Goal: Task Accomplishment & Management: Manage account settings

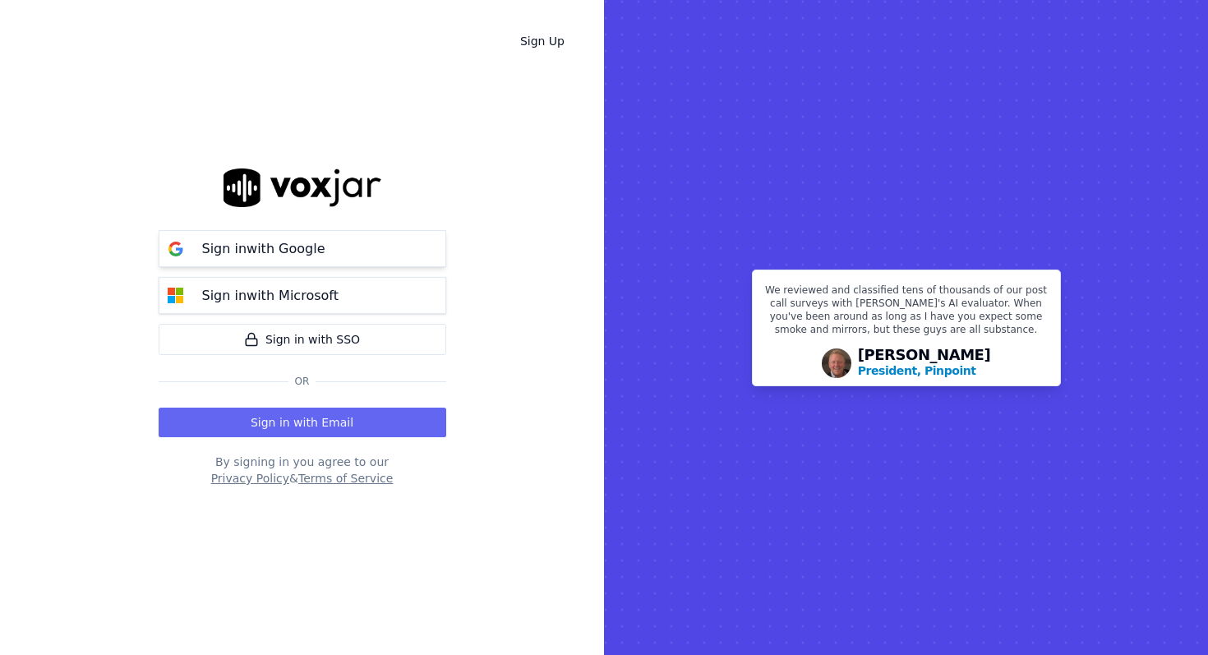
click at [387, 235] on button "Sign in with Google" at bounding box center [303, 248] width 288 height 37
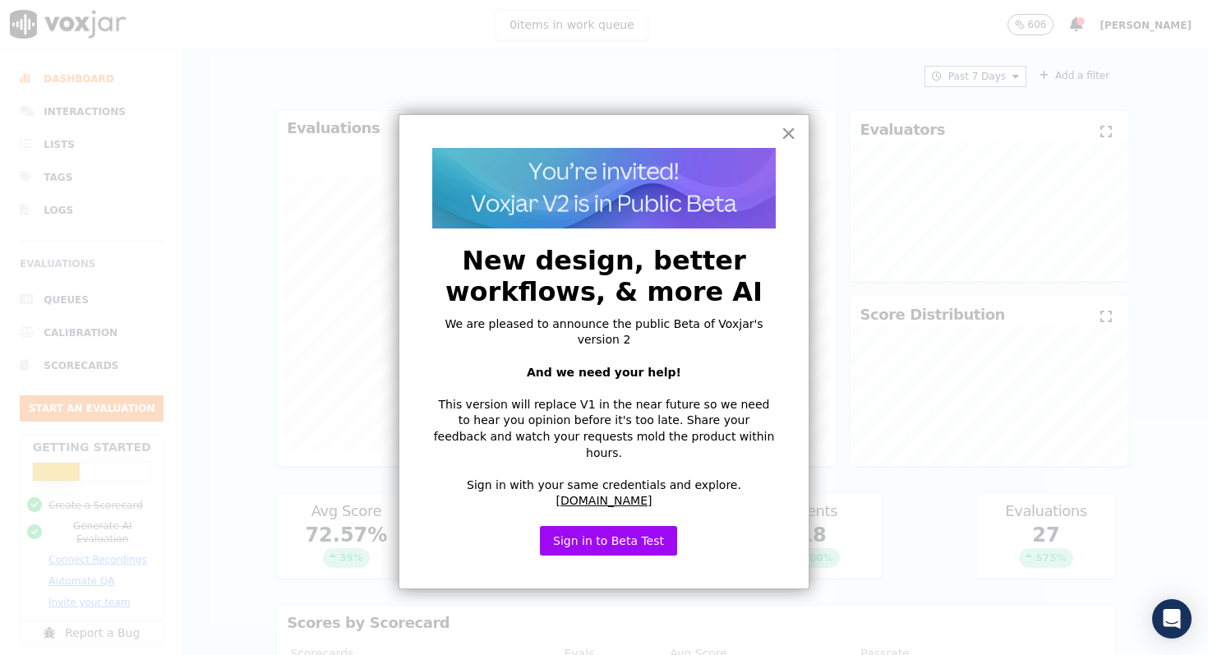
click at [782, 138] on button "×" at bounding box center [788, 133] width 16 height 26
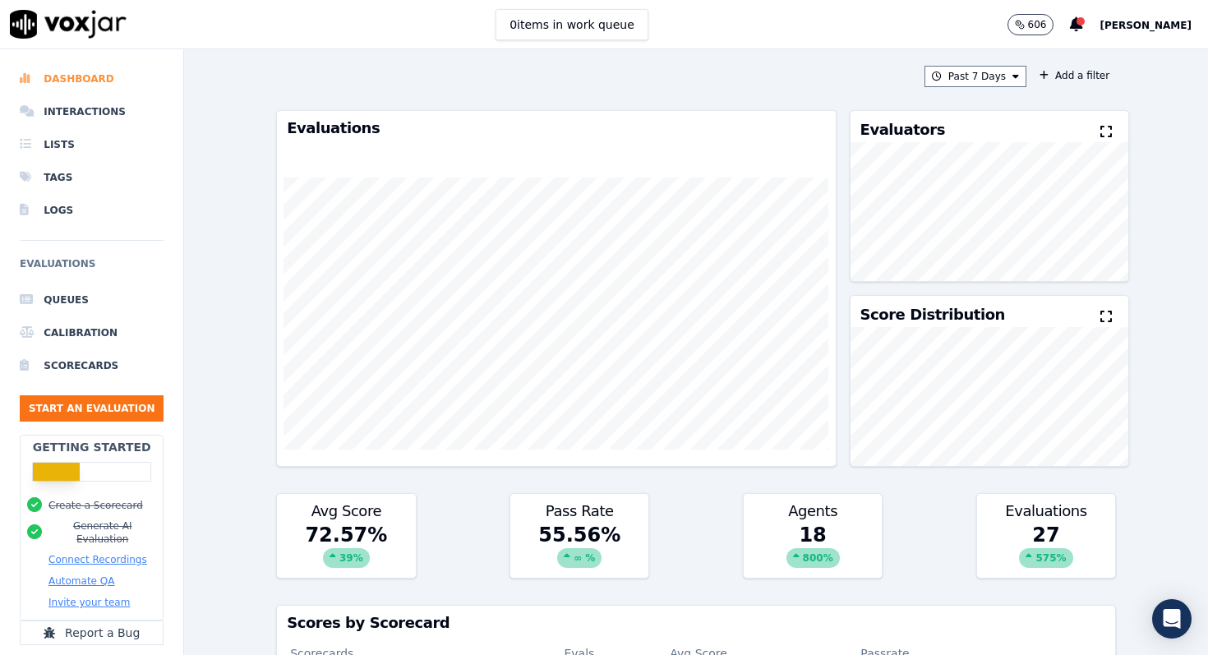
click at [89, 85] on li "Dashboard" at bounding box center [92, 78] width 144 height 33
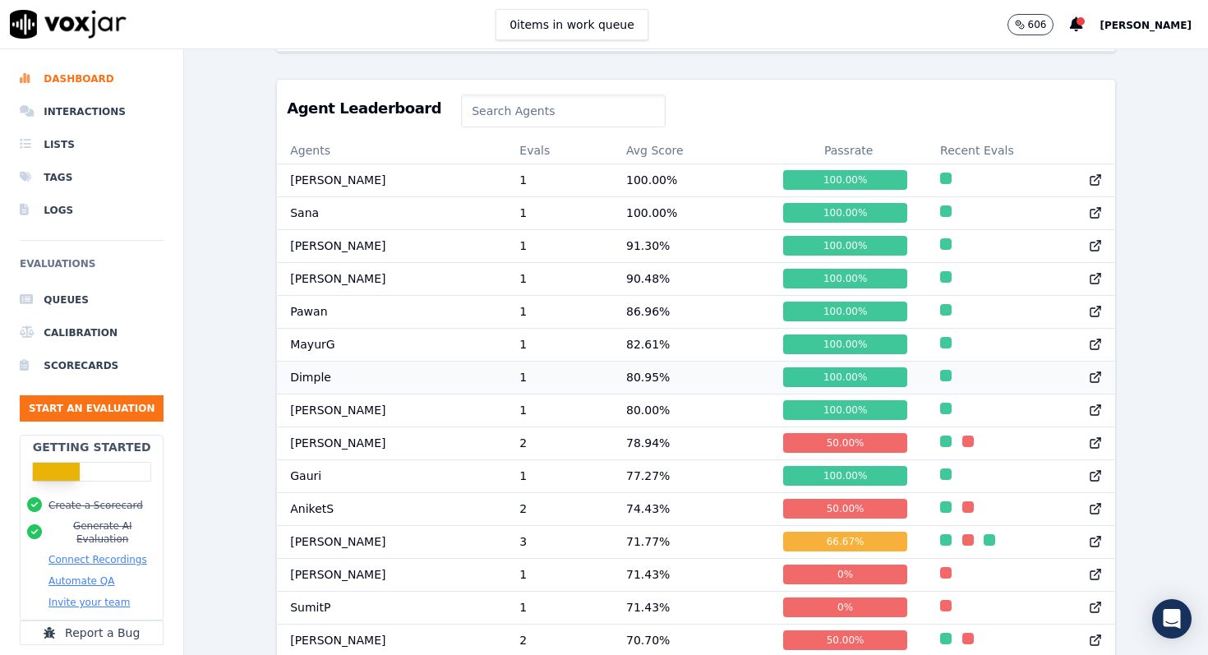
scroll to position [638, 0]
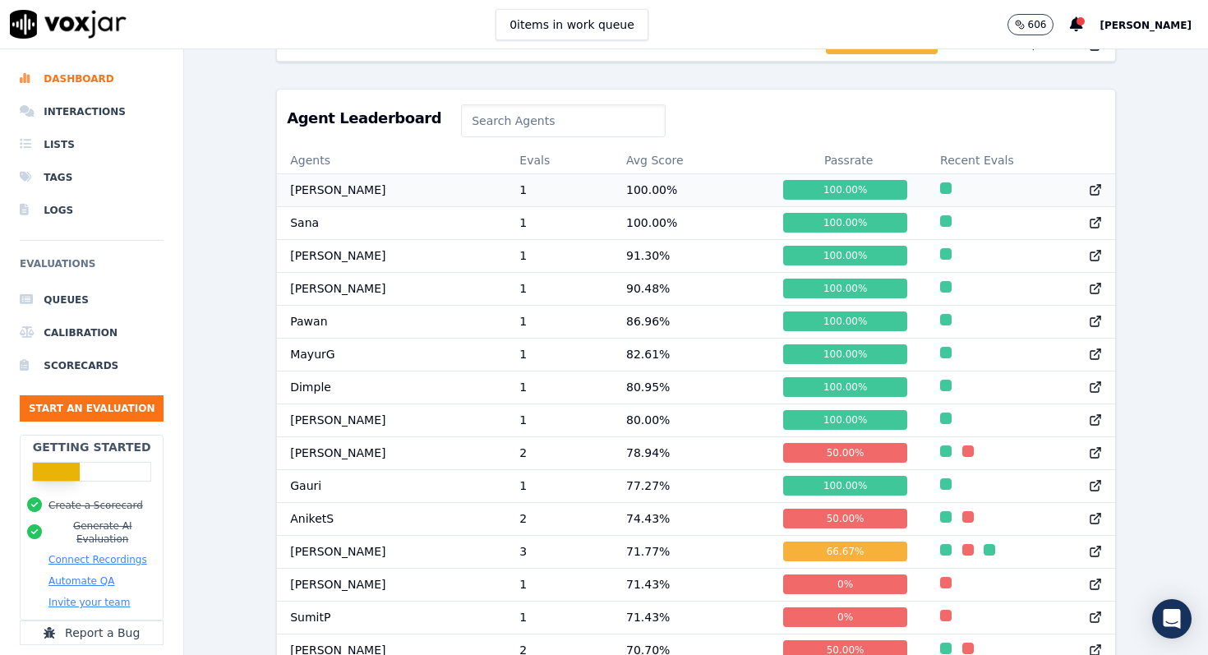
click at [338, 196] on td "[PERSON_NAME]" at bounding box center [391, 189] width 229 height 33
click at [67, 147] on li "Lists" at bounding box center [92, 144] width 144 height 33
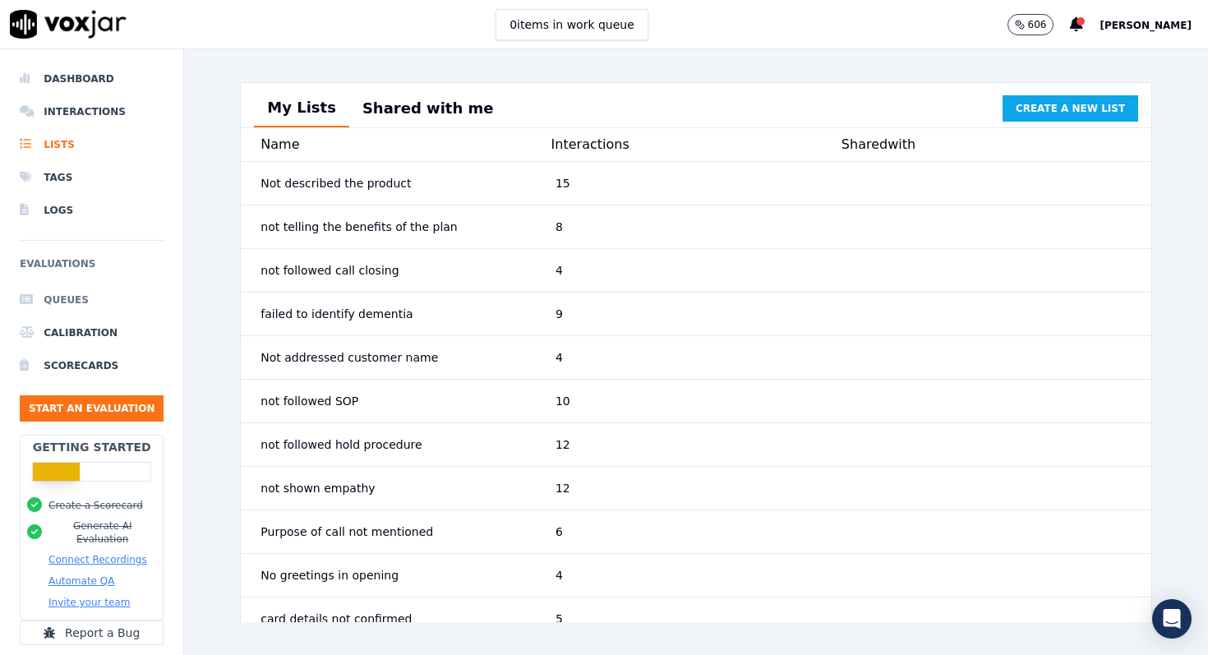
click at [77, 300] on li "Queues" at bounding box center [92, 299] width 144 height 33
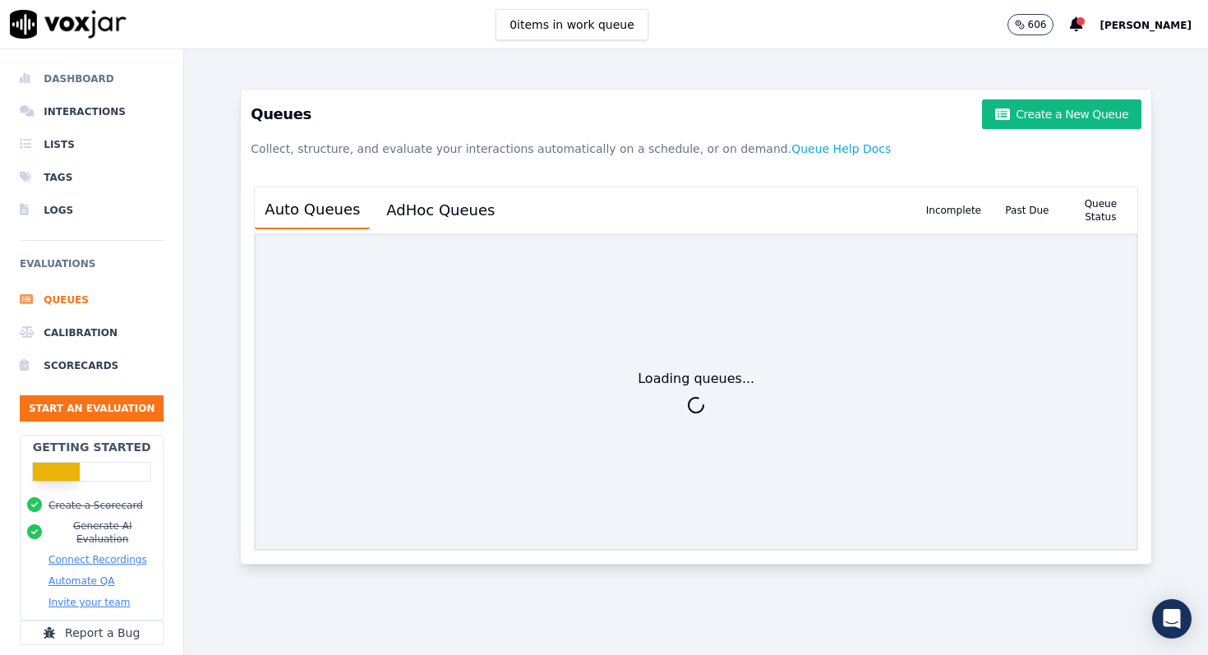
click at [91, 81] on li "Dashboard" at bounding box center [92, 78] width 144 height 33
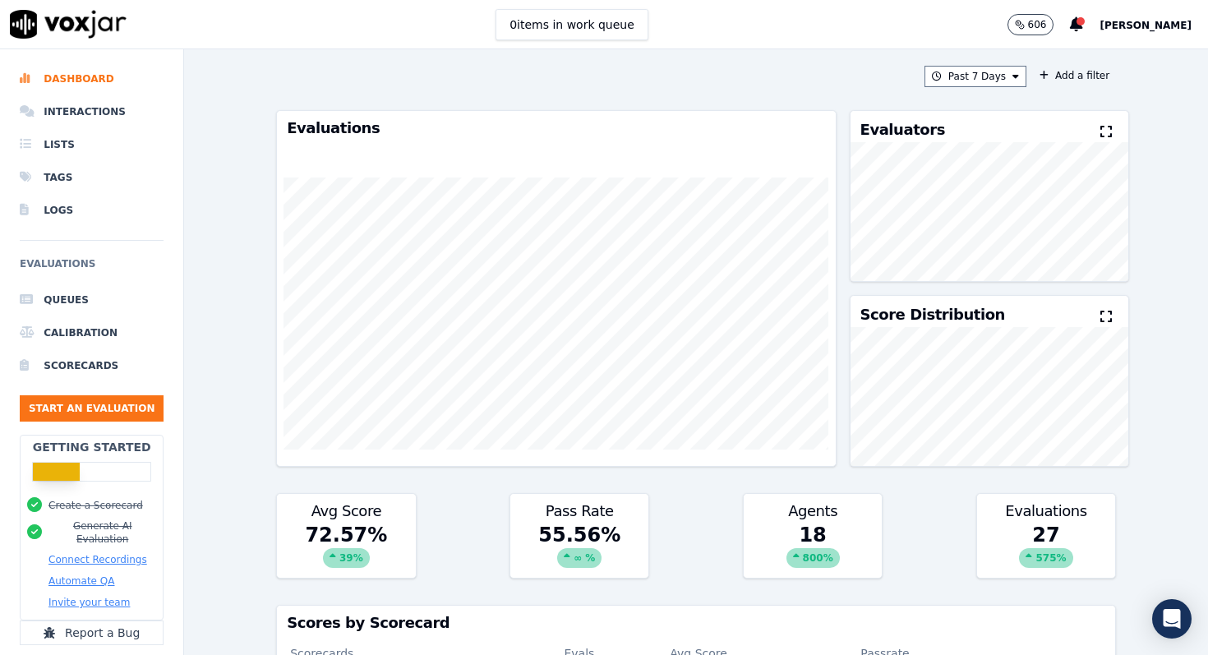
click at [1153, 32] on button "[PERSON_NAME]" at bounding box center [1153, 25] width 108 height 20
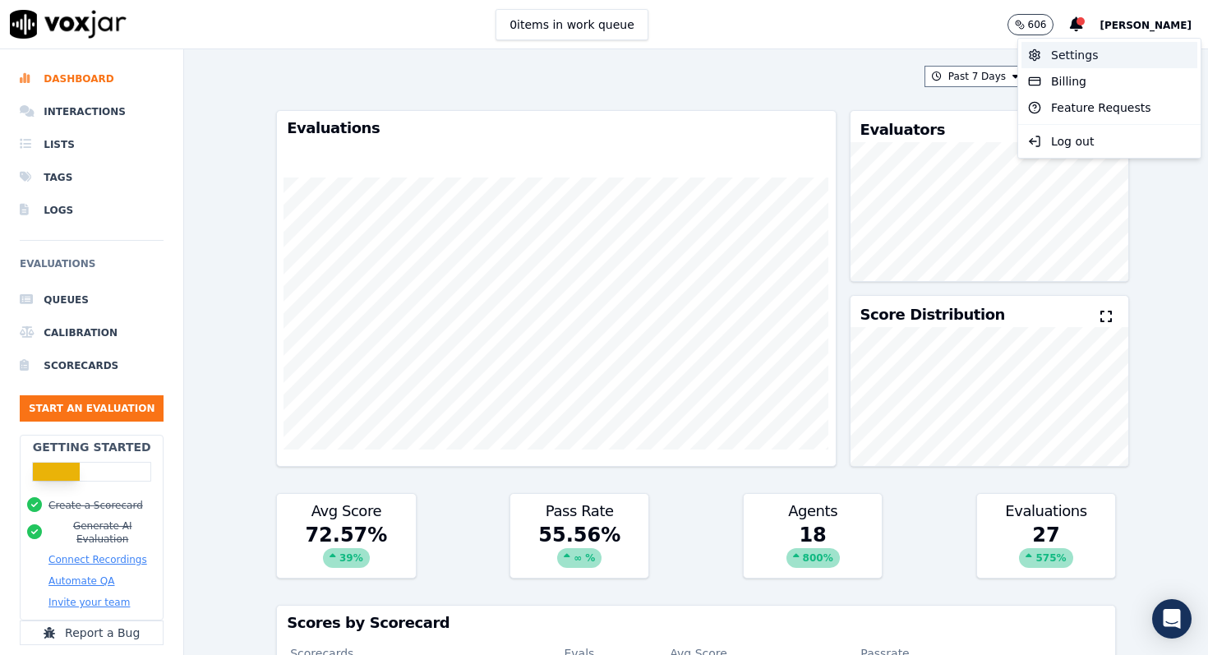
click at [1061, 54] on div "Settings" at bounding box center [1109, 55] width 176 height 26
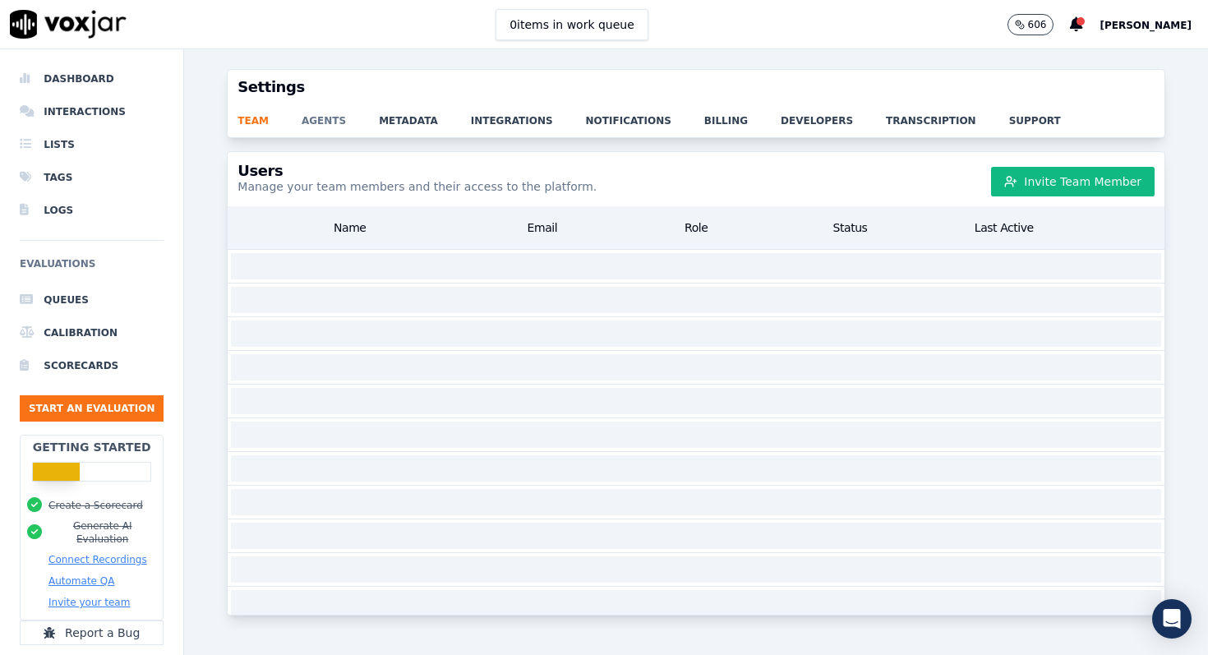
click at [320, 117] on link "agents" at bounding box center [340, 115] width 77 height 23
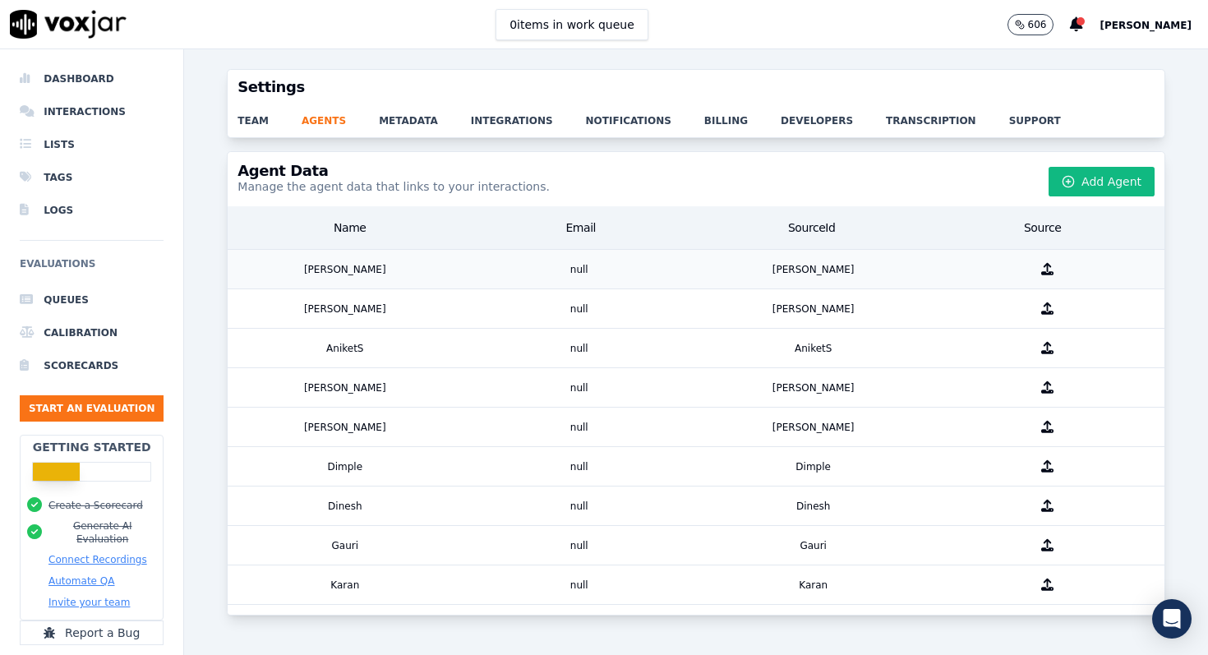
click at [359, 271] on div "Abdul" at bounding box center [345, 269] width 234 height 39
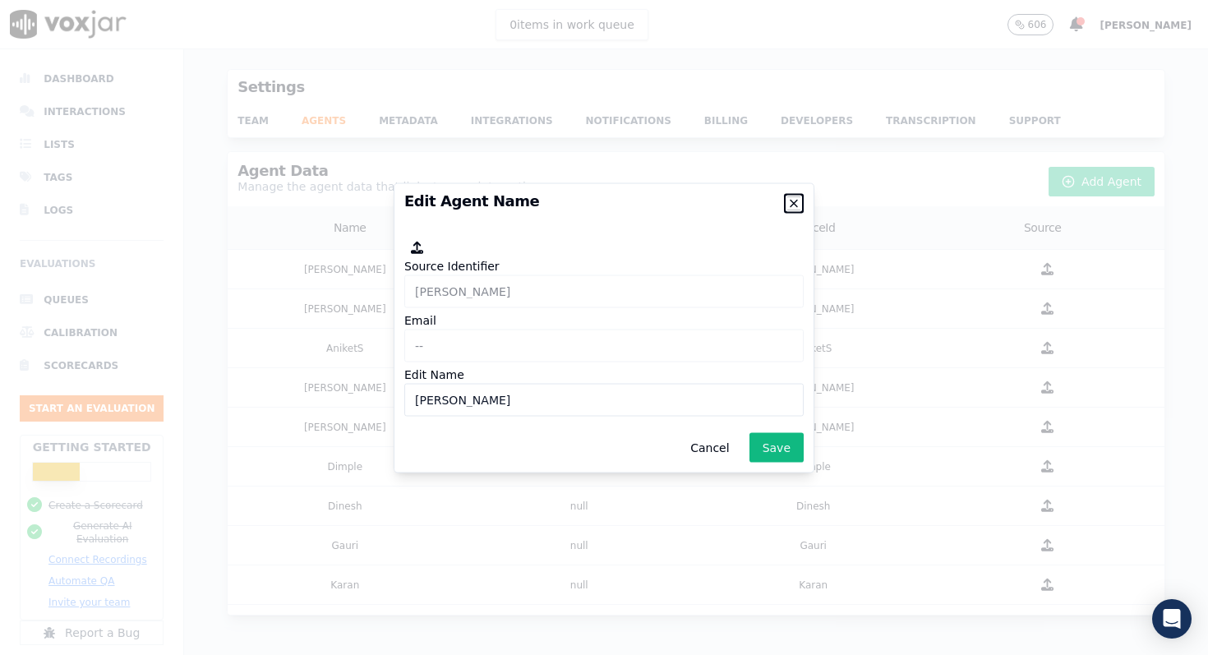
click at [794, 205] on icon "button" at bounding box center [793, 202] width 13 height 13
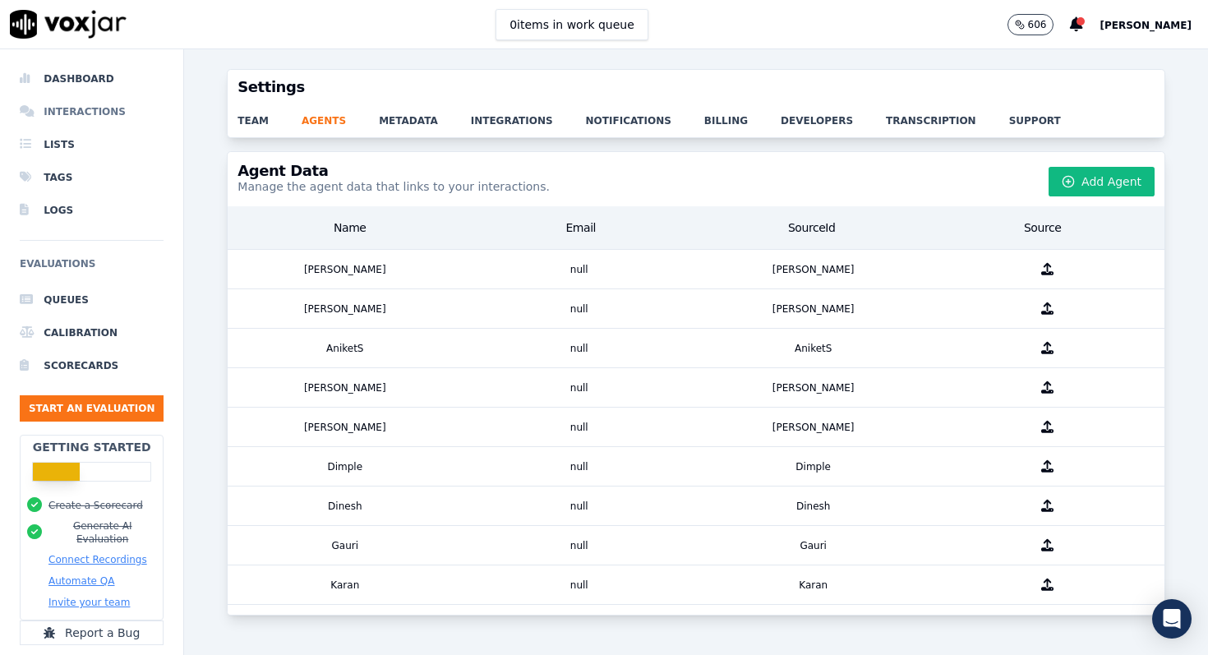
click at [76, 119] on li "Interactions" at bounding box center [92, 111] width 144 height 33
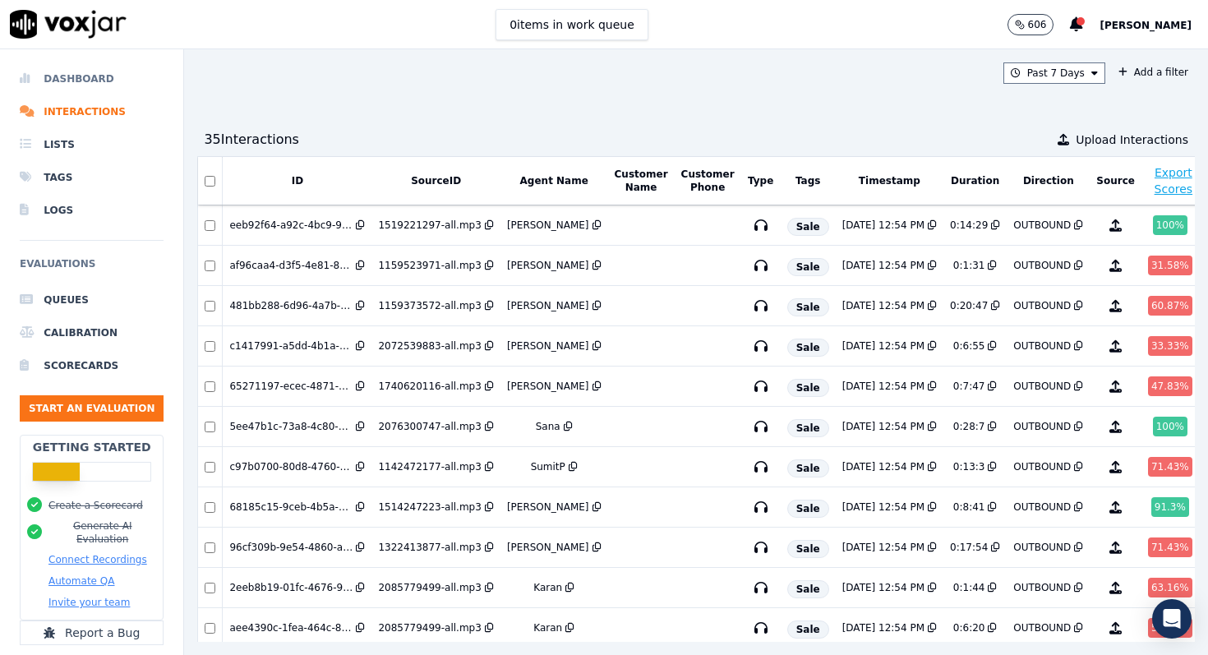
click at [91, 84] on li "Dashboard" at bounding box center [92, 78] width 144 height 33
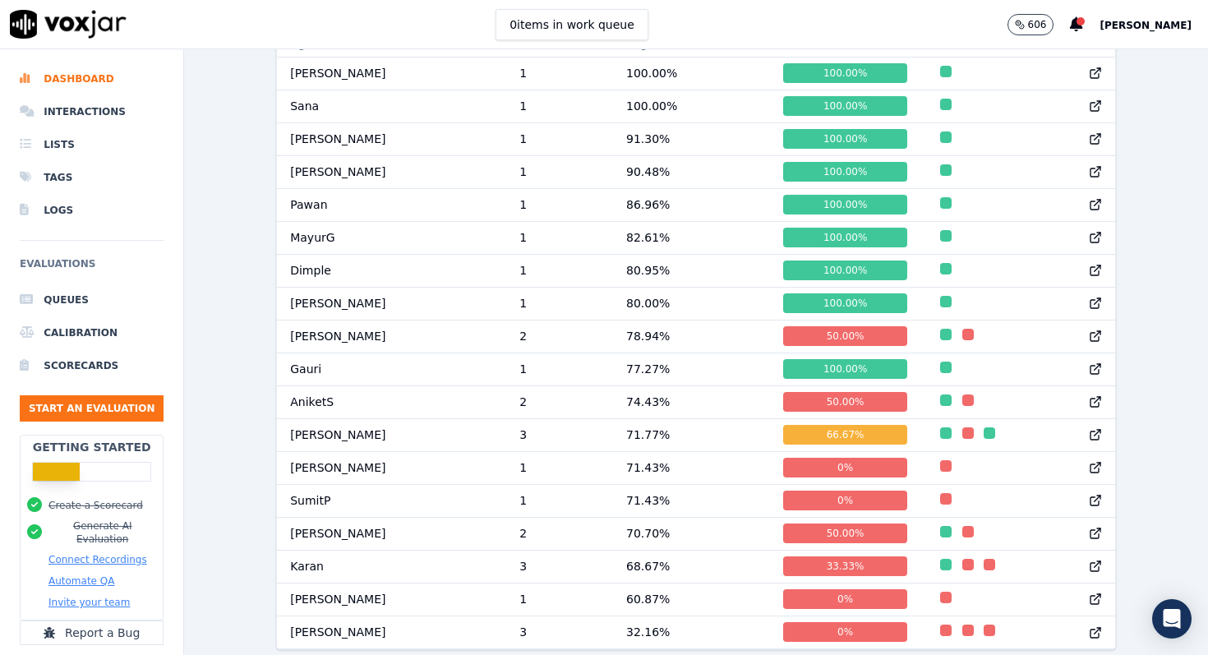
scroll to position [770, 0]
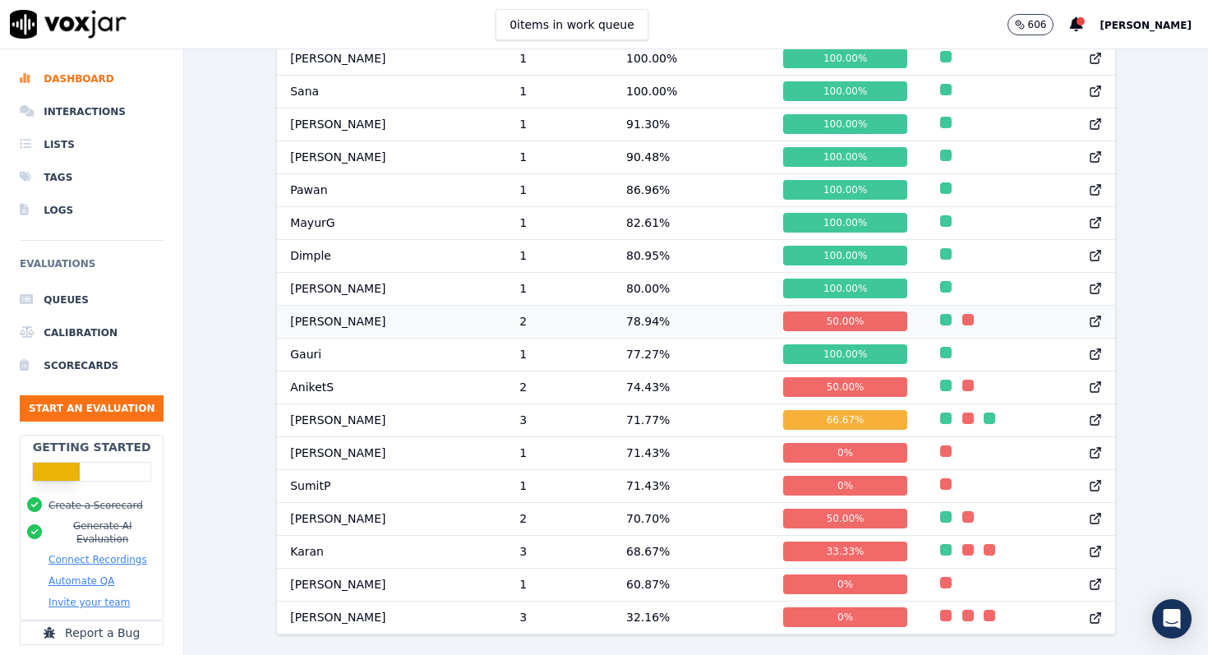
click at [699, 327] on td "78.94 %" at bounding box center [691, 321] width 157 height 33
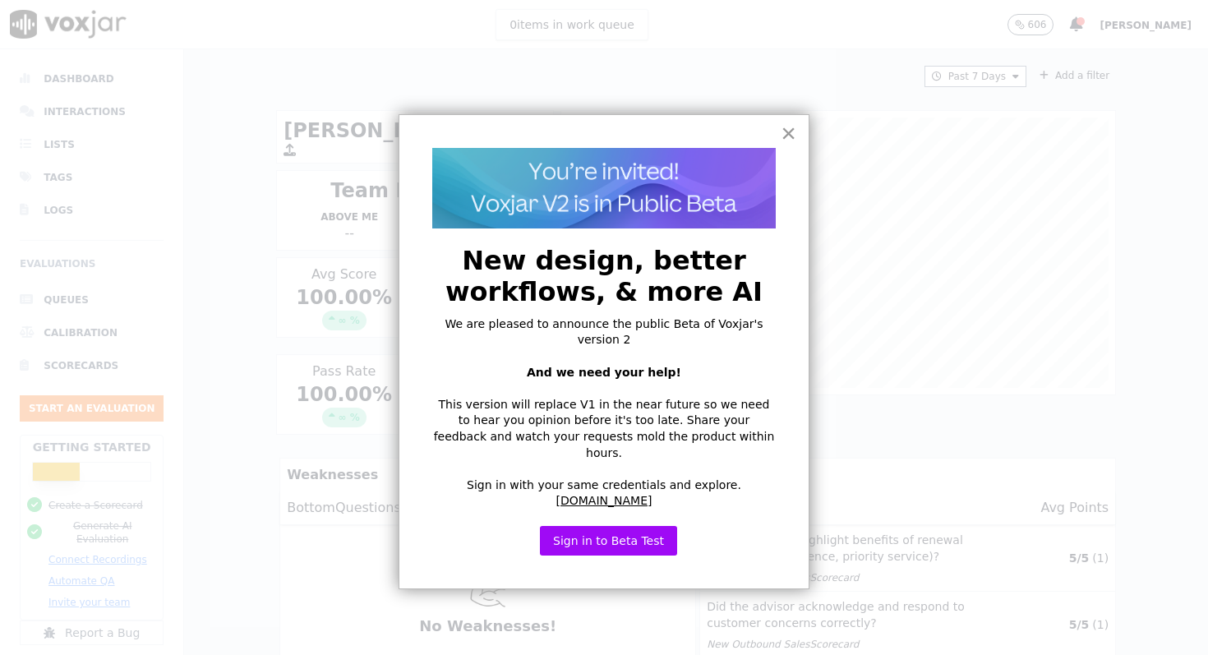
click at [790, 134] on button "×" at bounding box center [788, 133] width 16 height 26
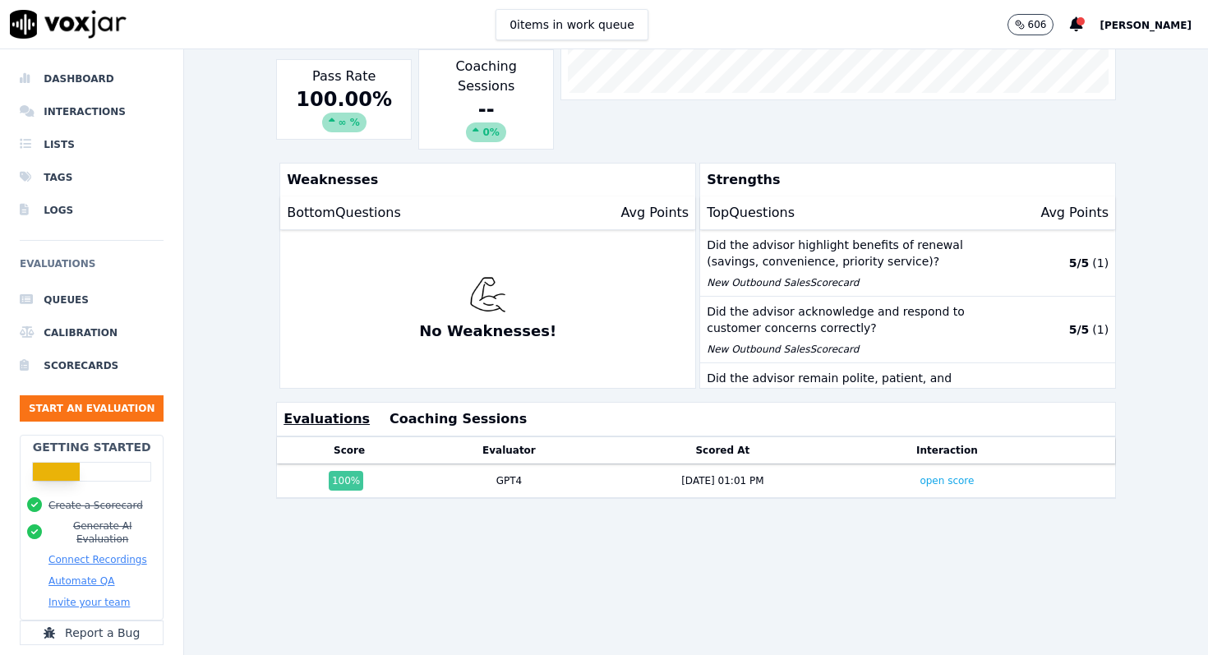
scroll to position [405, 0]
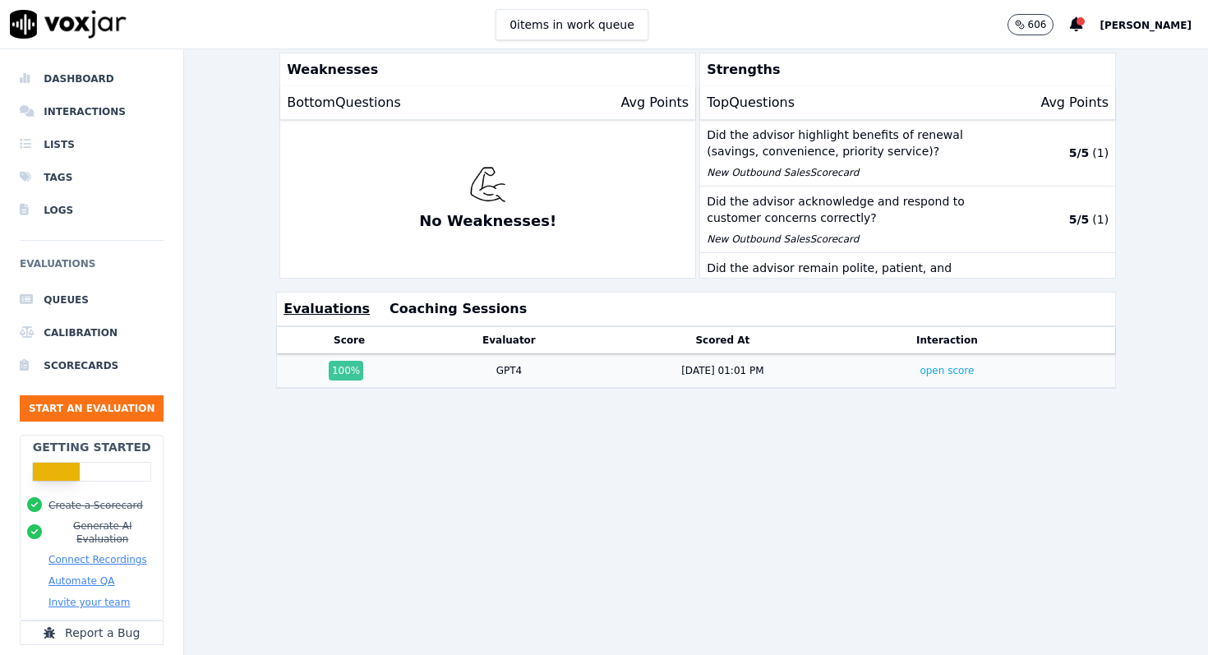
click at [894, 364] on div "open score" at bounding box center [946, 370] width 183 height 13
click at [950, 365] on link "open score" at bounding box center [946, 371] width 54 height 12
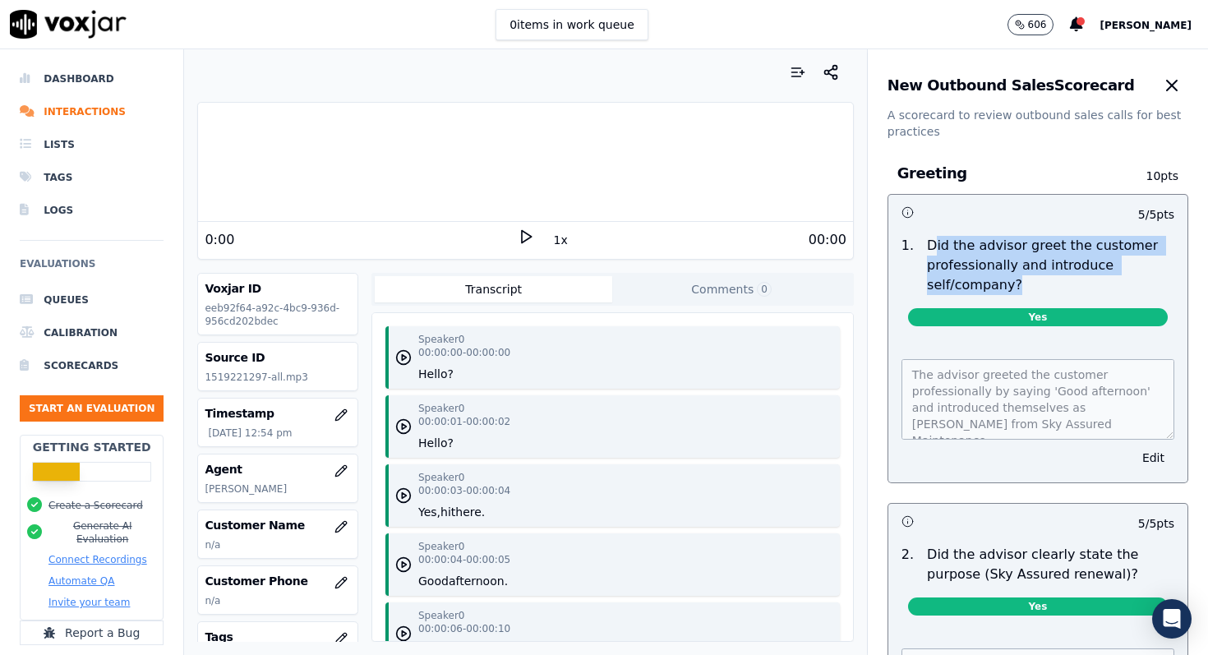
drag, startPoint x: 928, startPoint y: 248, endPoint x: 1071, endPoint y: 285, distance: 146.9
click at [1071, 285] on p "Did the advisor greet the customer professionally and introduce self/company?" at bounding box center [1050, 265] width 247 height 59
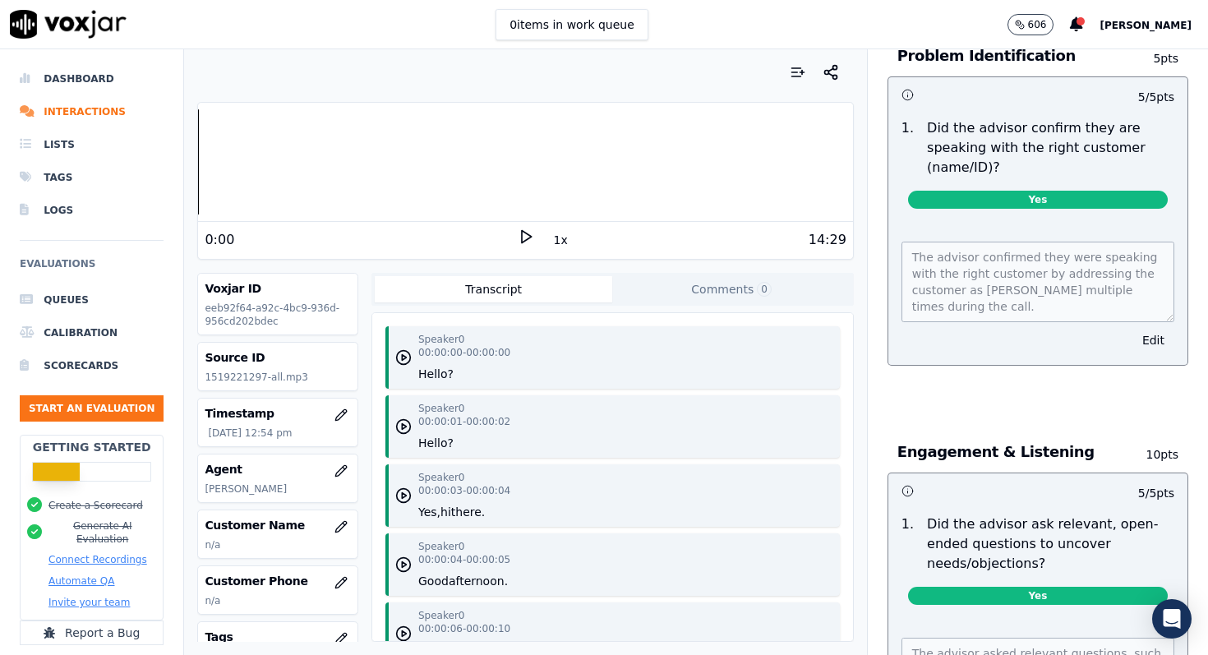
scroll to position [806, 0]
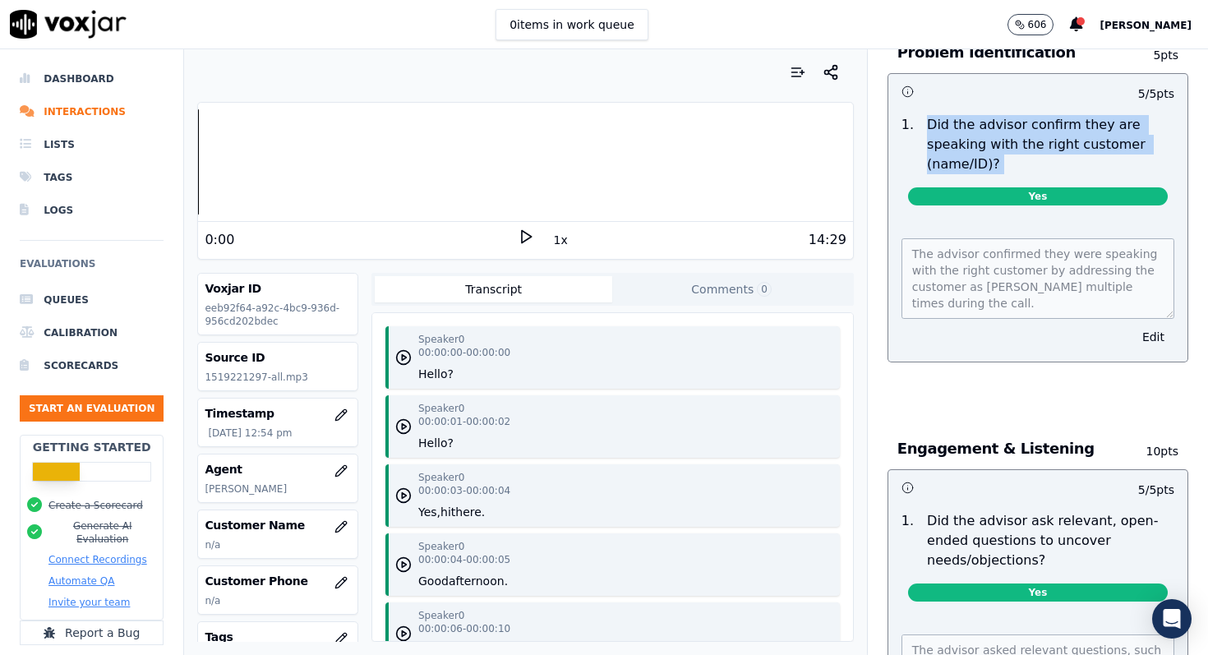
drag, startPoint x: 925, startPoint y: 125, endPoint x: 1124, endPoint y: 160, distance: 201.9
click at [1124, 160] on div "1 . Did the advisor confirm they are speaking with the right customer (name/ID)…" at bounding box center [1037, 163] width 299 height 110
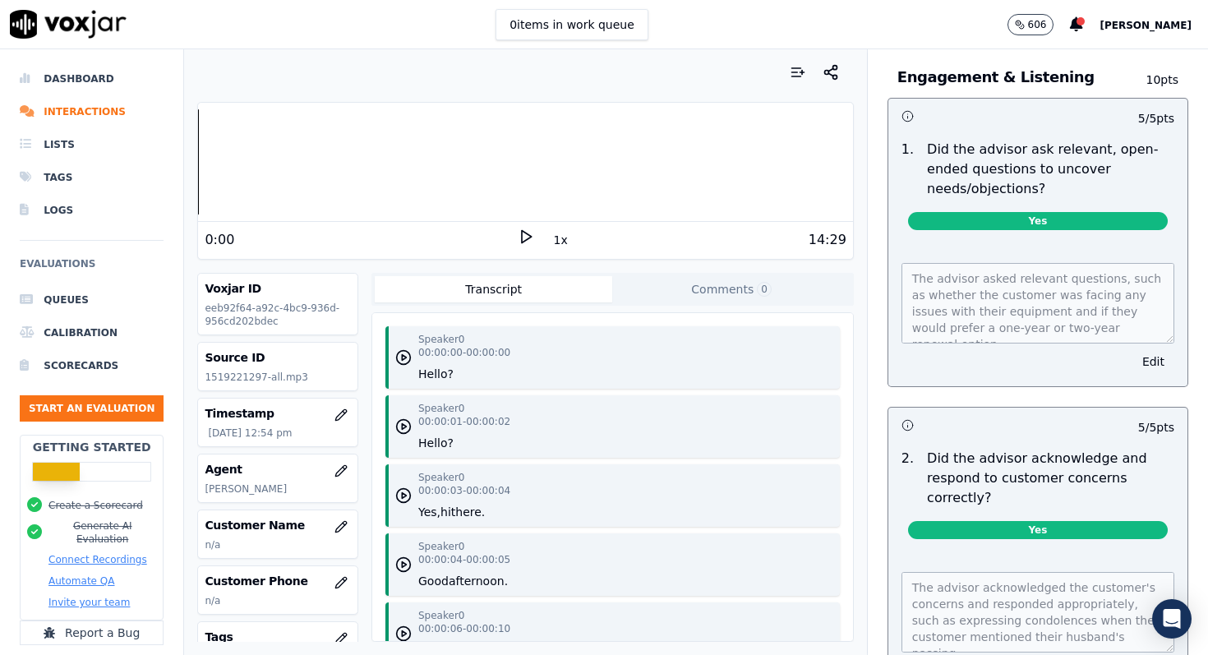
scroll to position [1179, 0]
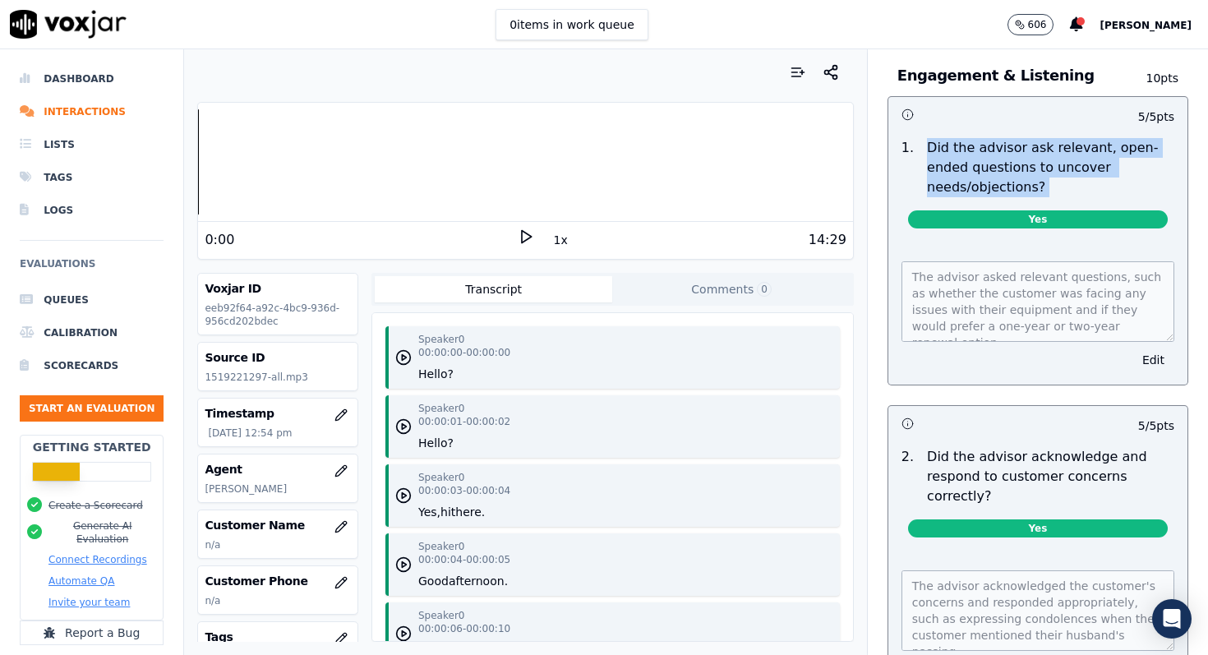
drag, startPoint x: 925, startPoint y: 125, endPoint x: 1164, endPoint y: 162, distance: 241.9
click at [1164, 162] on div "1 . Did the advisor ask relevant, open-ended questions to uncover needs/objecti…" at bounding box center [1037, 186] width 299 height 110
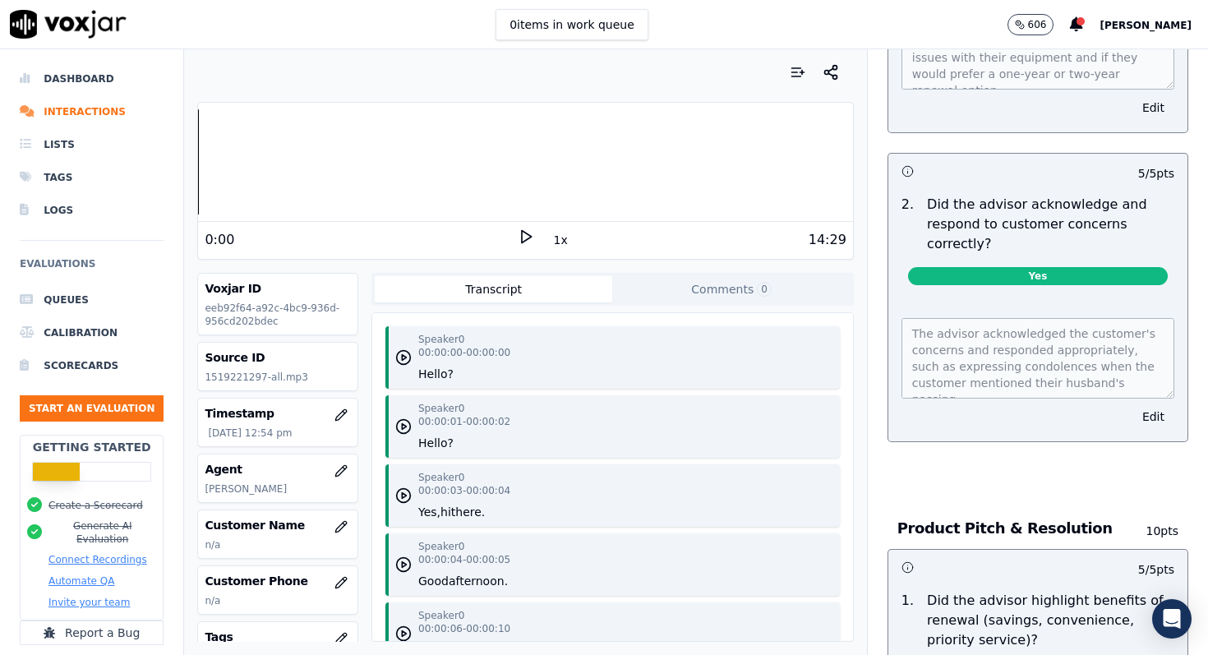
scroll to position [1430, 0]
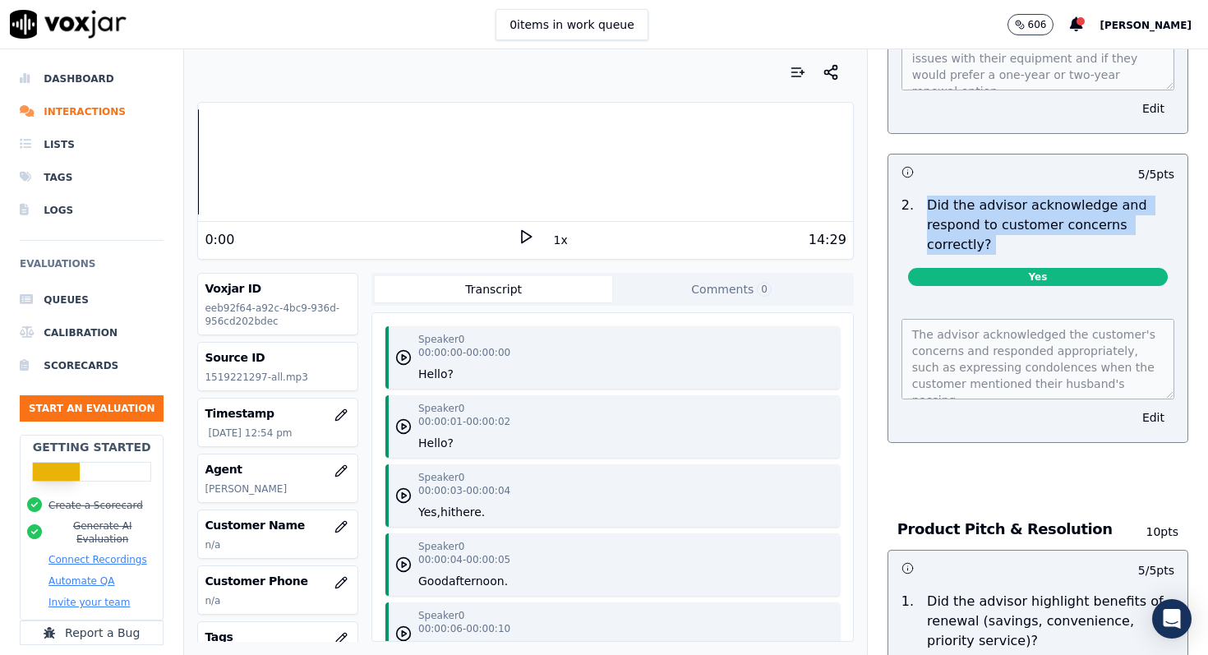
drag, startPoint x: 926, startPoint y: 163, endPoint x: 1186, endPoint y: 196, distance: 261.7
click at [1186, 196] on div "2 . Did the advisor acknowledge and respond to customer concerns correctly? Yes" at bounding box center [1037, 244] width 299 height 110
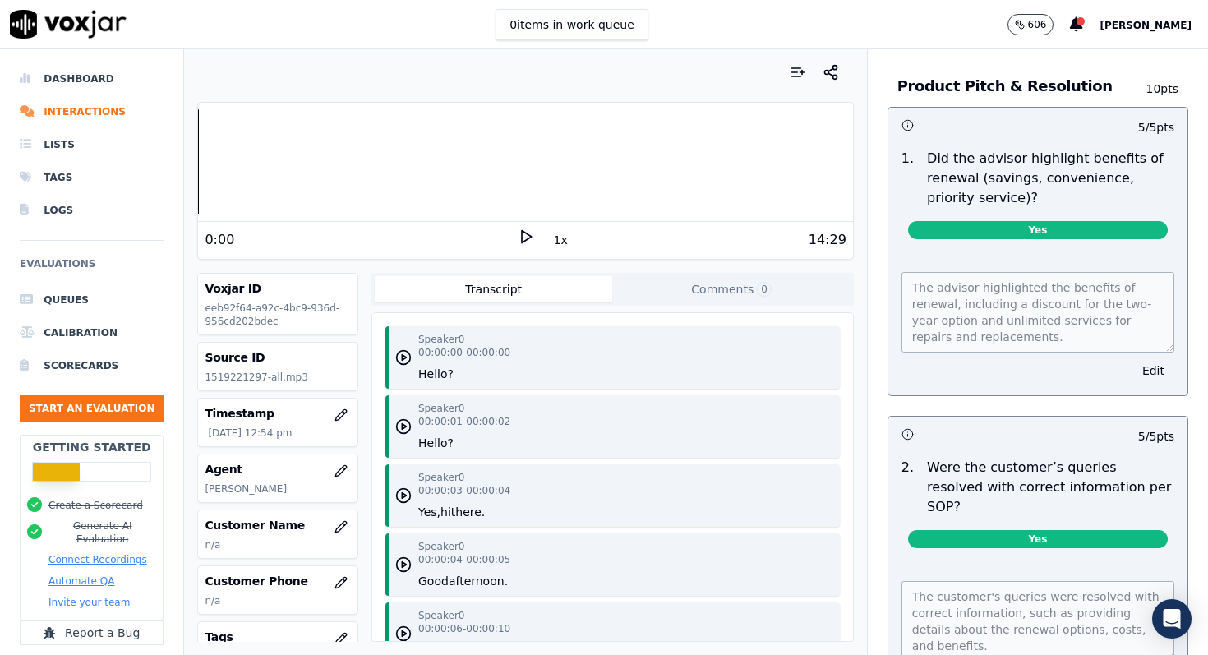
scroll to position [1875, 0]
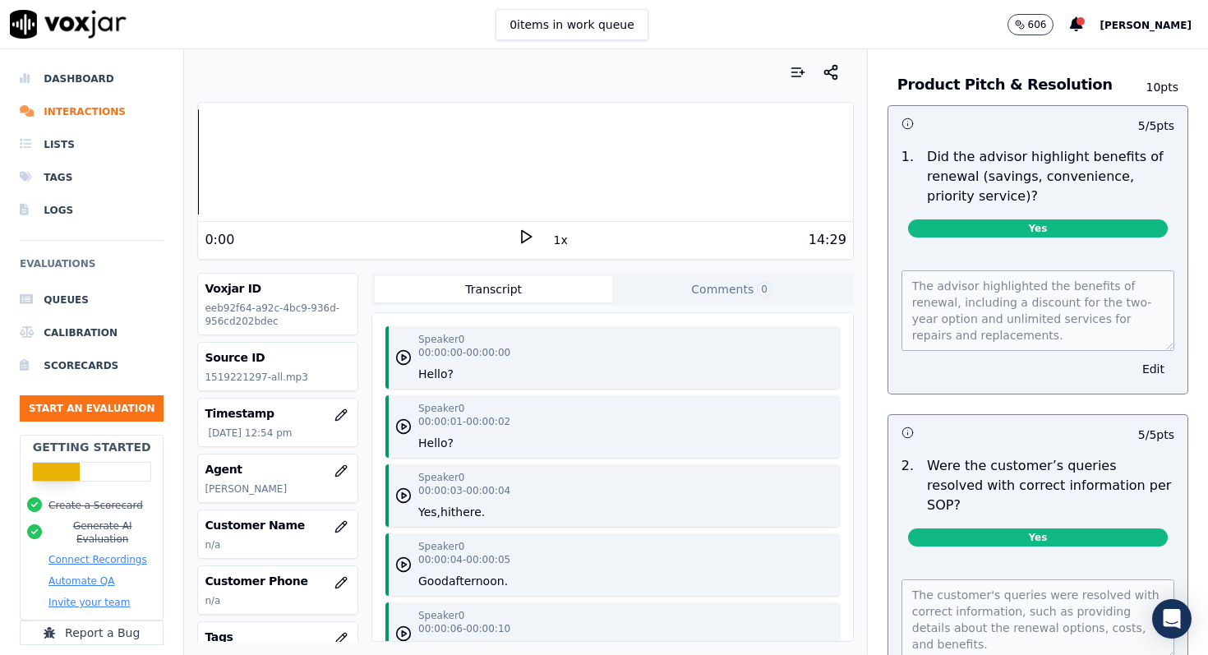
click at [1010, 302] on div "The advisor highlighted the benefits of renewal, including a discount for the t…" at bounding box center [1037, 322] width 299 height 143
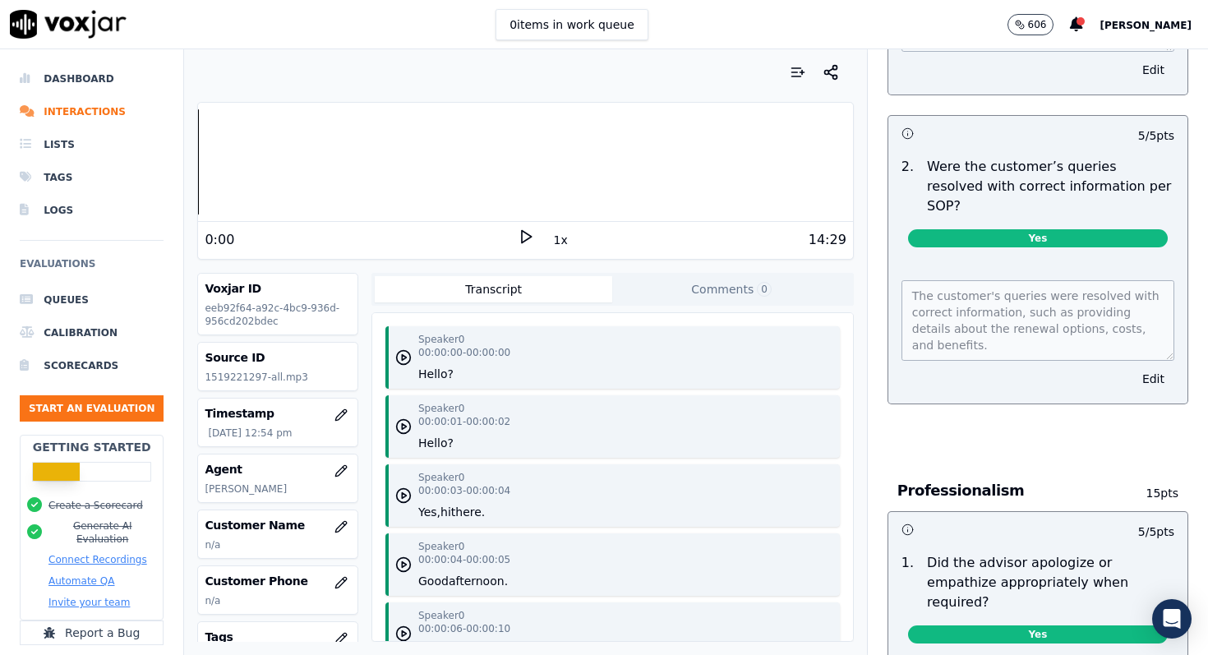
scroll to position [2176, 0]
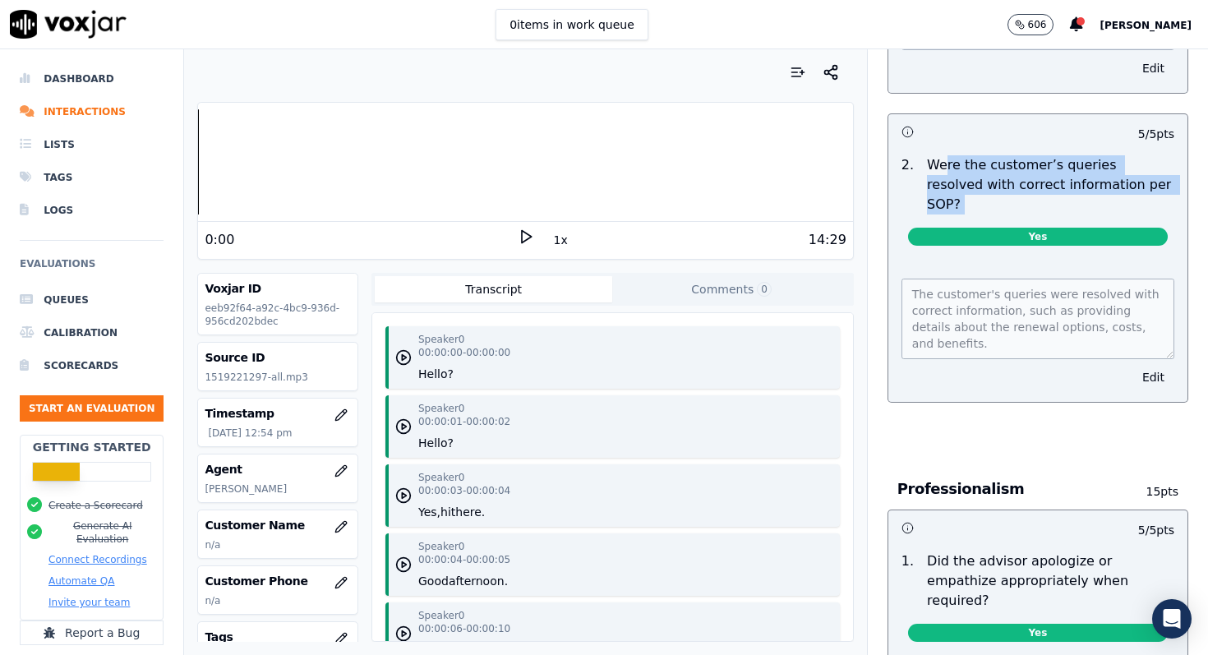
drag, startPoint x: 946, startPoint y: 99, endPoint x: 1145, endPoint y: 145, distance: 205.1
click at [1145, 149] on div "2 . Were the customer’s queries resolved with correct information per SOP? Yes" at bounding box center [1037, 204] width 299 height 110
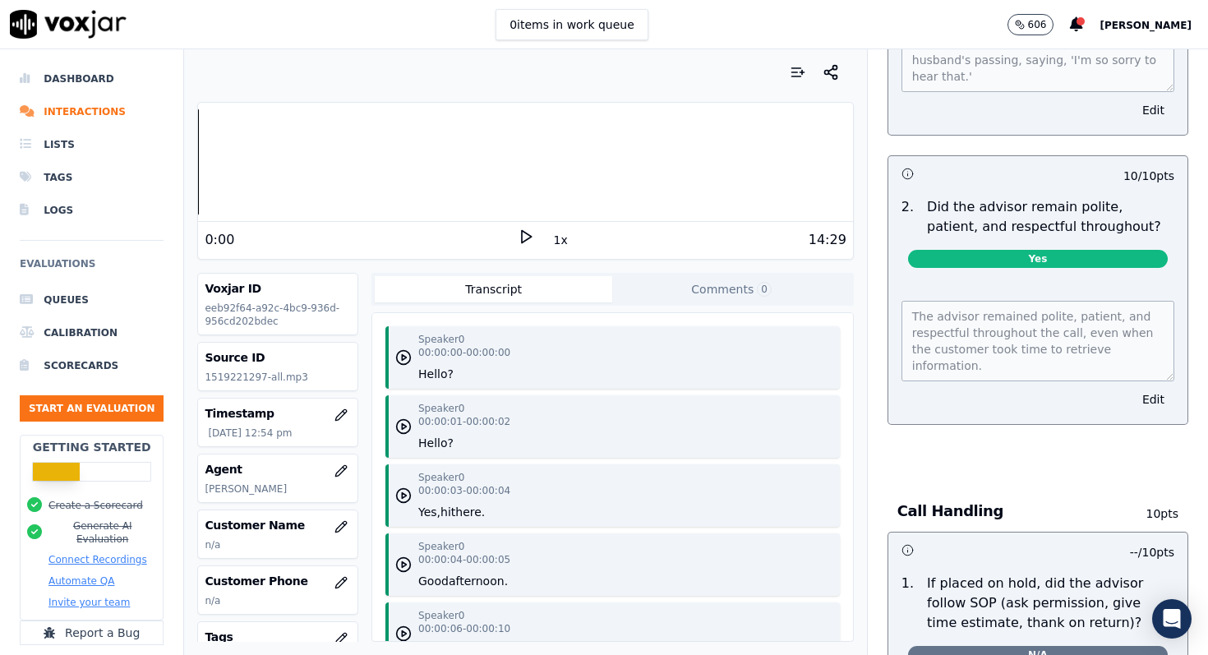
scroll to position [2842, 0]
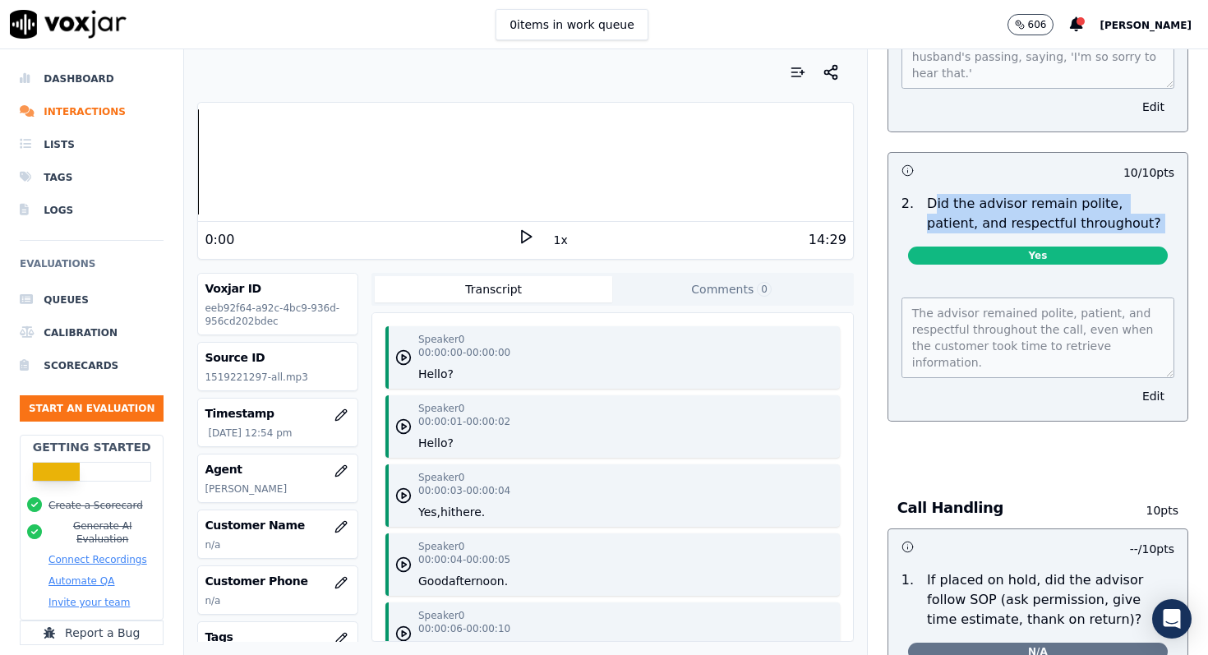
drag, startPoint x: 935, startPoint y: 108, endPoint x: 1087, endPoint y: 142, distance: 155.7
click at [1087, 187] on div "2 . Did the advisor remain polite, patient, and respectful throughout? Yes" at bounding box center [1037, 232] width 299 height 90
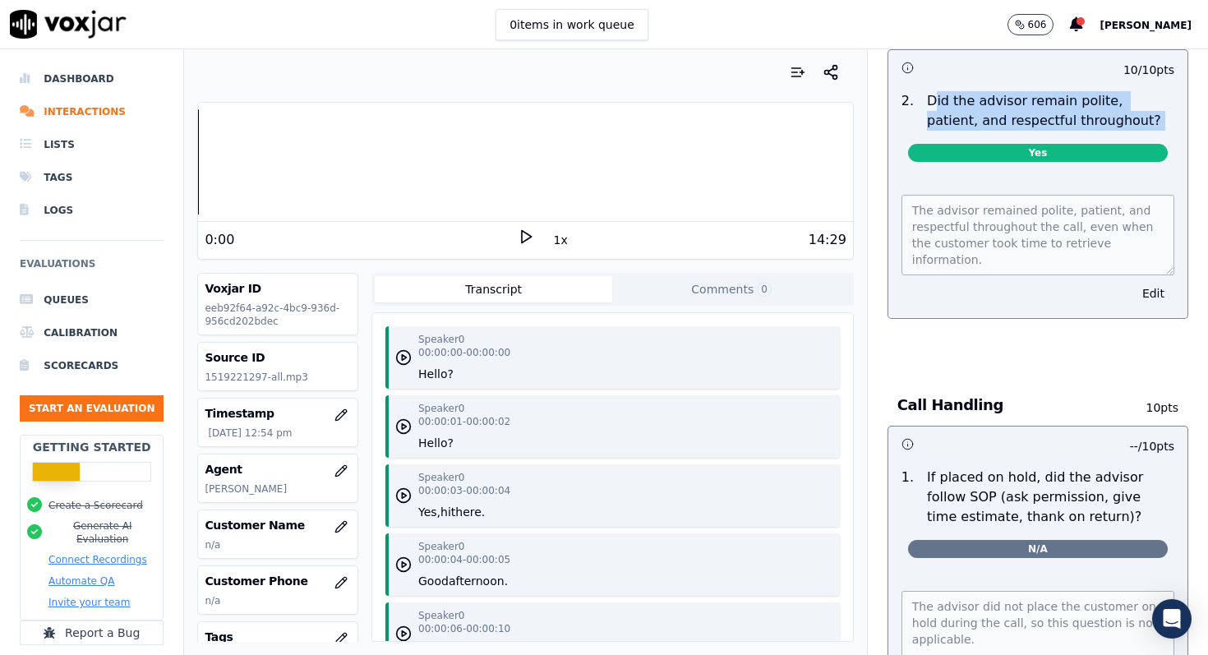
scroll to position [2948, 0]
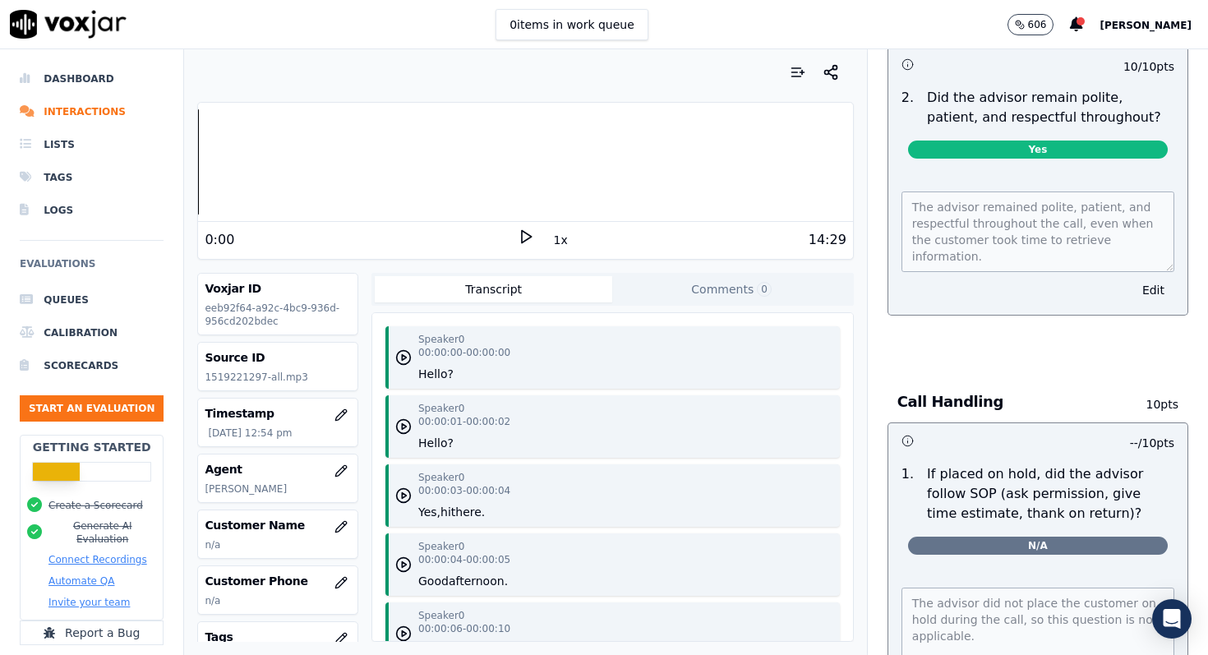
click at [1141, 176] on div "The advisor remained polite, patient, and respectful throughout the call, even …" at bounding box center [1037, 243] width 299 height 143
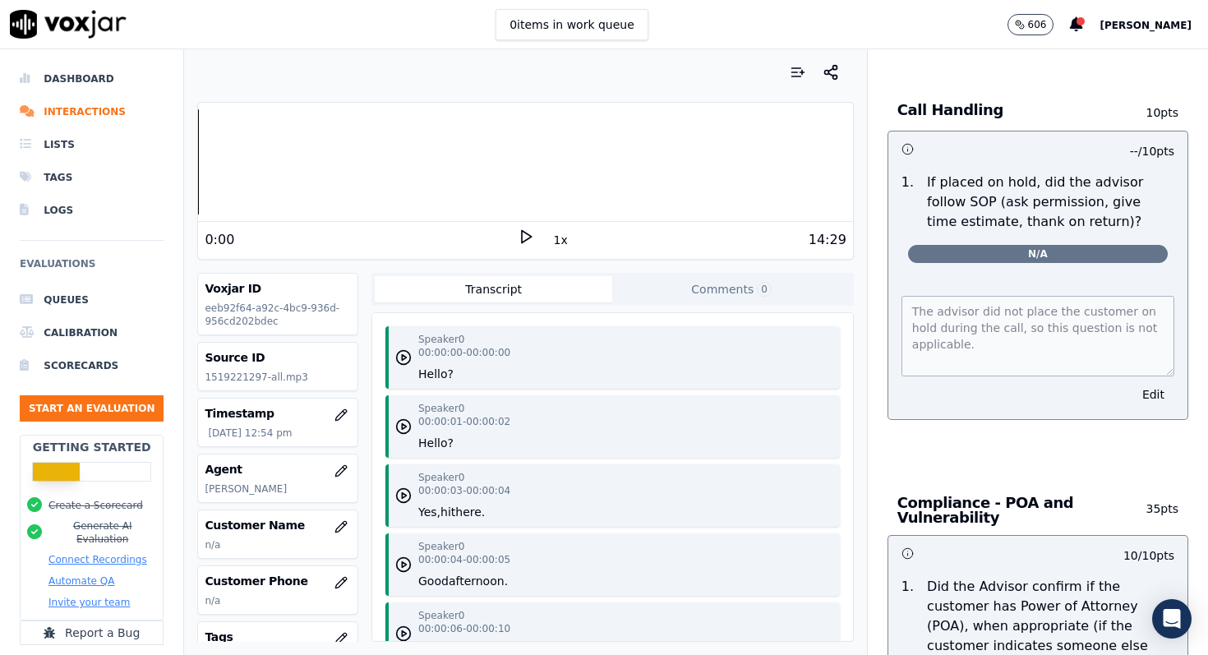
scroll to position [3237, 0]
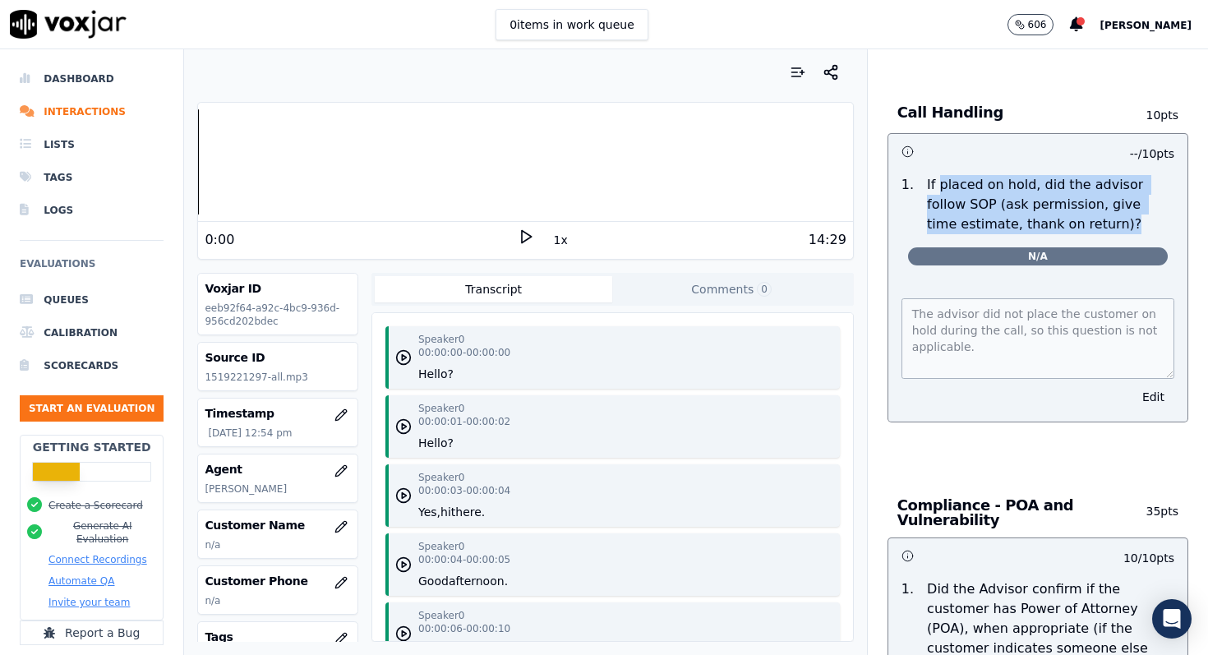
drag, startPoint x: 936, startPoint y: 81, endPoint x: 1110, endPoint y: 122, distance: 179.0
click at [1110, 175] on p "If placed on hold, did the advisor follow SOP (ask permission, give time estima…" at bounding box center [1050, 204] width 247 height 59
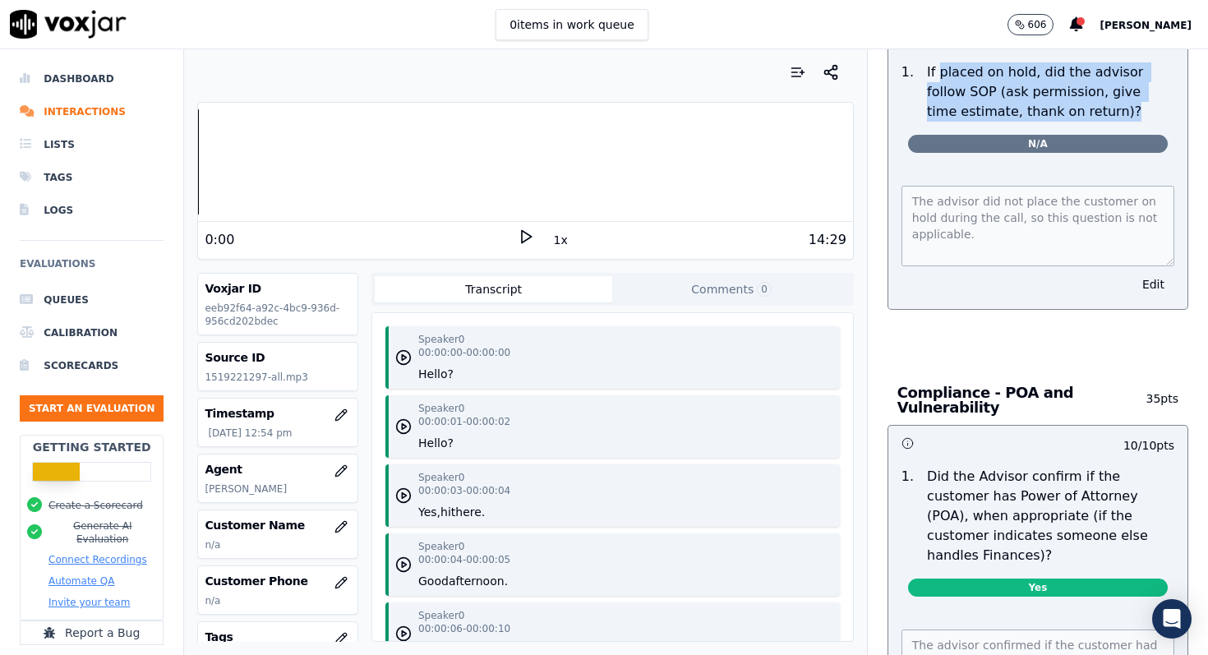
scroll to position [3359, 0]
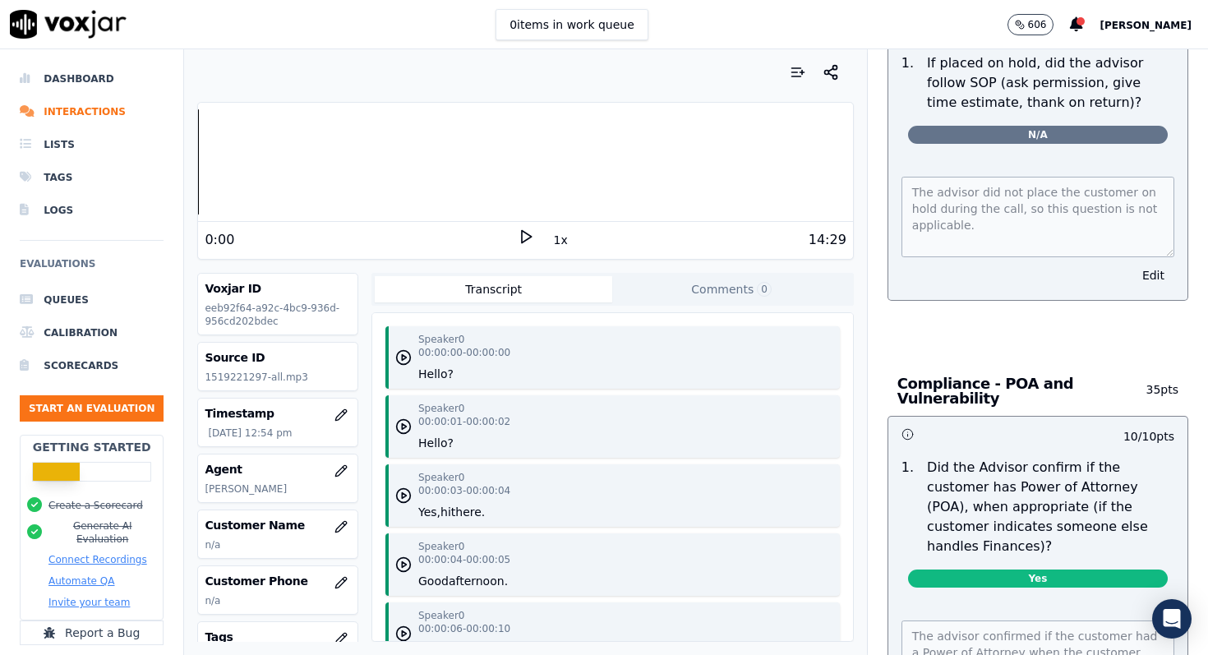
click at [1047, 229] on div "Call Handling 10 pts -- / 10 pts 1 . If placed on hold, did the advisor follow …" at bounding box center [1037, 145] width 327 height 376
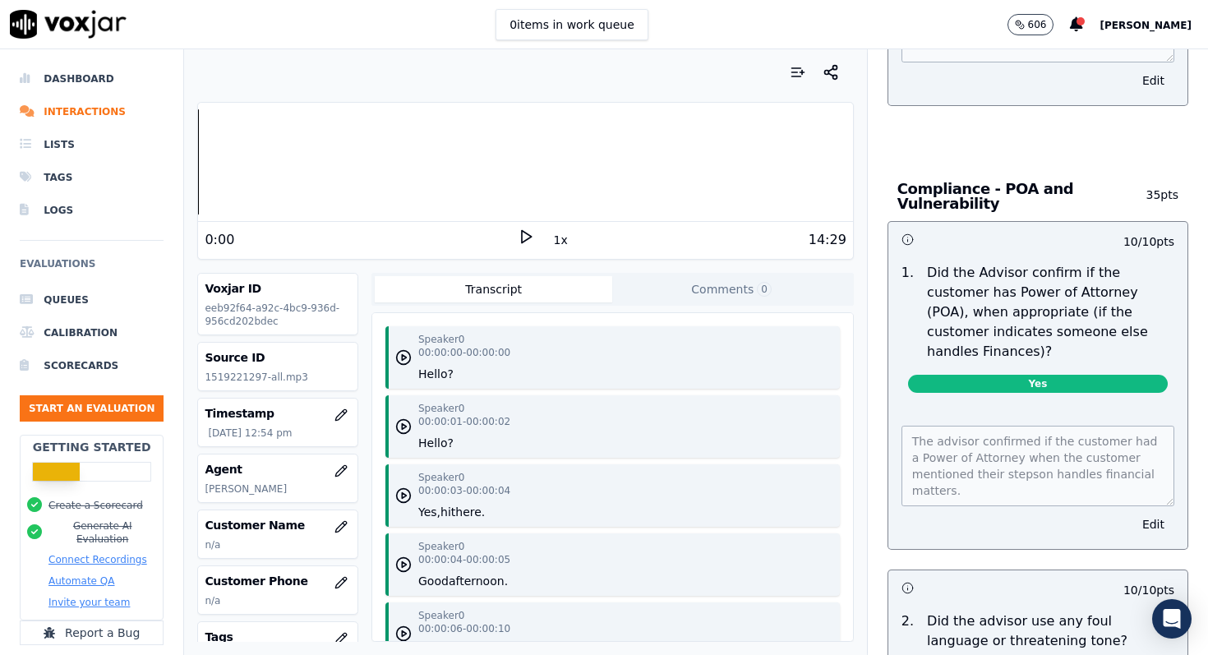
scroll to position [3556, 0]
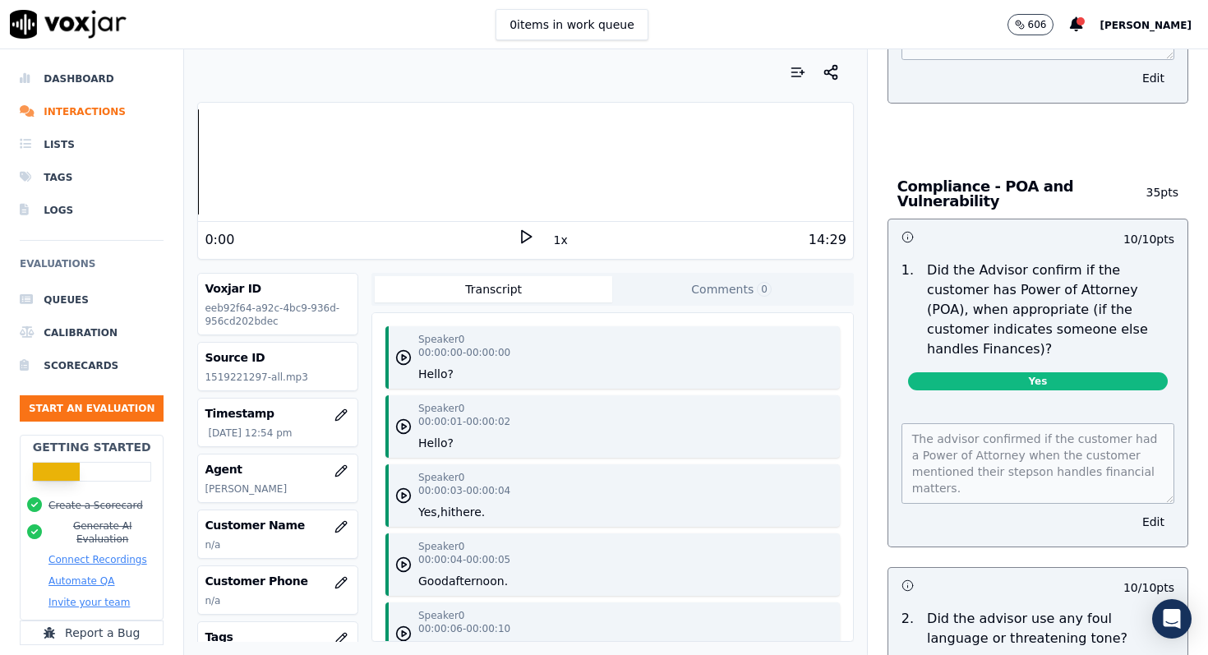
drag, startPoint x: 928, startPoint y: 159, endPoint x: 951, endPoint y: 203, distance: 50.4
click at [951, 260] on p "Did the Advisor confirm if the customer has Power of Attorney (POA), when appro…" at bounding box center [1050, 309] width 247 height 99
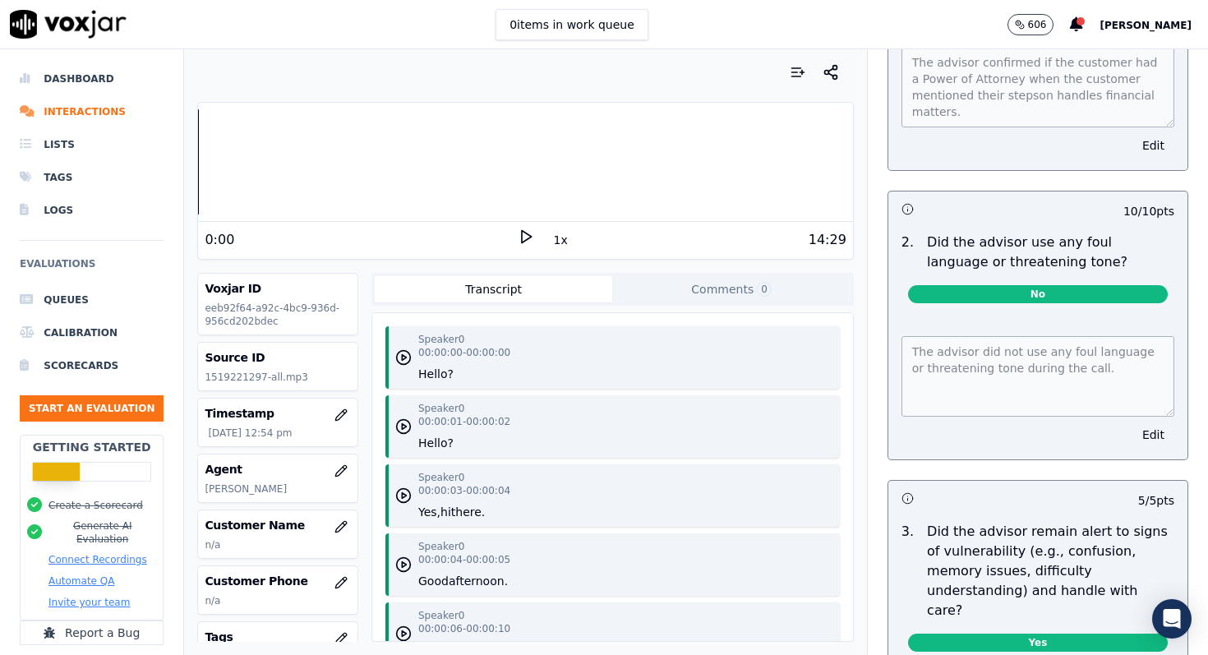
scroll to position [3938, 0]
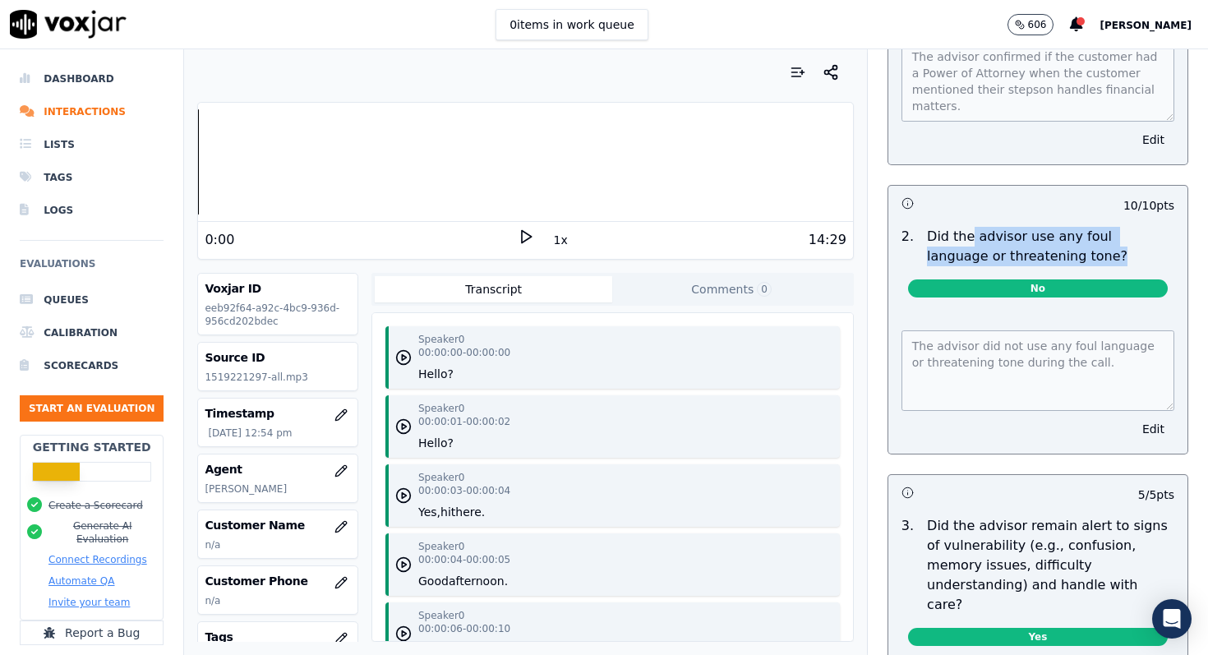
drag, startPoint x: 968, startPoint y: 107, endPoint x: 1054, endPoint y: 130, distance: 89.3
click at [1054, 227] on p "Did the advisor use any foul language or threatening tone?" at bounding box center [1050, 246] width 247 height 39
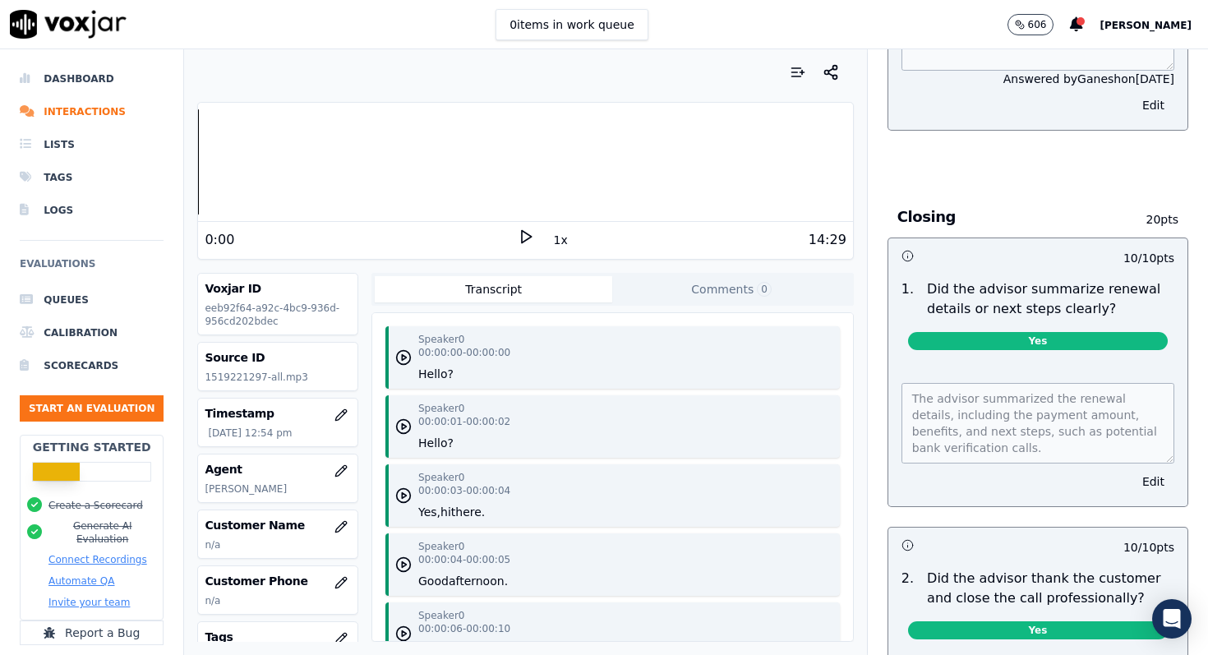
scroll to position [4966, 0]
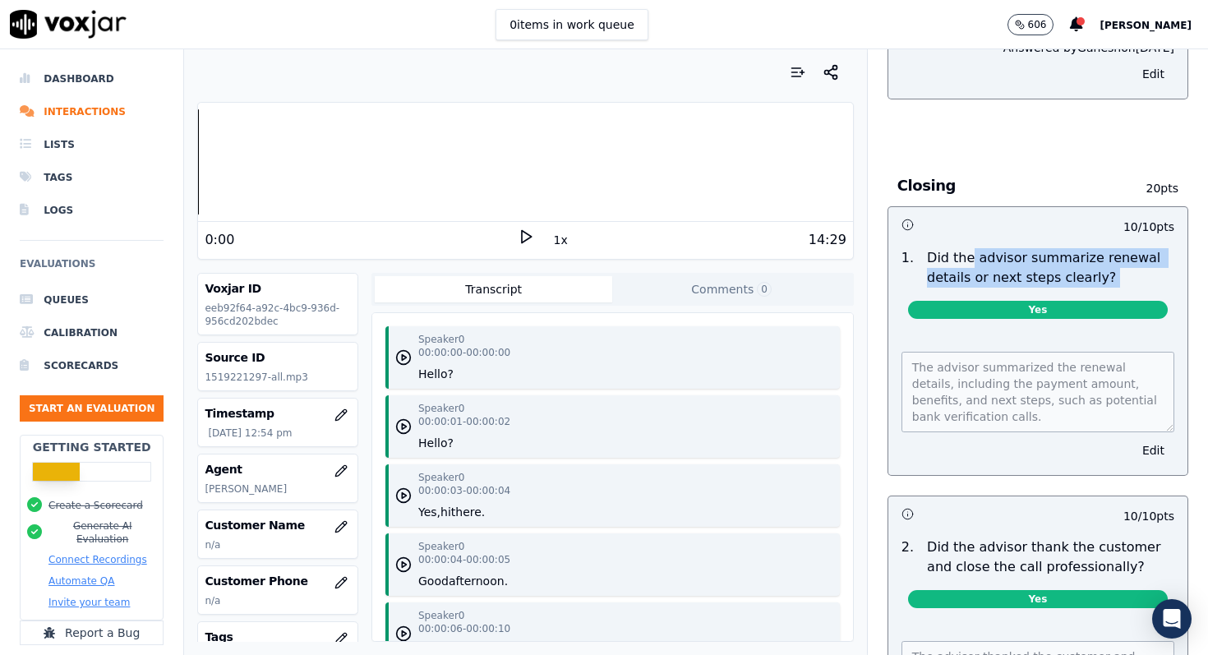
drag, startPoint x: 968, startPoint y: 115, endPoint x: 1114, endPoint y: 145, distance: 149.2
click at [1114, 242] on div "1 . Did the advisor summarize renewal details or next steps clearly? Yes" at bounding box center [1037, 287] width 299 height 90
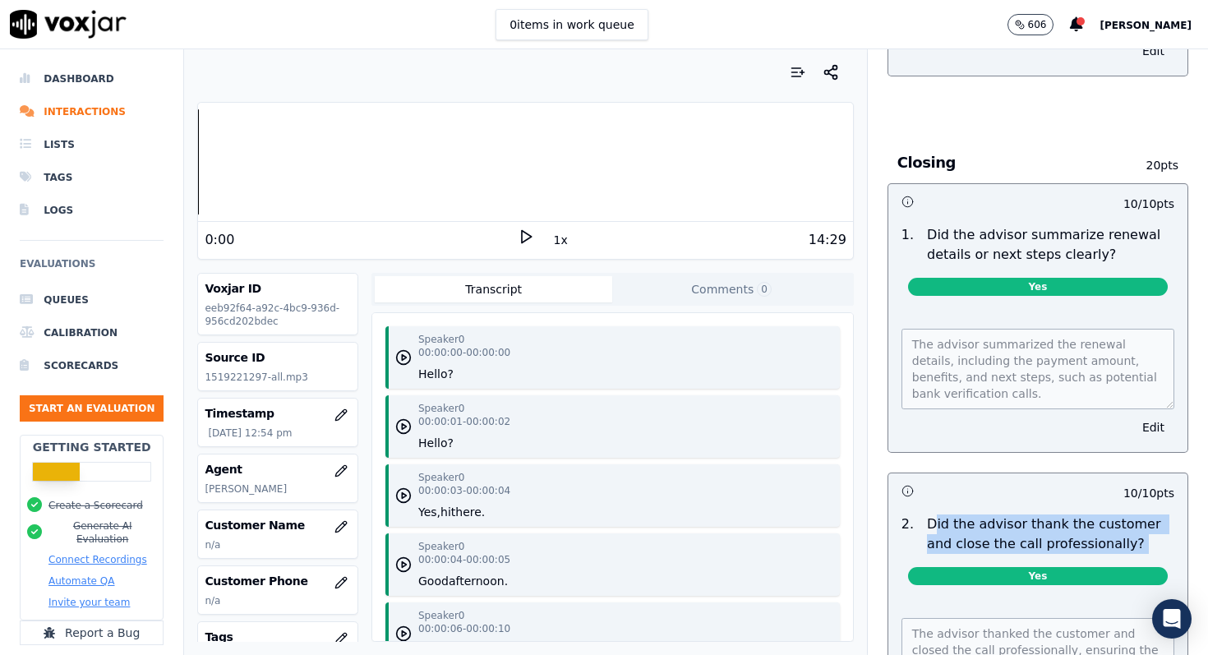
drag, startPoint x: 932, startPoint y: 375, endPoint x: 1114, endPoint y: 411, distance: 185.9
click at [1113, 508] on div "2 . Did the advisor thank the customer and close the call professionally? Yes" at bounding box center [1037, 553] width 299 height 90
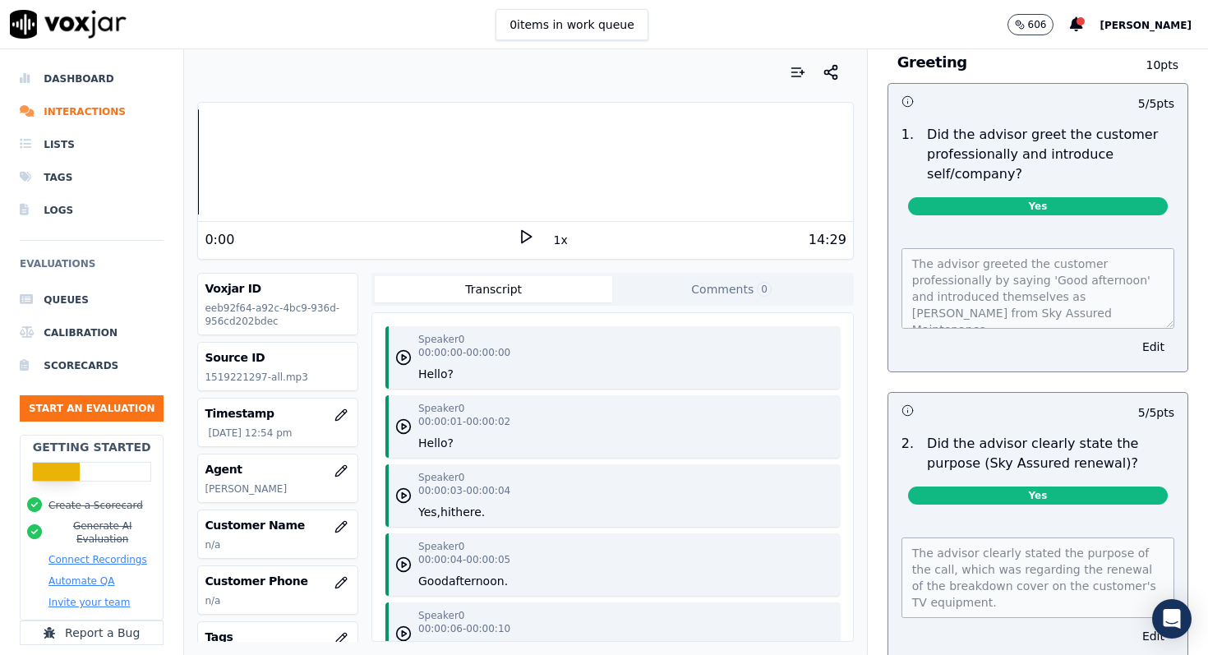
scroll to position [0, 0]
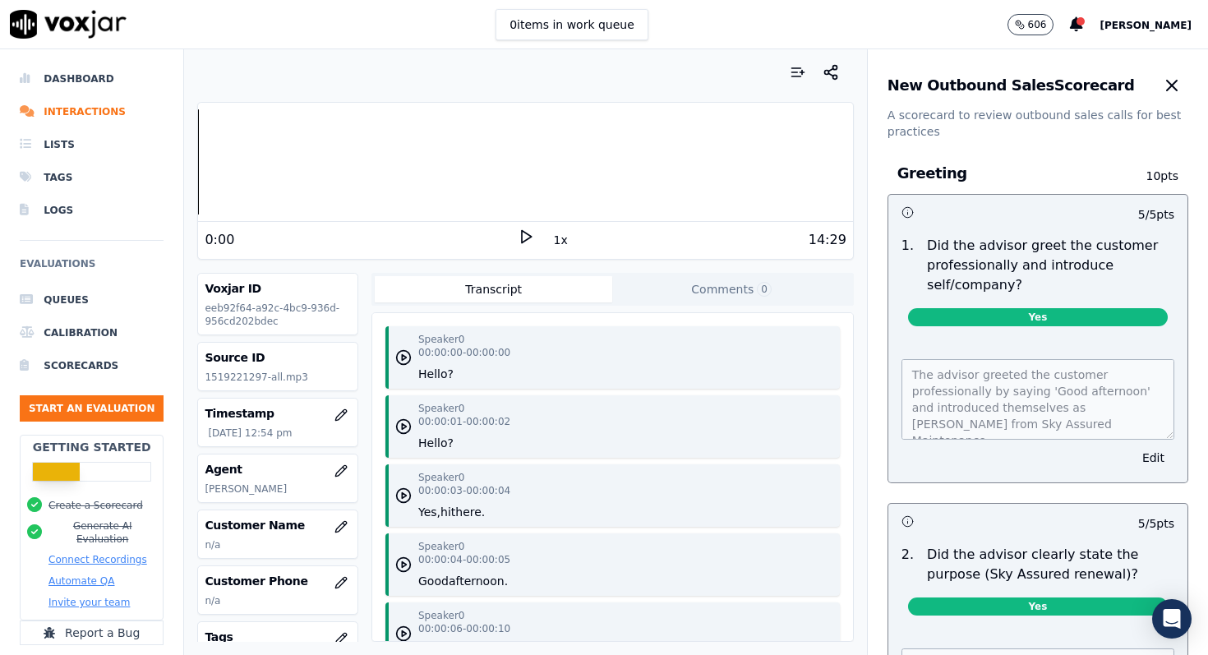
click at [1054, 440] on div "The advisor greeted the customer professionally by saying 'Good afternoon' and …" at bounding box center [1037, 410] width 299 height 143
click at [87, 77] on li "Dashboard" at bounding box center [92, 78] width 144 height 33
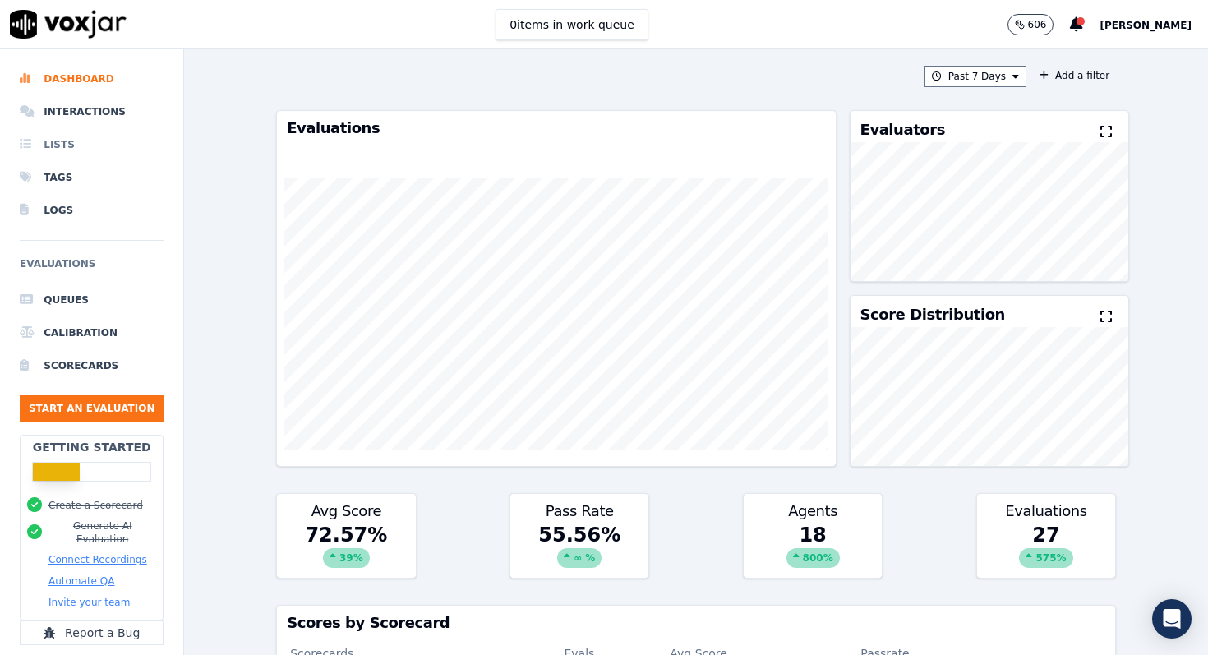
click at [59, 149] on li "Lists" at bounding box center [92, 144] width 144 height 33
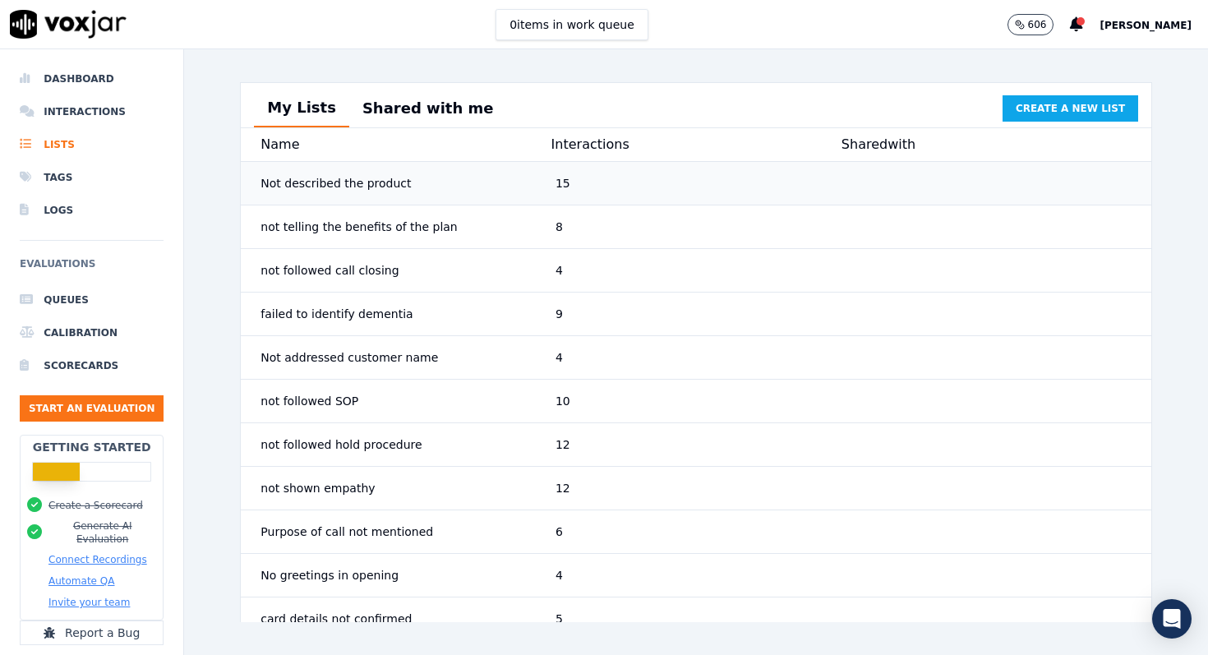
click at [573, 189] on div "15" at bounding box center [696, 183] width 295 height 30
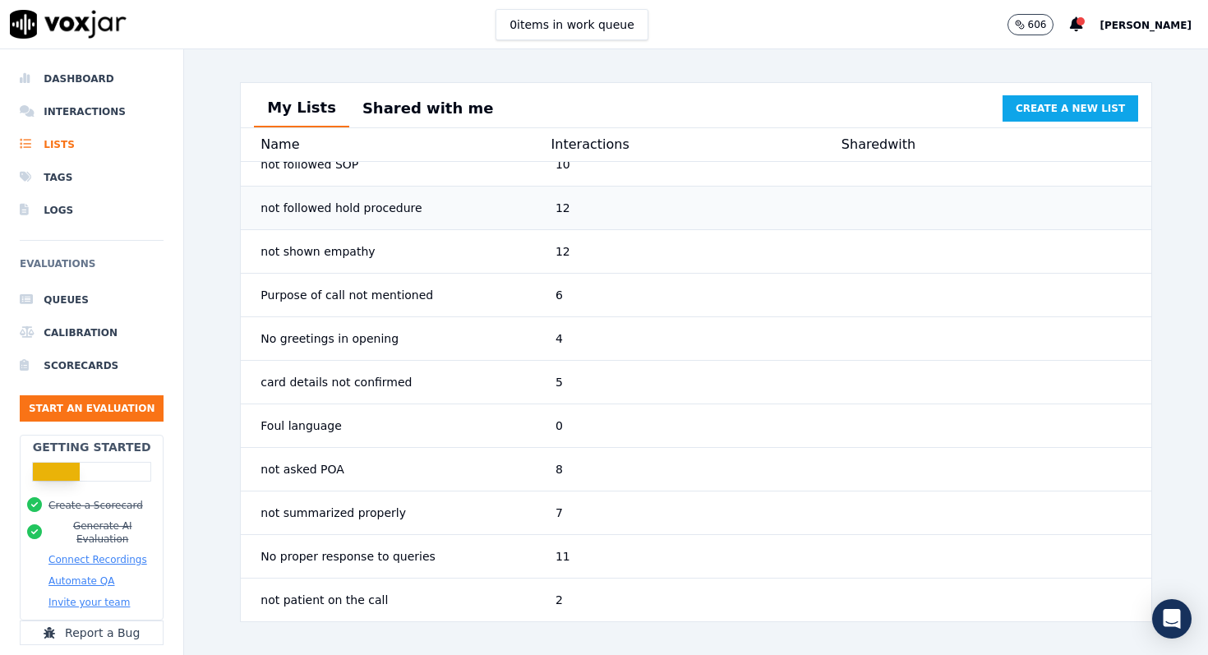
scroll to position [237, 0]
click at [495, 352] on div "No greetings in opening" at bounding box center [401, 339] width 295 height 30
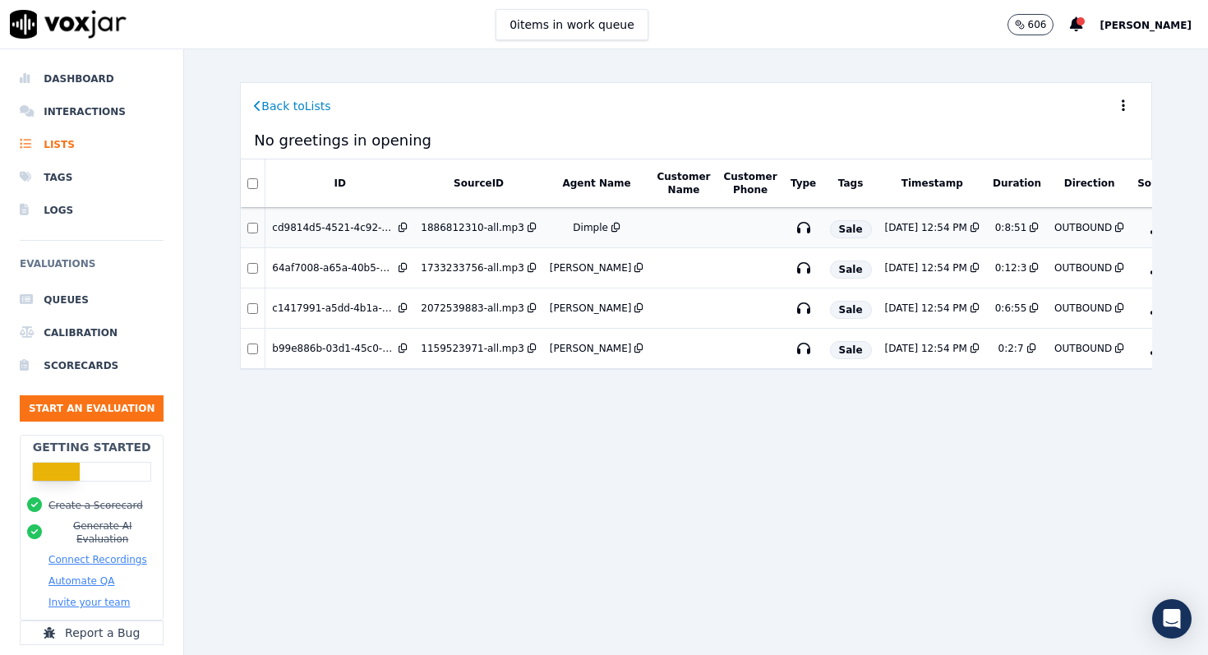
click at [717, 228] on td at bounding box center [750, 228] width 67 height 40
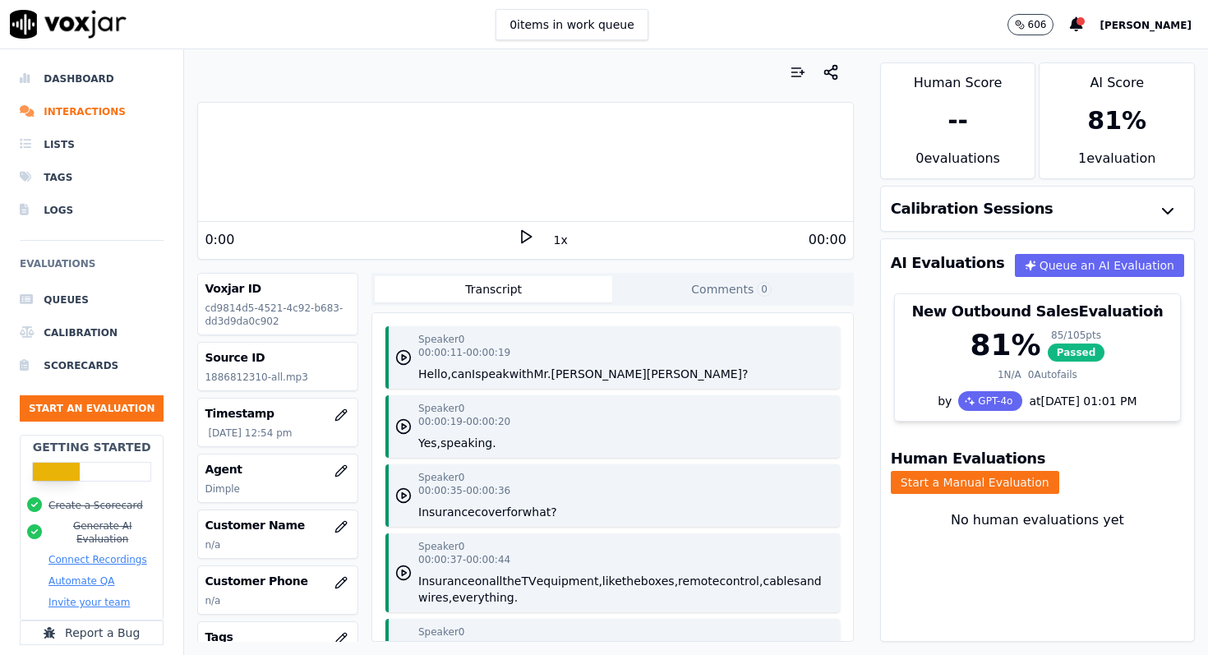
click at [523, 233] on icon at bounding box center [526, 236] width 16 height 16
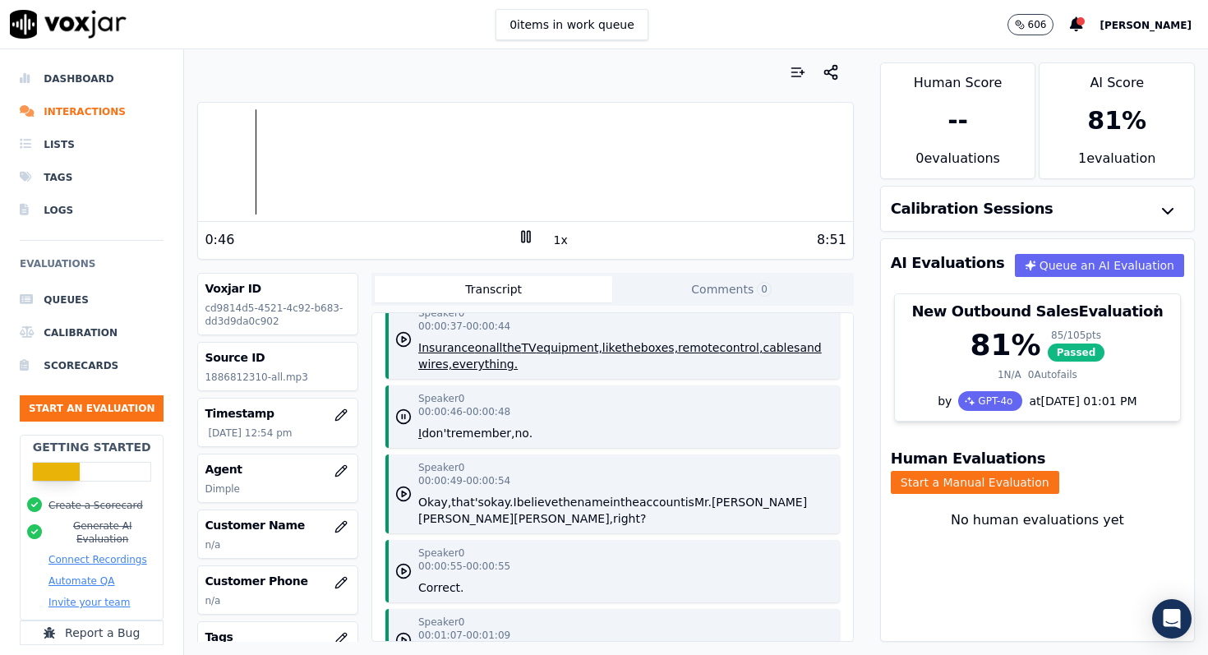
scroll to position [234, 0]
click at [1164, 212] on icon "button" at bounding box center [1168, 211] width 20 height 20
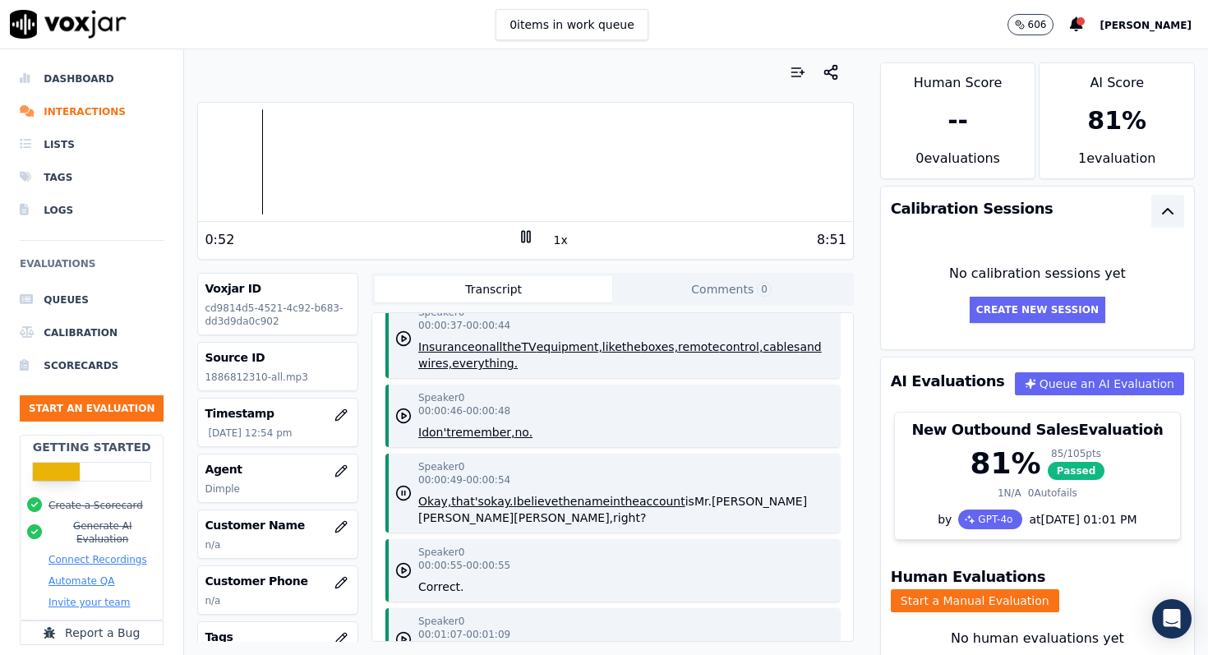
click at [1155, 210] on button "button" at bounding box center [1167, 211] width 33 height 33
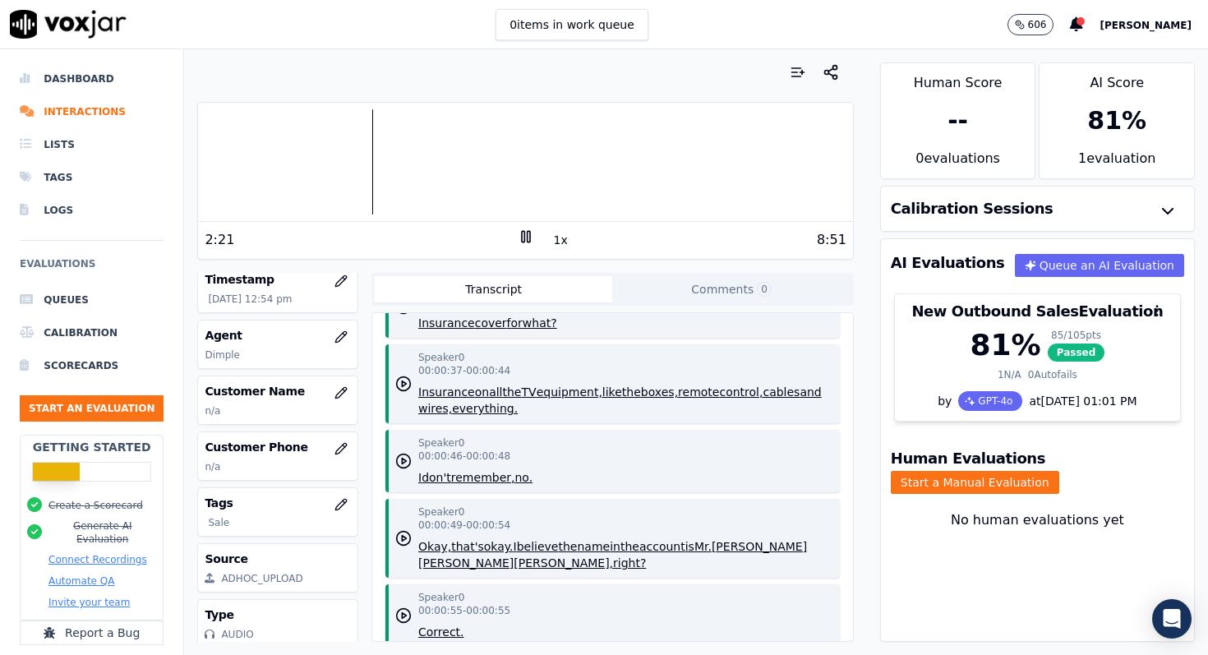
scroll to position [140, 0]
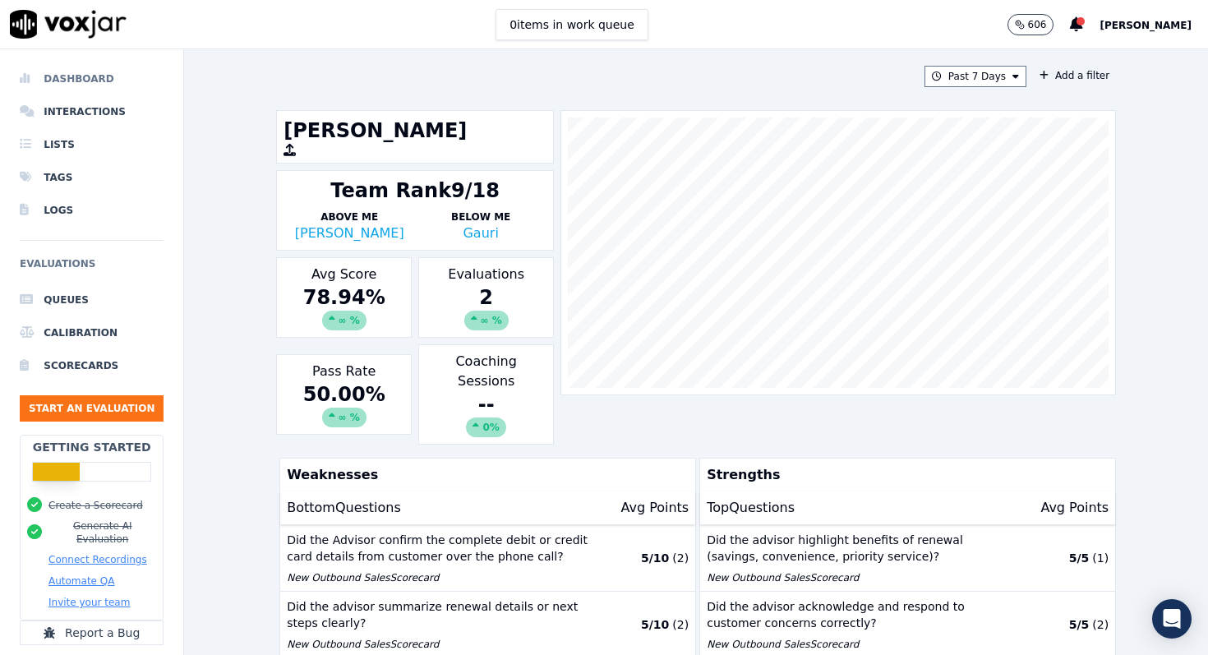
click at [59, 77] on li "Dashboard" at bounding box center [92, 78] width 144 height 33
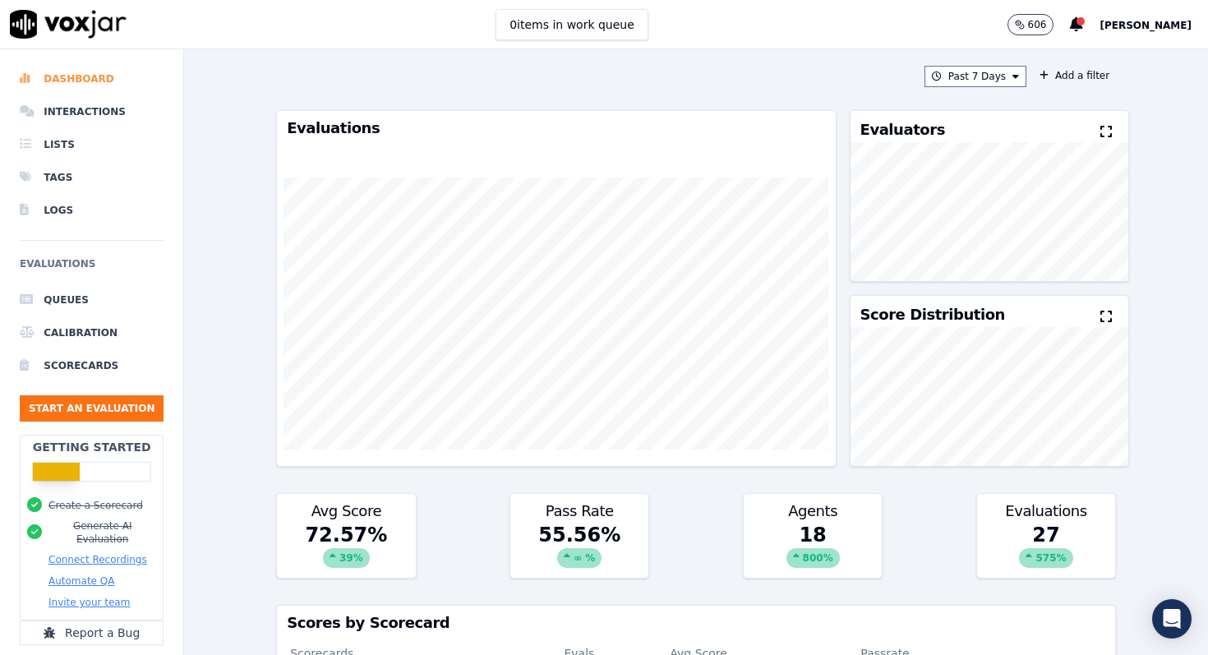
click at [86, 85] on li "Dashboard" at bounding box center [92, 78] width 144 height 33
click at [70, 74] on li "Dashboard" at bounding box center [92, 78] width 144 height 33
click at [94, 110] on li "Interactions" at bounding box center [92, 111] width 144 height 33
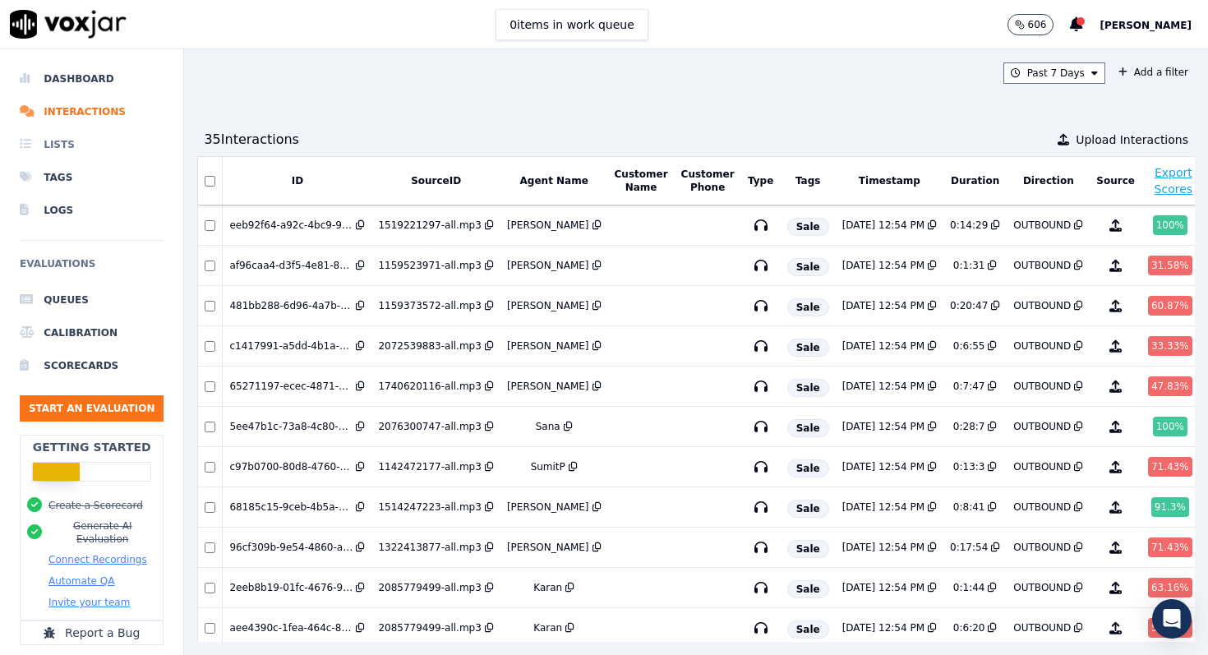
click at [70, 143] on li "Lists" at bounding box center [92, 144] width 144 height 33
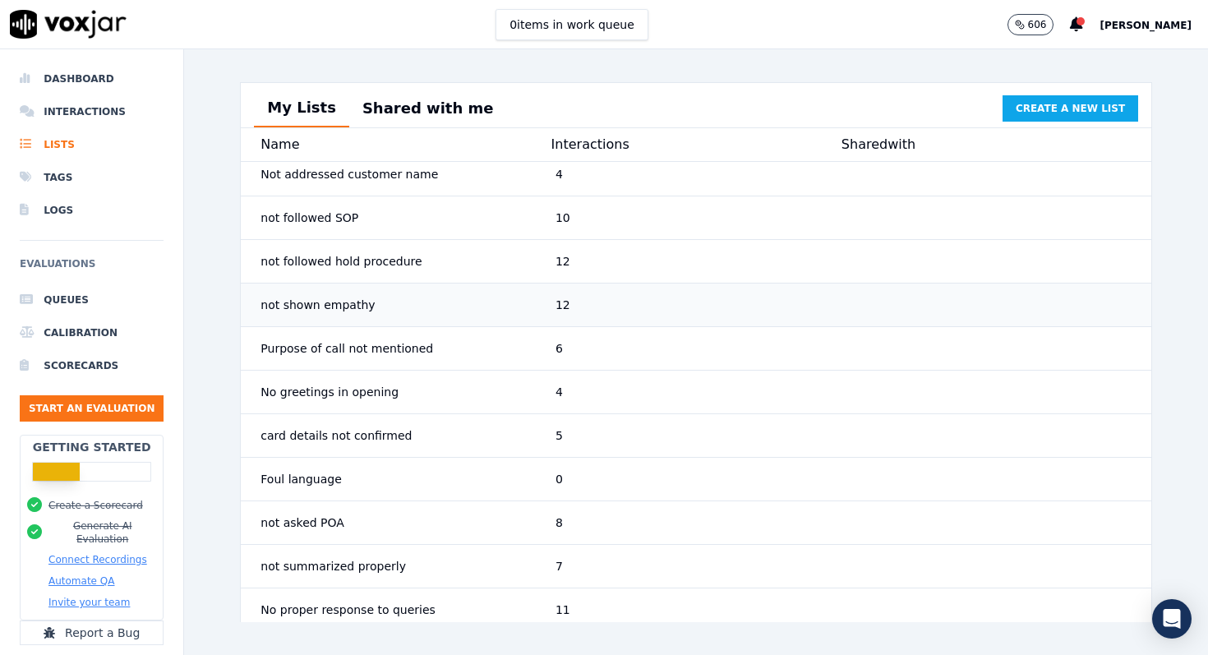
scroll to position [184, 0]
click at [467, 531] on div "not asked POA" at bounding box center [401, 522] width 295 height 30
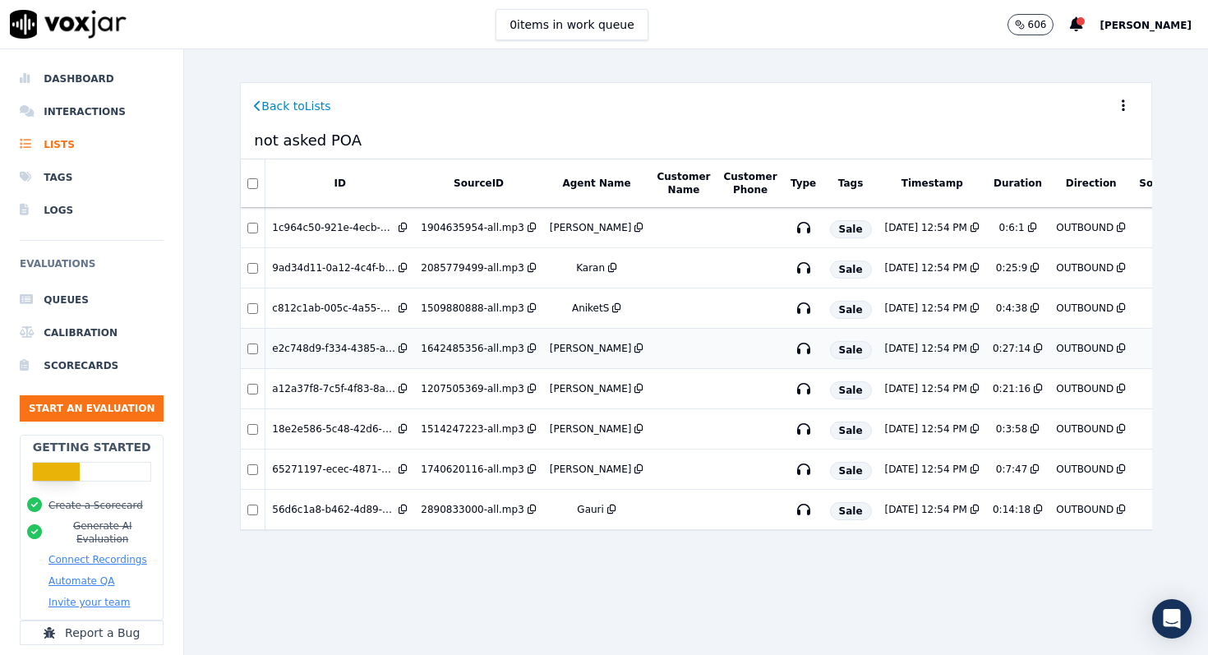
click at [717, 344] on td at bounding box center [750, 349] width 67 height 40
click at [59, 149] on li "Lists" at bounding box center [92, 144] width 144 height 33
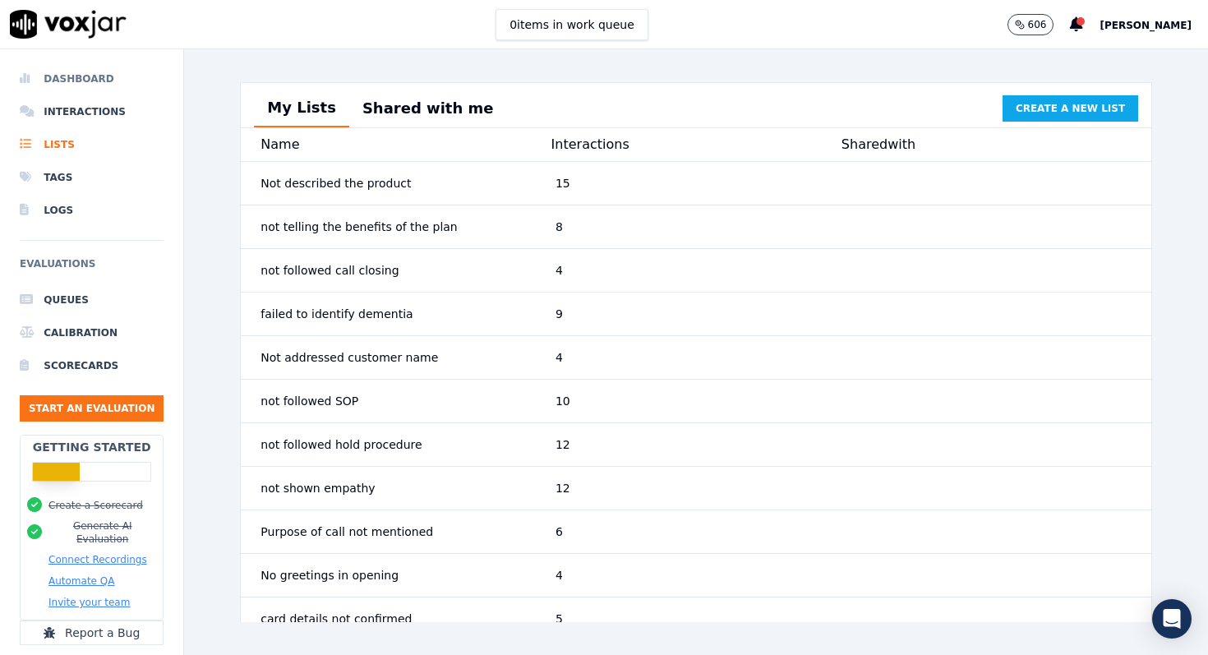
click at [79, 81] on li "Dashboard" at bounding box center [92, 78] width 144 height 33
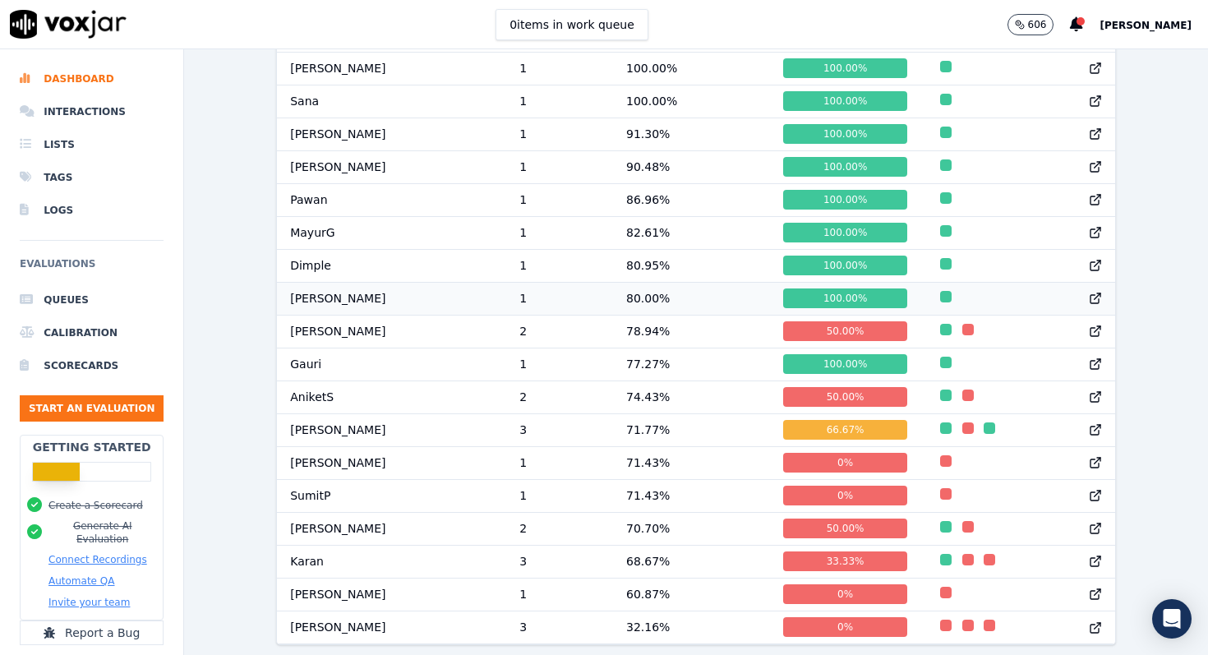
scroll to position [770, 0]
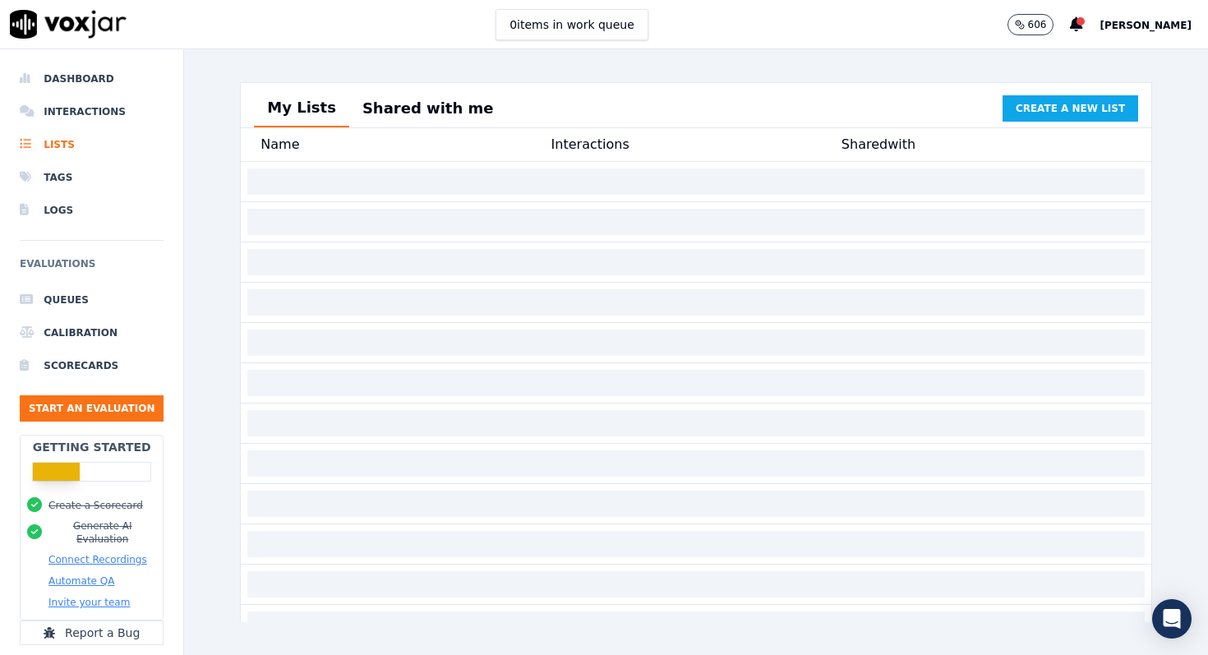
scroll to position [13, 0]
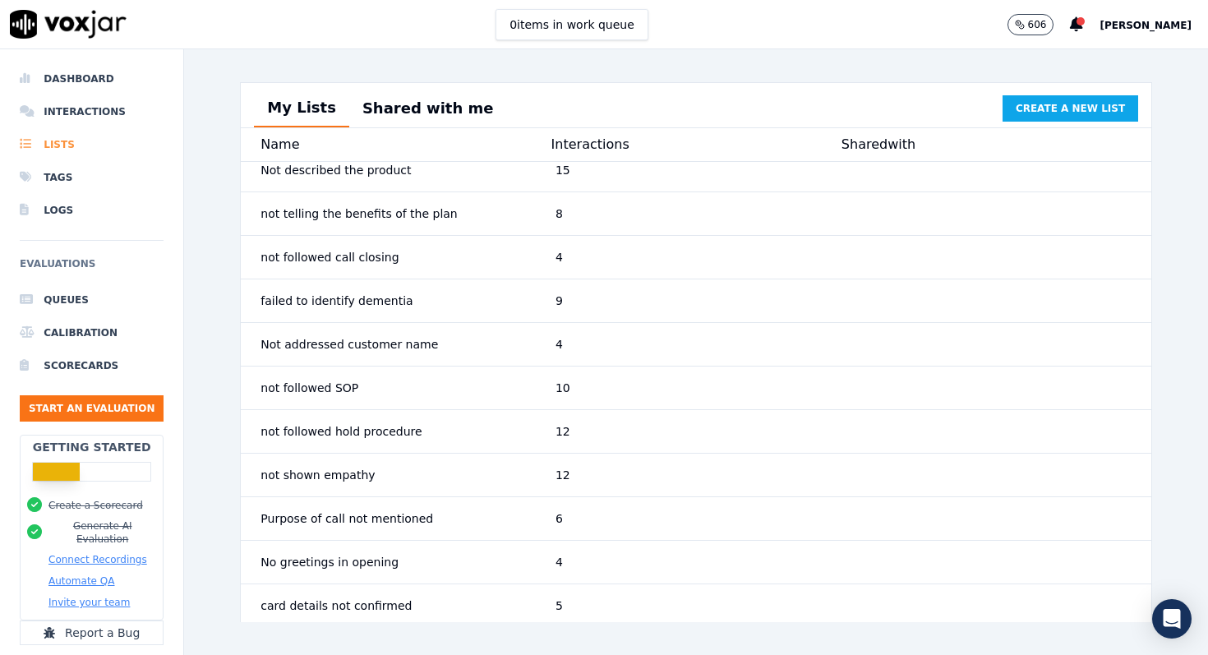
click at [62, 146] on li "Lists" at bounding box center [92, 144] width 144 height 33
click at [80, 75] on li "Dashboard" at bounding box center [92, 78] width 144 height 33
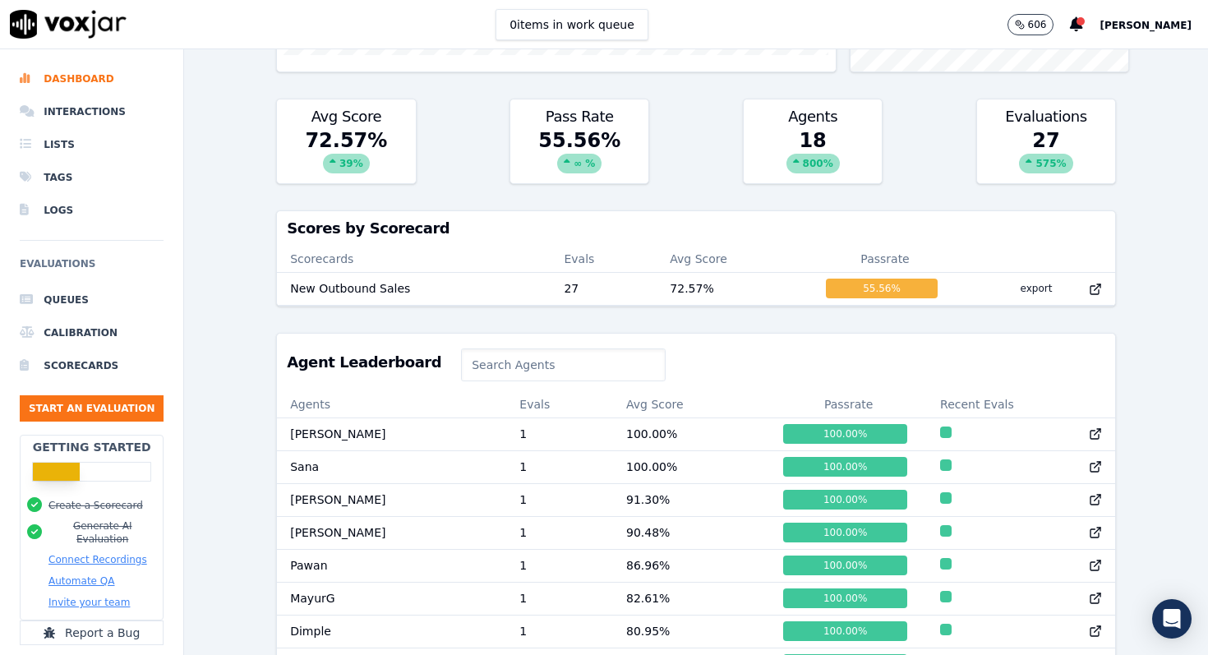
click at [771, 379] on div "Agent Leaderboard" at bounding box center [696, 363] width 838 height 58
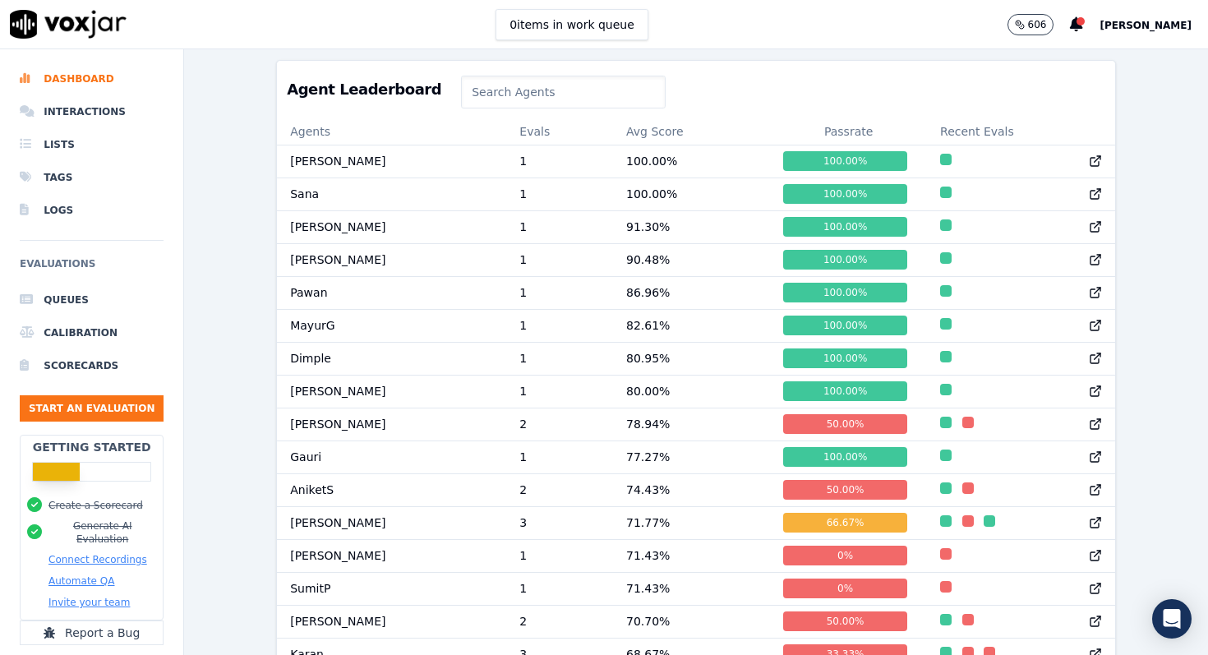
scroll to position [668, 0]
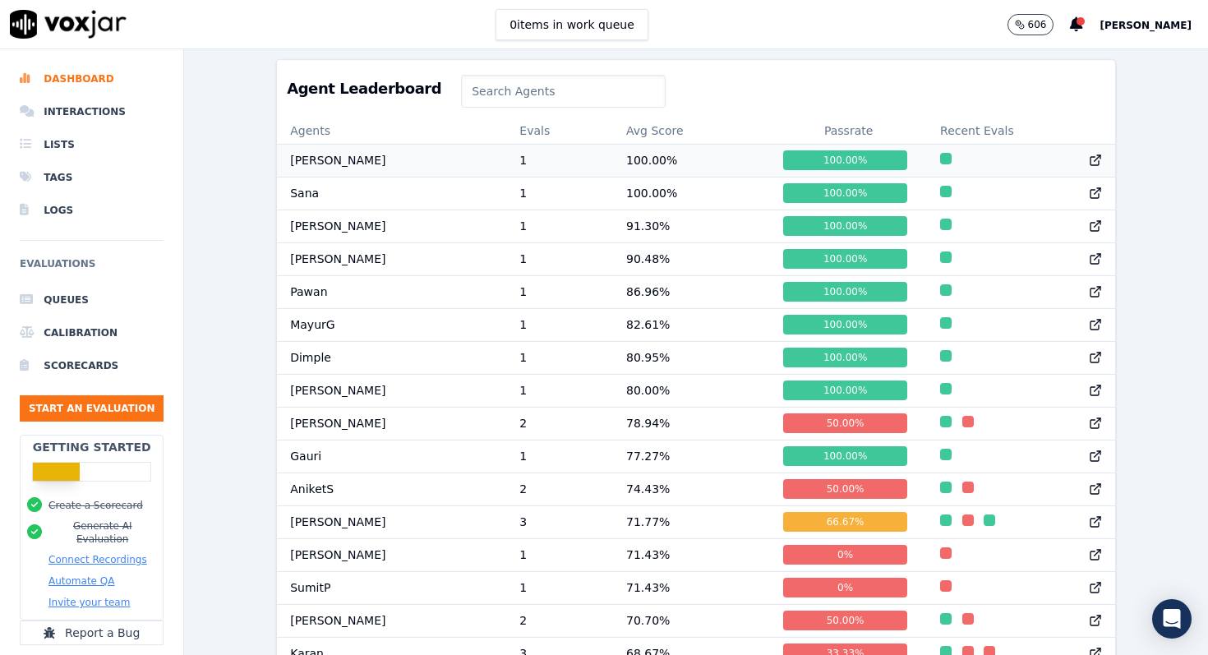
click at [638, 163] on td "100.00 %" at bounding box center [691, 160] width 157 height 33
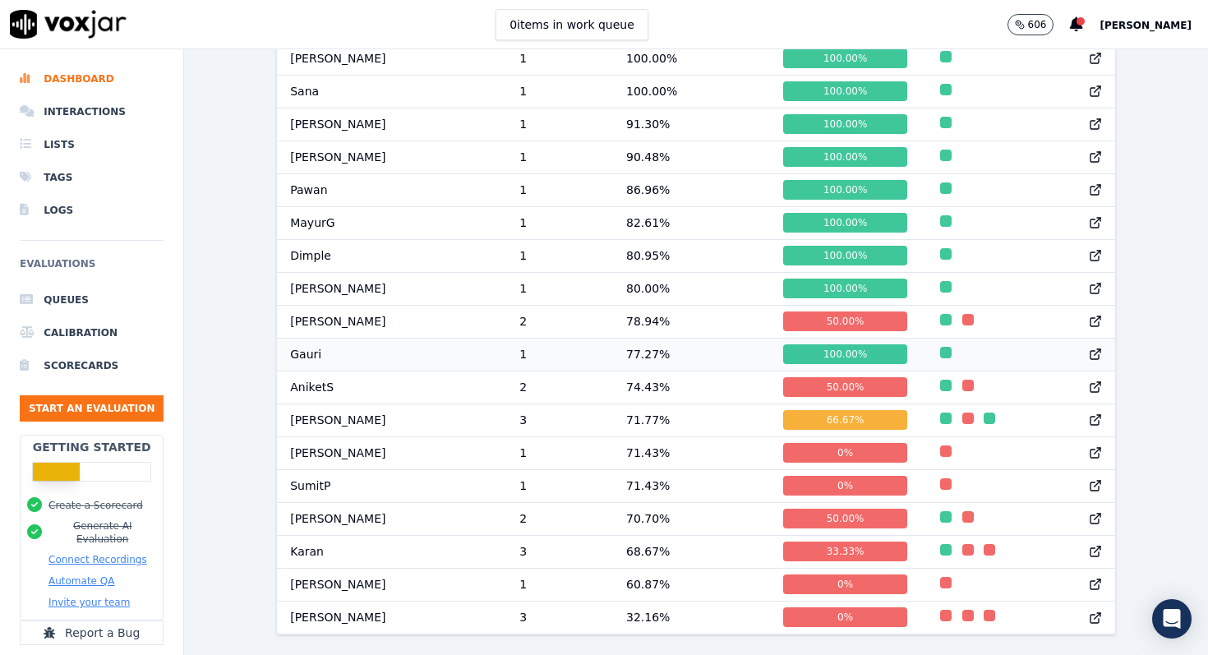
click at [613, 354] on td "77.27 %" at bounding box center [691, 354] width 157 height 33
click at [62, 141] on li "Lists" at bounding box center [92, 144] width 144 height 33
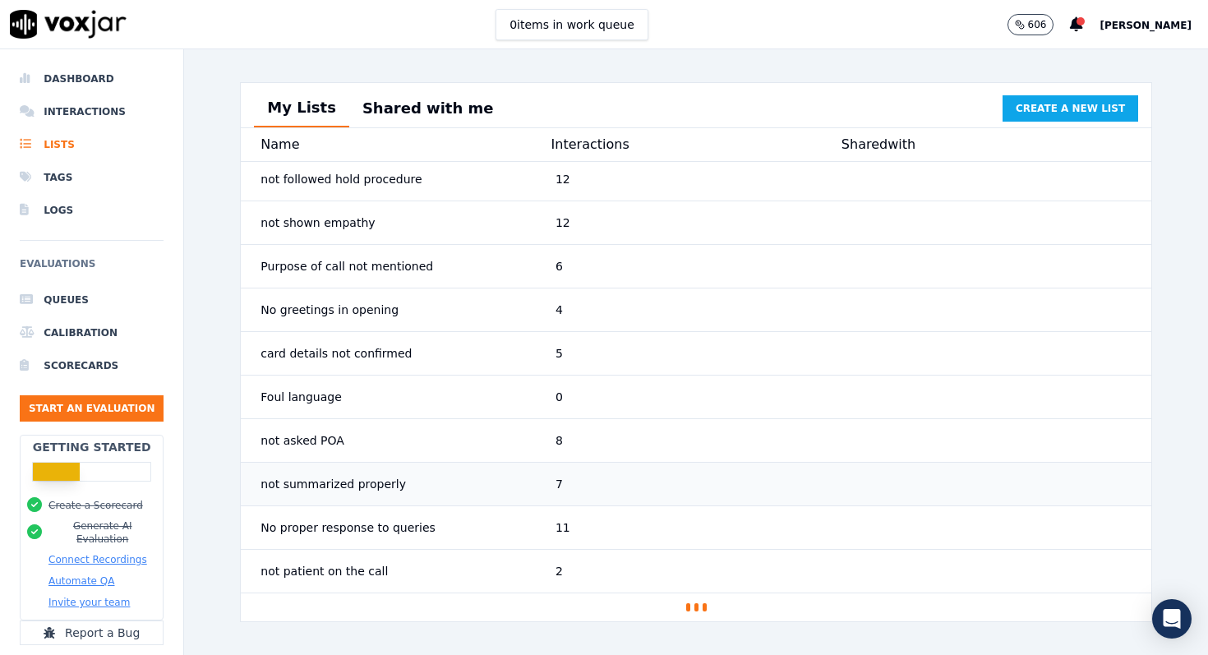
scroll to position [237, 0]
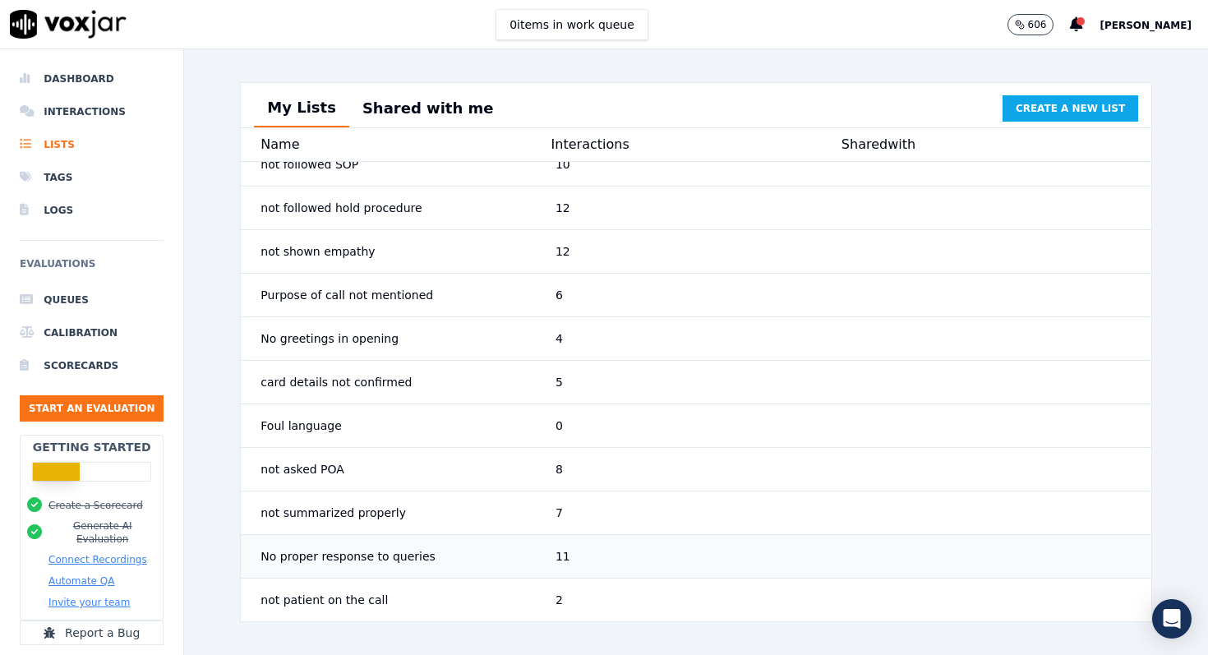
click at [499, 568] on div "No proper response to queries" at bounding box center [401, 556] width 295 height 30
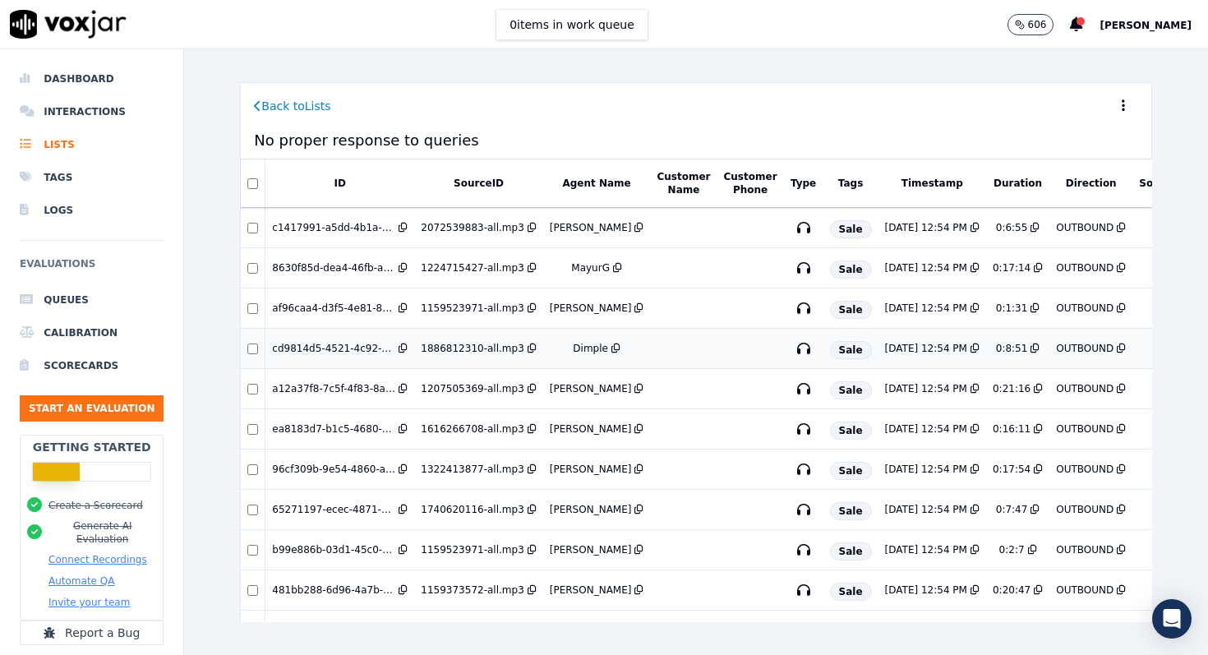
click at [658, 349] on td at bounding box center [683, 349] width 67 height 40
click at [79, 78] on li "Dashboard" at bounding box center [92, 78] width 144 height 33
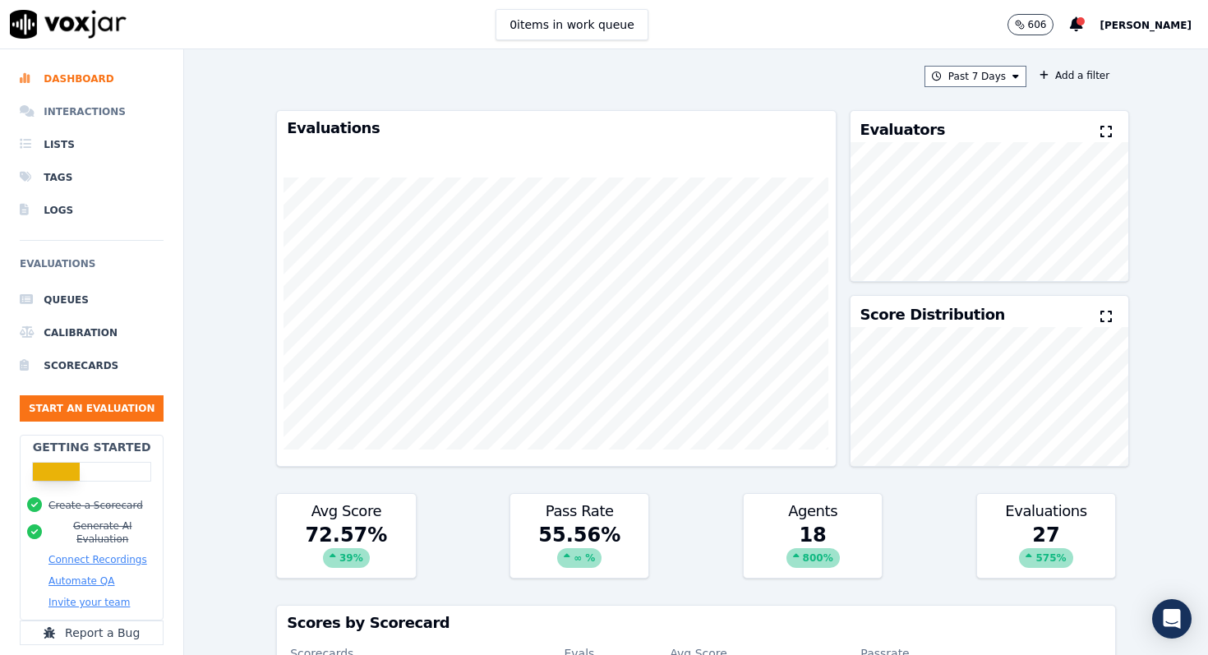
click at [85, 112] on li "Interactions" at bounding box center [92, 111] width 144 height 33
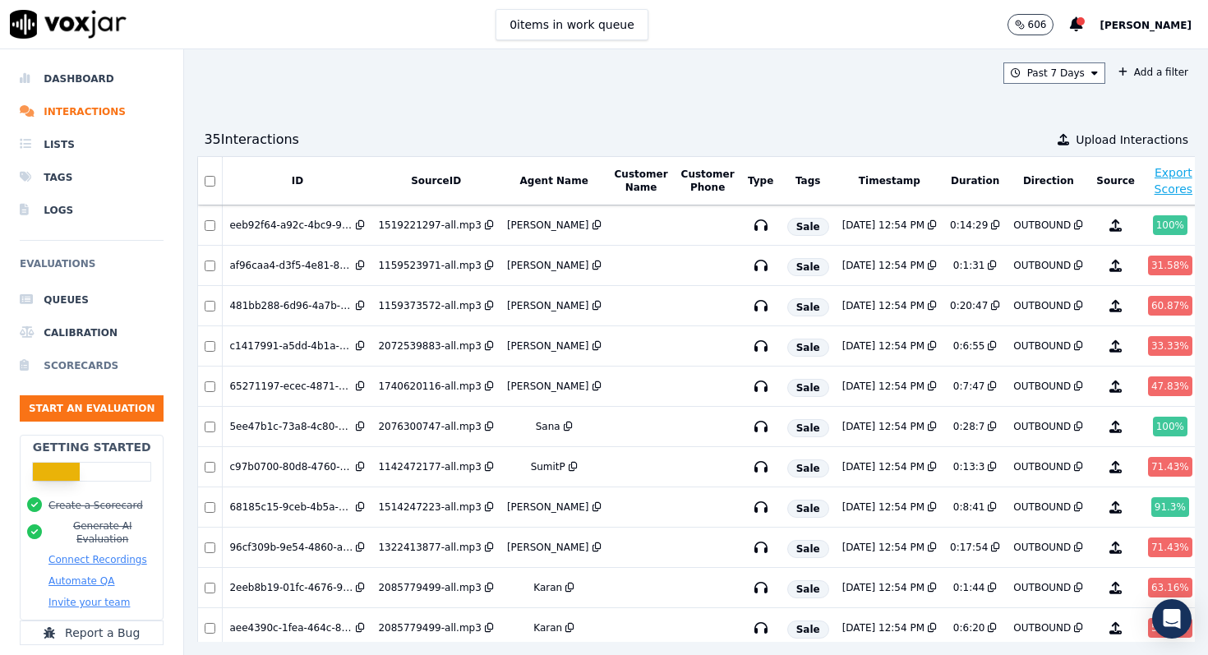
click at [110, 365] on li "Scorecards" at bounding box center [92, 365] width 144 height 33
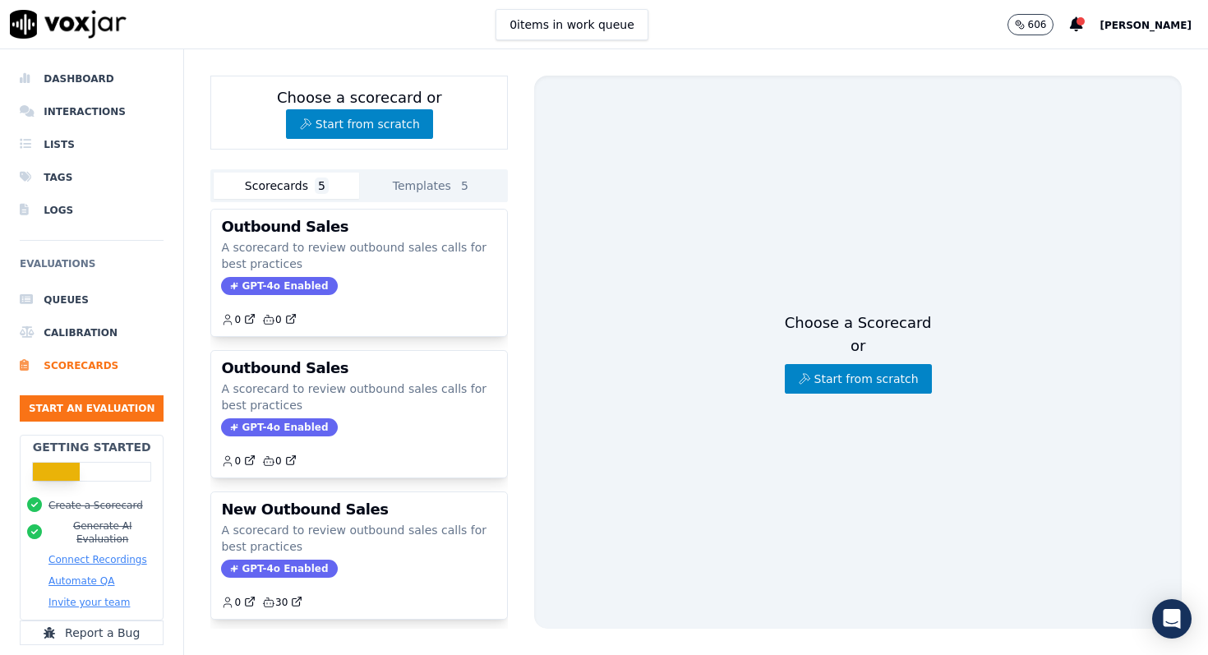
scroll to position [300, 0]
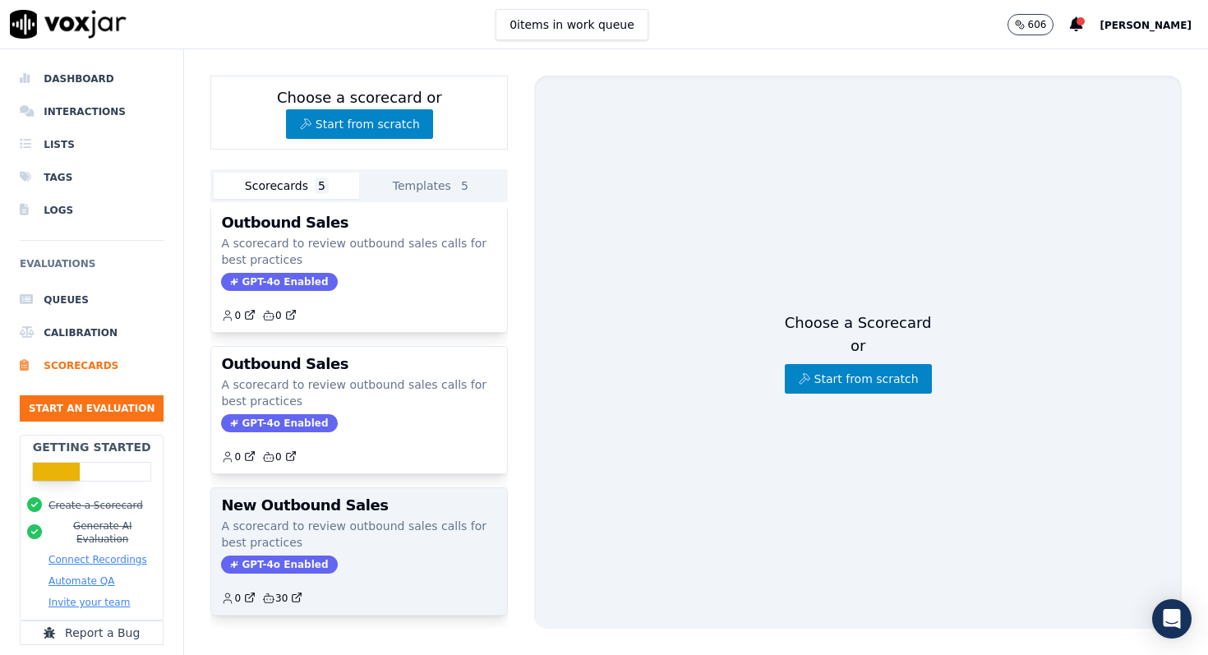
click at [371, 518] on p "A scorecard to review outbound sales calls for best practices" at bounding box center [359, 534] width 276 height 33
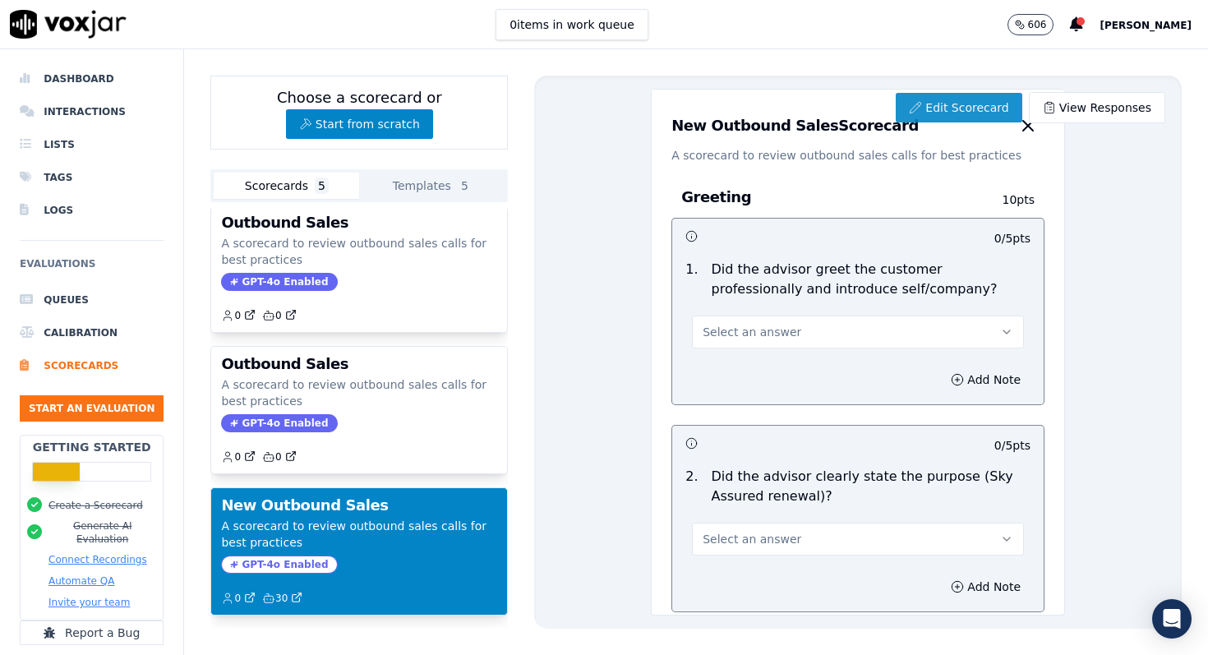
click at [965, 104] on link "Edit Scorecard" at bounding box center [959, 108] width 126 height 30
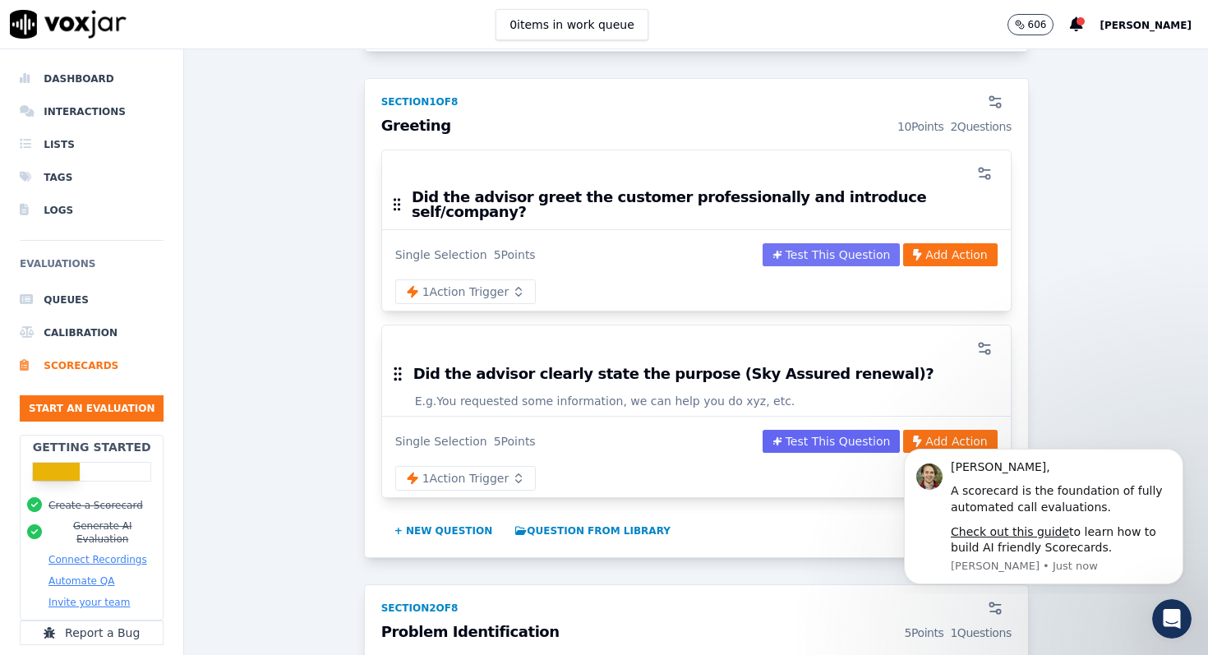
click at [824, 247] on button "Test This Question" at bounding box center [831, 254] width 138 height 23
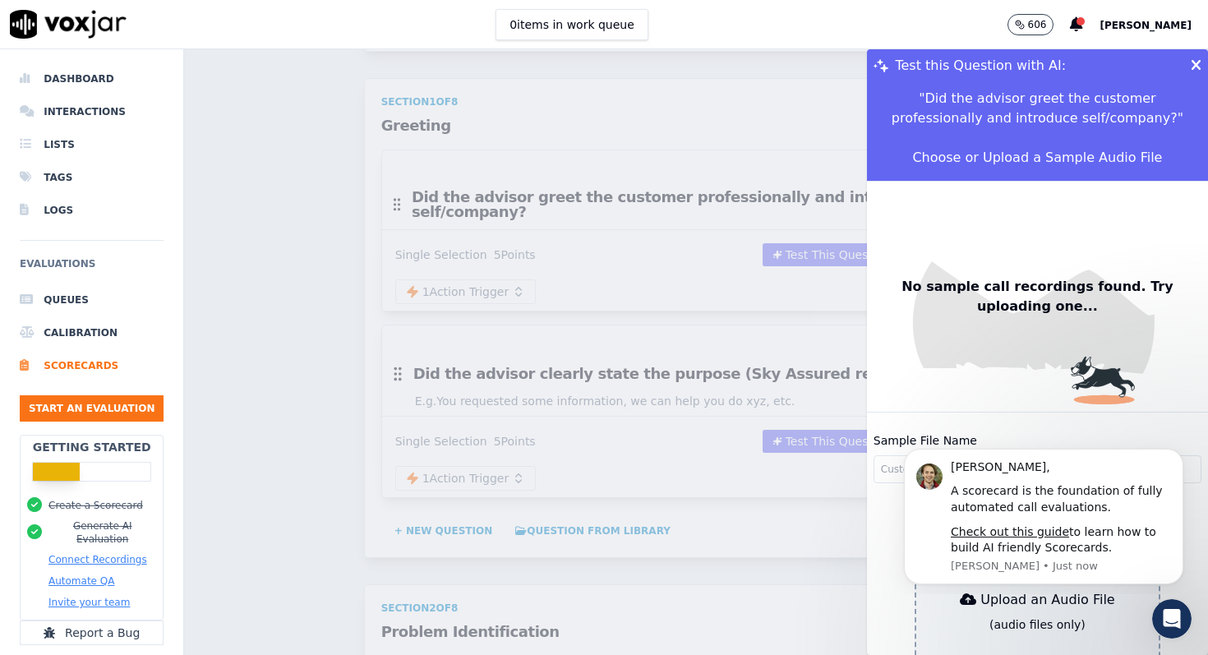
click at [1196, 67] on icon at bounding box center [1195, 65] width 11 height 15
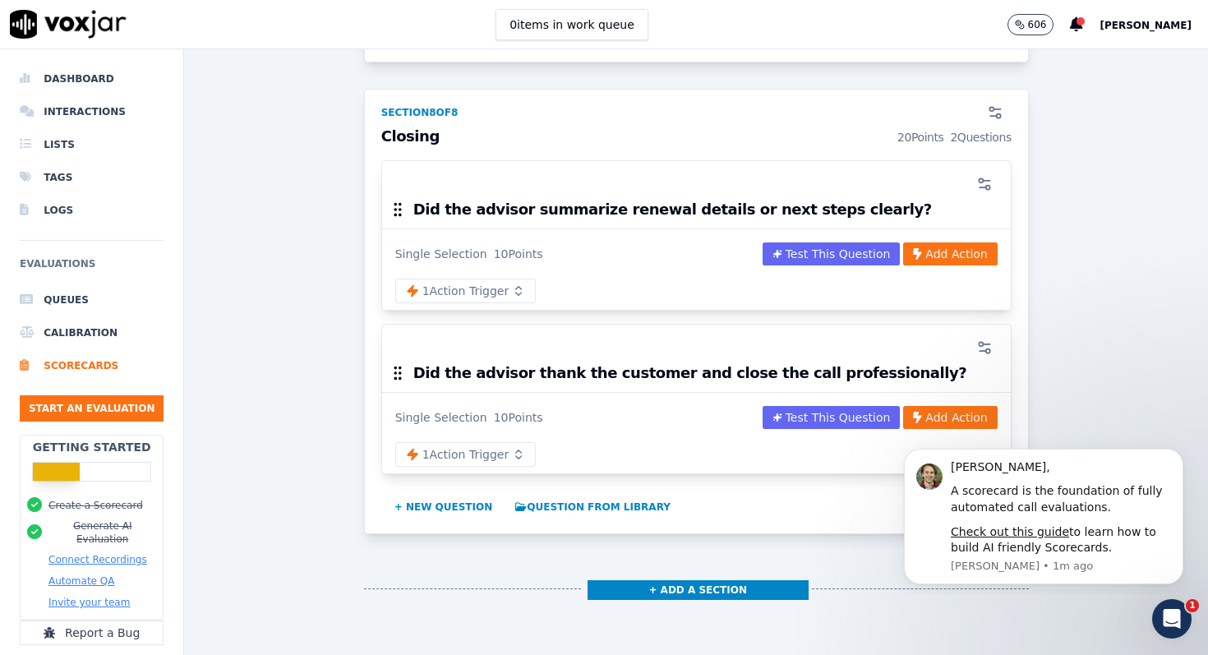
scroll to position [3686, 0]
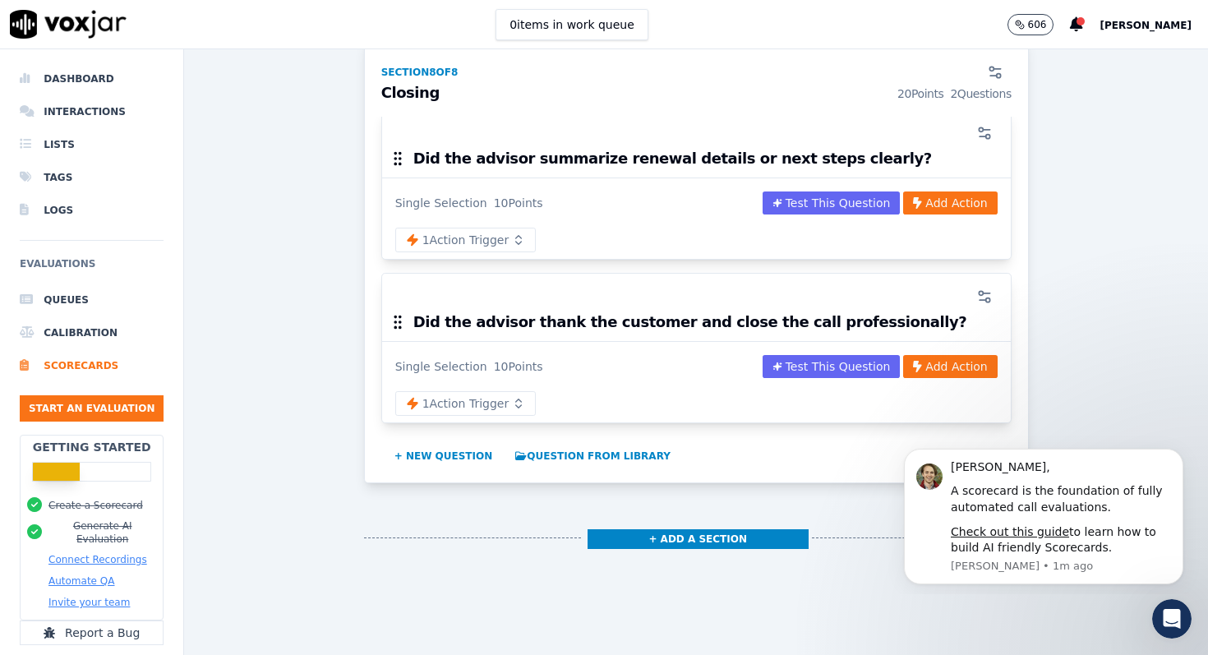
click at [1126, 28] on span "[PERSON_NAME]" at bounding box center [1145, 26] width 92 height 12
click at [1062, 139] on div "Log out" at bounding box center [1109, 141] width 176 height 26
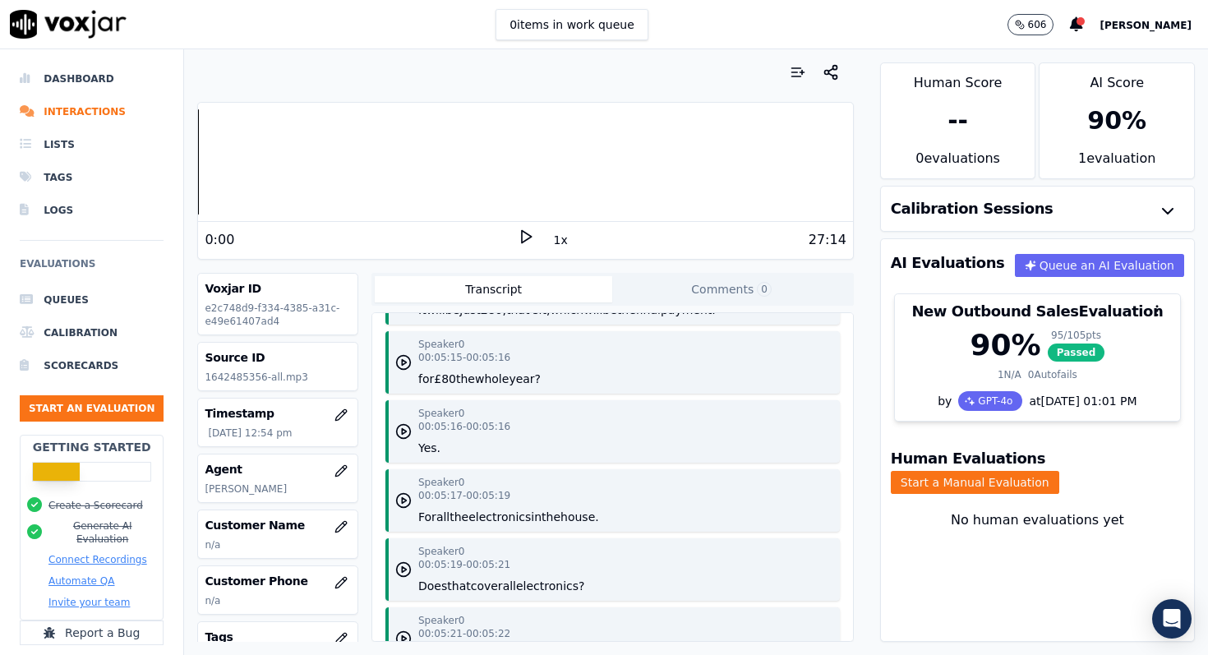
scroll to position [5371, 0]
click at [534, 236] on div "27:14" at bounding box center [690, 240] width 312 height 20
click at [528, 237] on polygon at bounding box center [527, 237] width 10 height 12
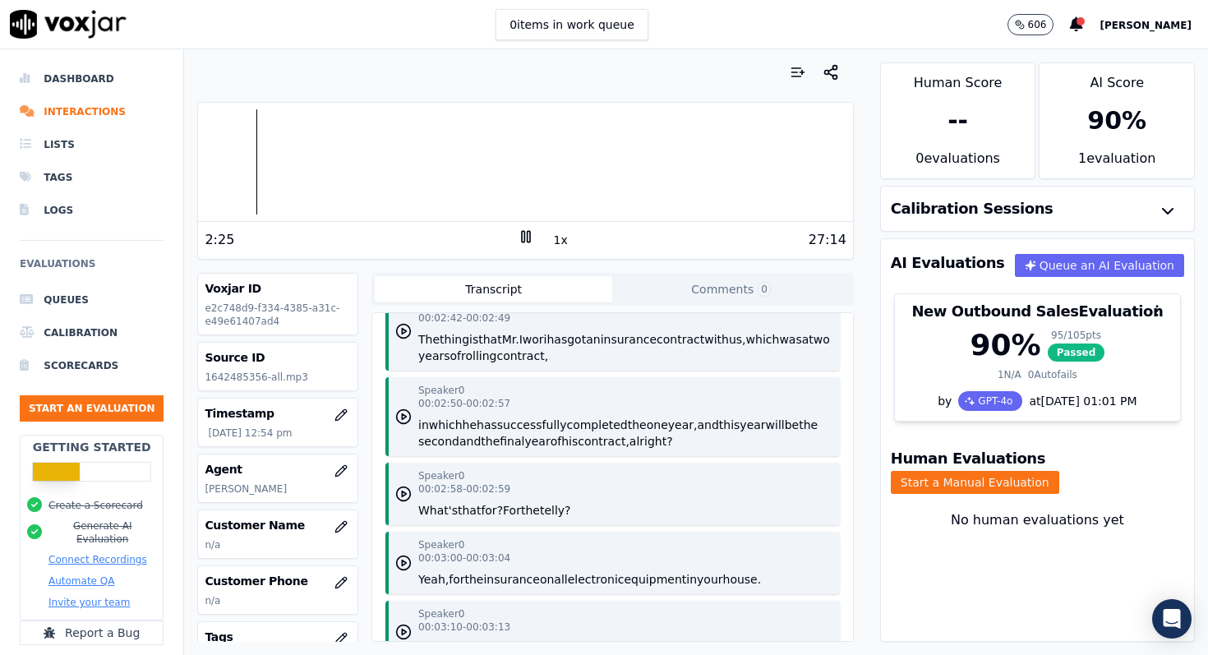
scroll to position [2958, 0]
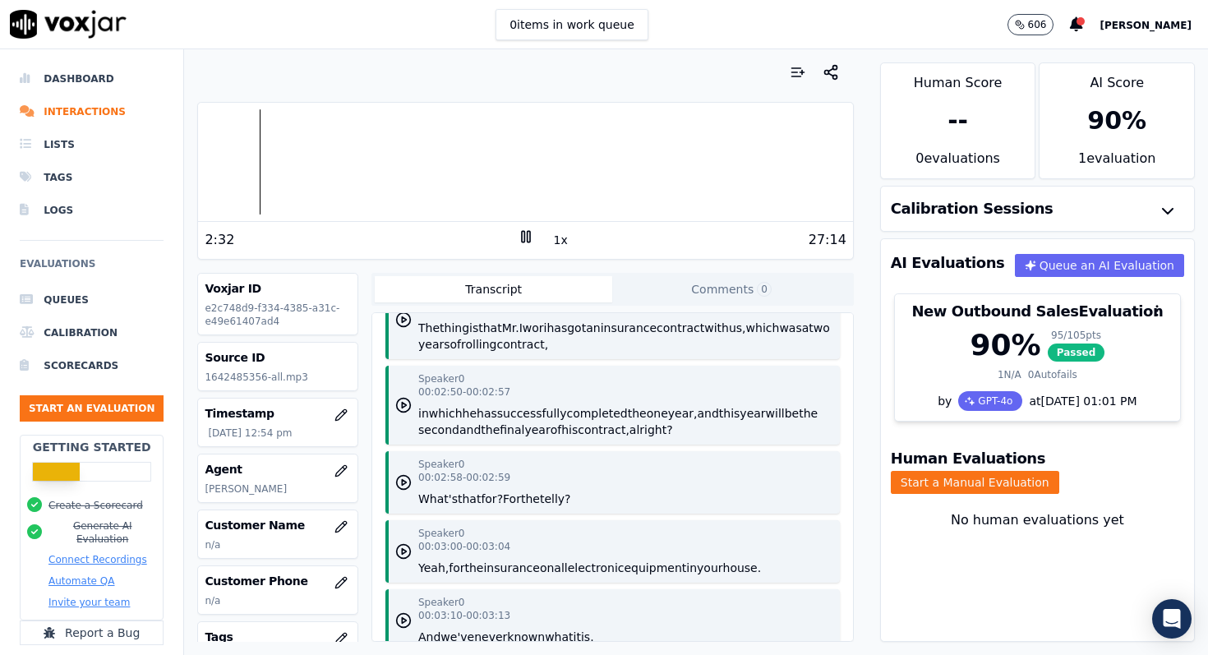
click at [582, 295] on button "Transcript" at bounding box center [493, 289] width 237 height 26
click at [667, 288] on button "Comments 0" at bounding box center [730, 289] width 237 height 26
click at [572, 288] on button "Transcript" at bounding box center [493, 289] width 237 height 26
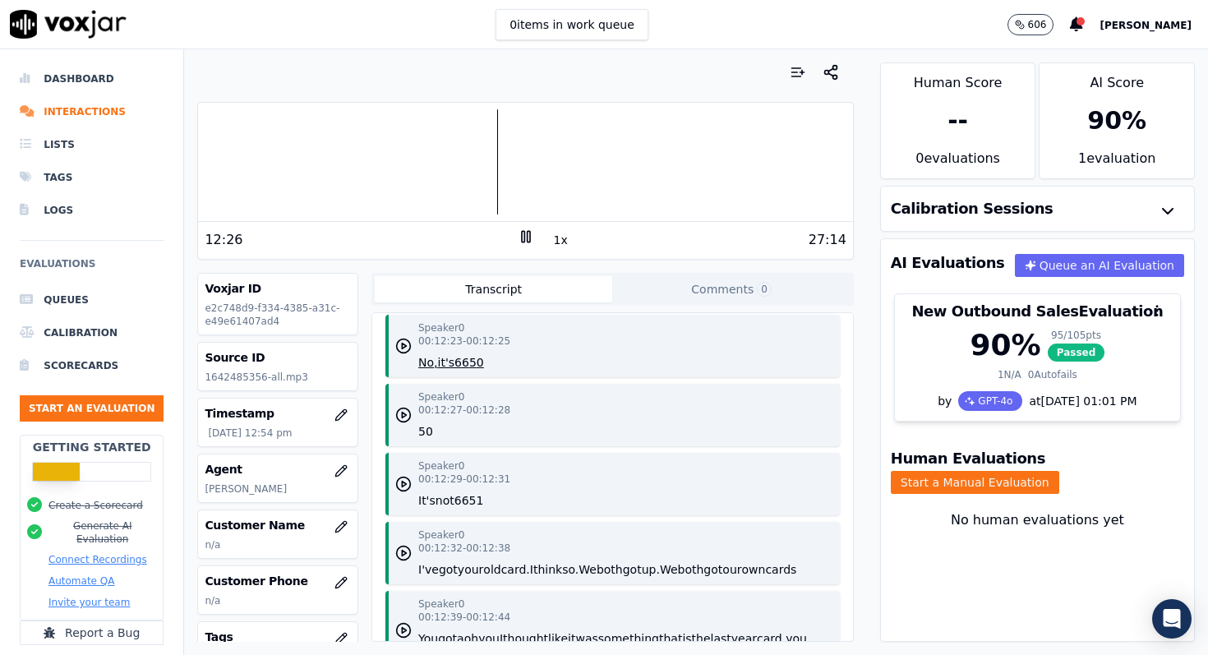
scroll to position [14797, 0]
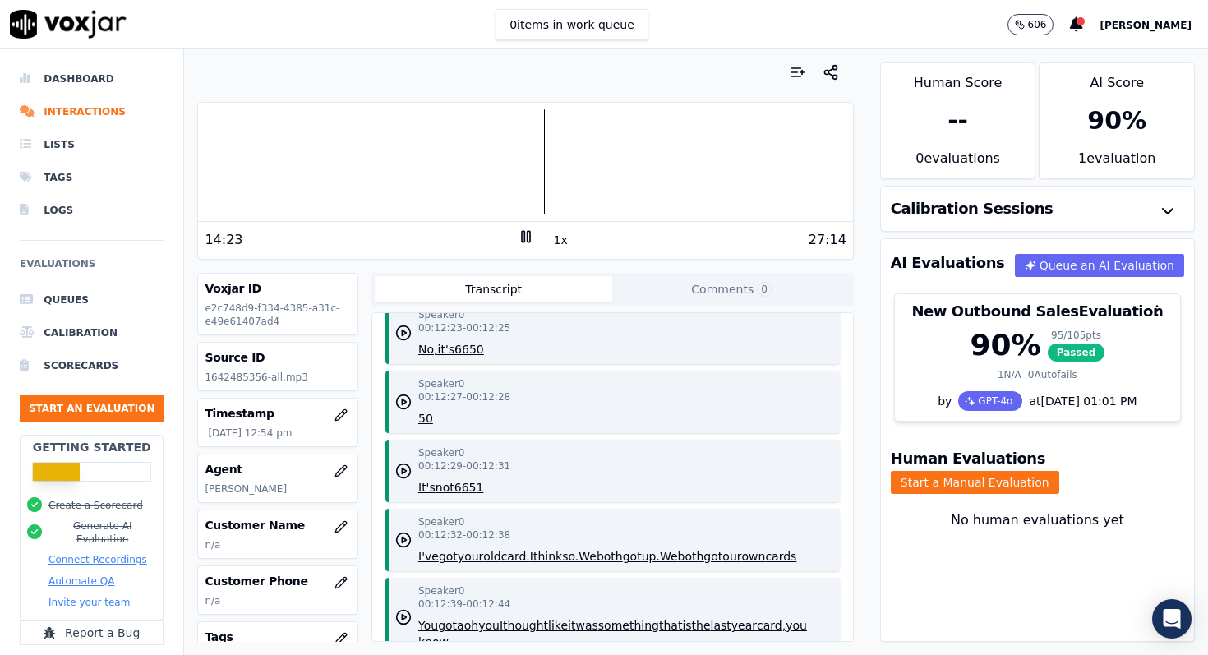
click at [529, 238] on rect at bounding box center [528, 236] width 2 height 11
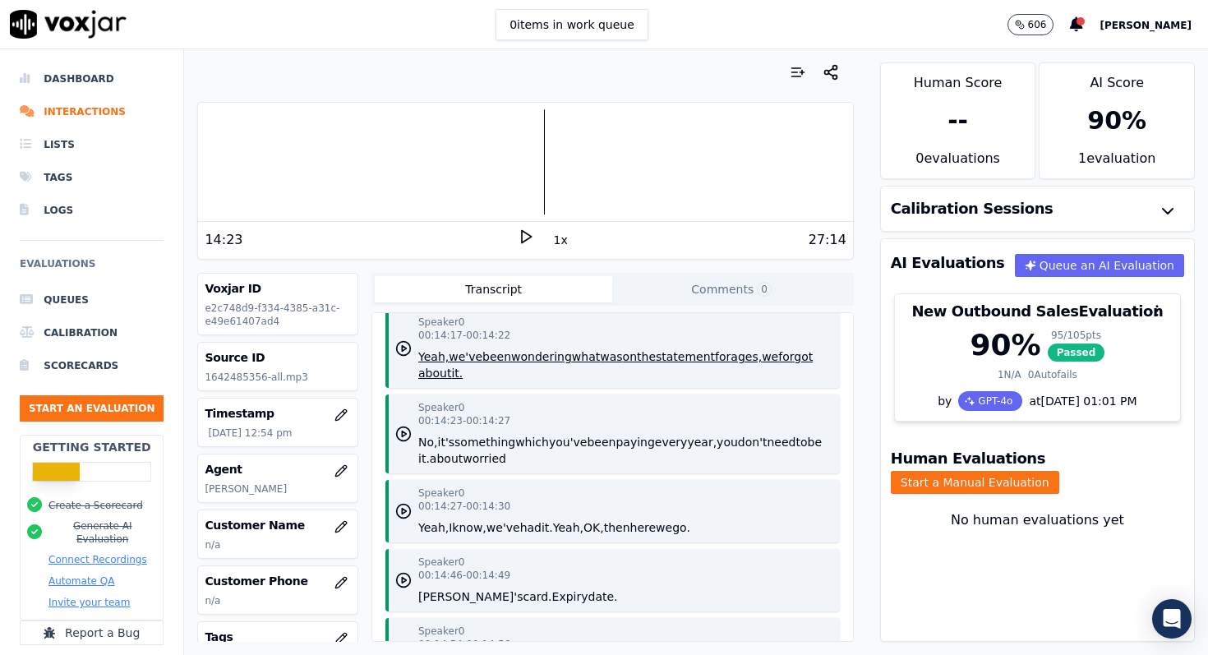
scroll to position [17015, 0]
click at [490, 287] on button "Transcript" at bounding box center [493, 289] width 237 height 26
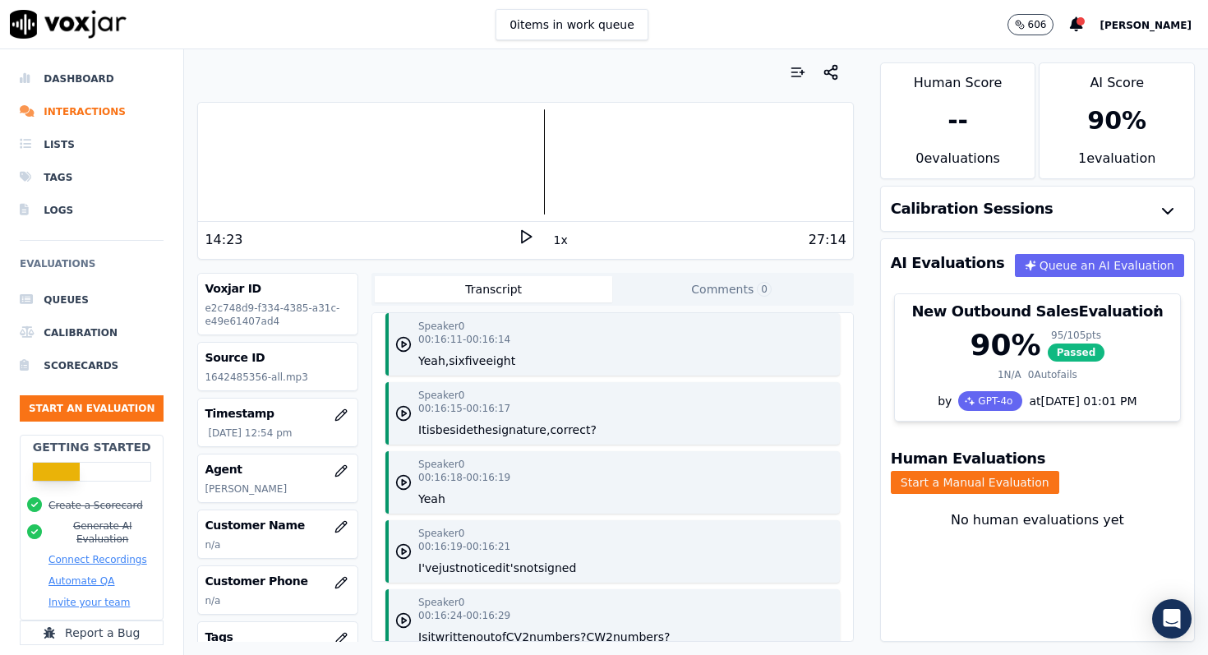
scroll to position [18347, 0]
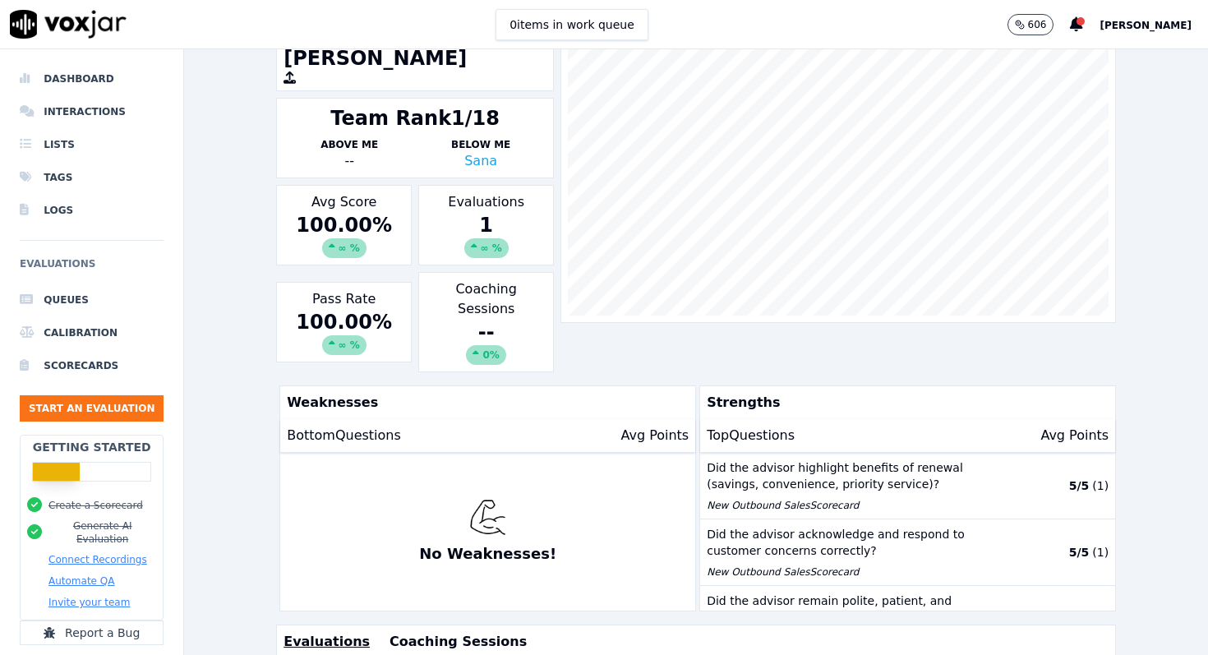
scroll to position [63, 0]
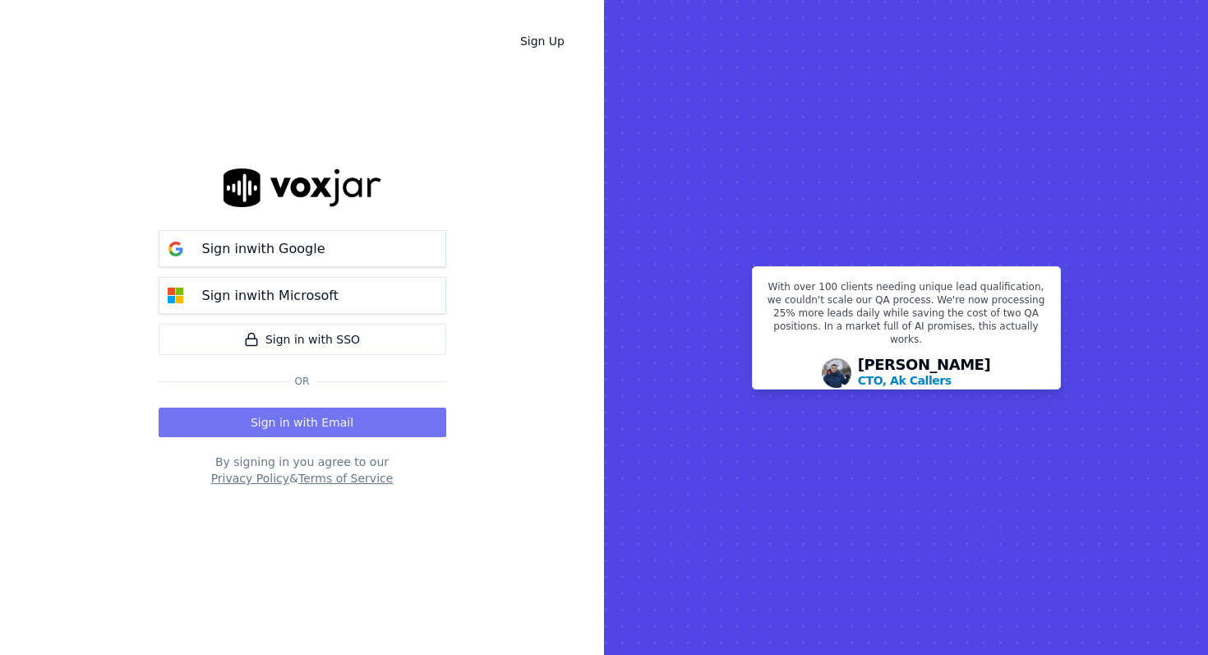
click at [302, 425] on button "Sign in with Email" at bounding box center [303, 423] width 288 height 30
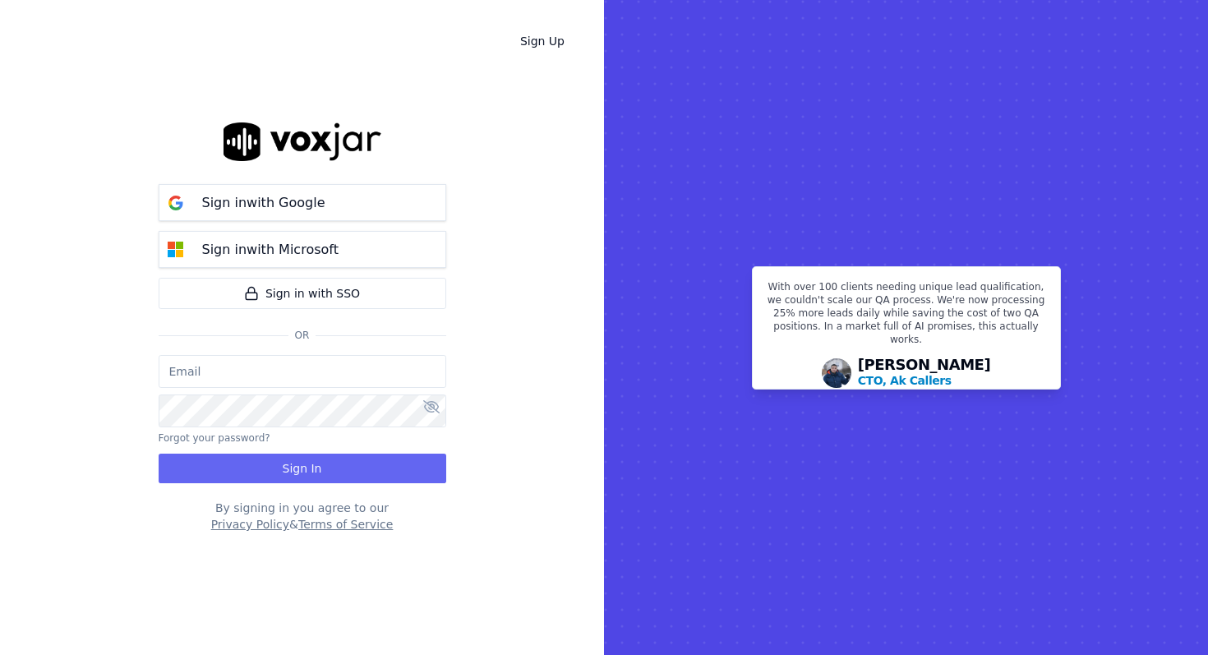
click at [285, 372] on input "email" at bounding box center [303, 371] width 288 height 33
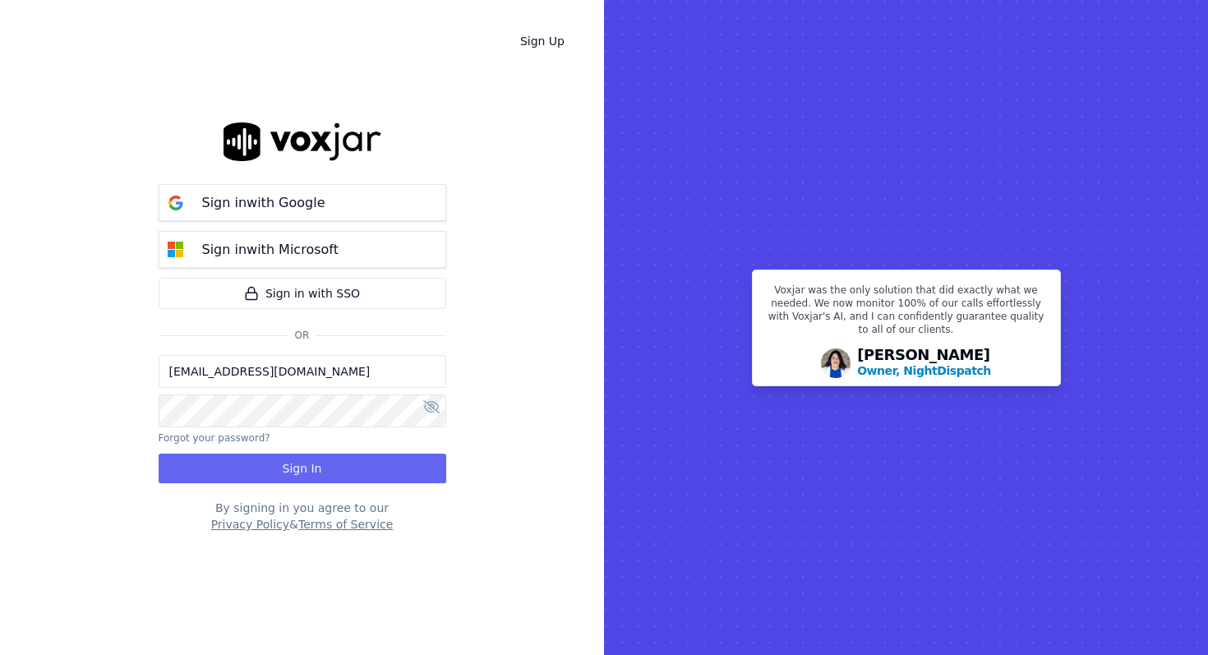
type input "gvk8006@gmail.com"
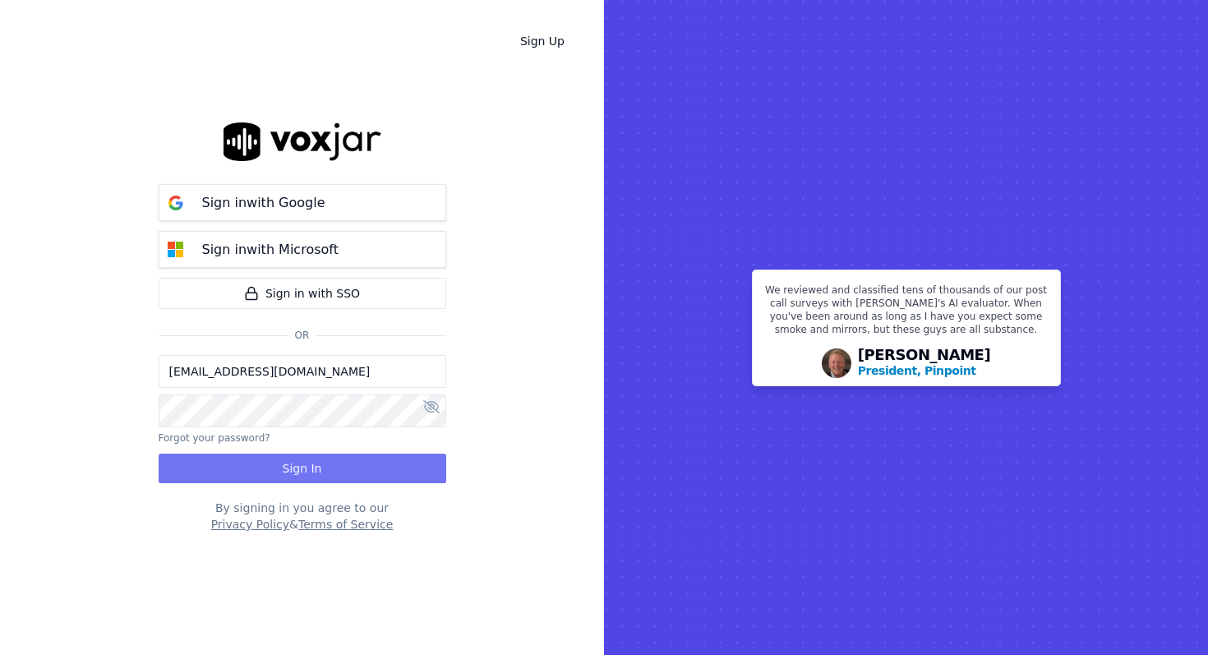
click at [245, 467] on button "Sign In" at bounding box center [303, 469] width 288 height 30
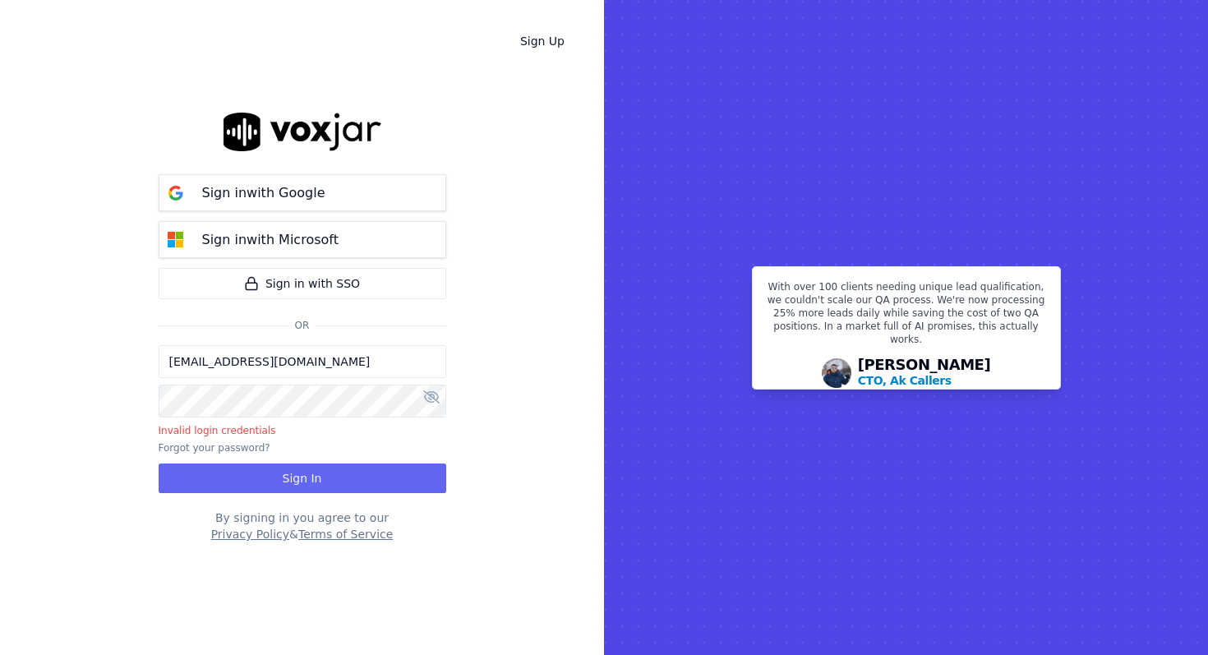
click at [73, 396] on div "Sign Up Sign in with Google Sign in with Microsoft Sign in with SSO Or gvk8006@…" at bounding box center [302, 327] width 604 height 655
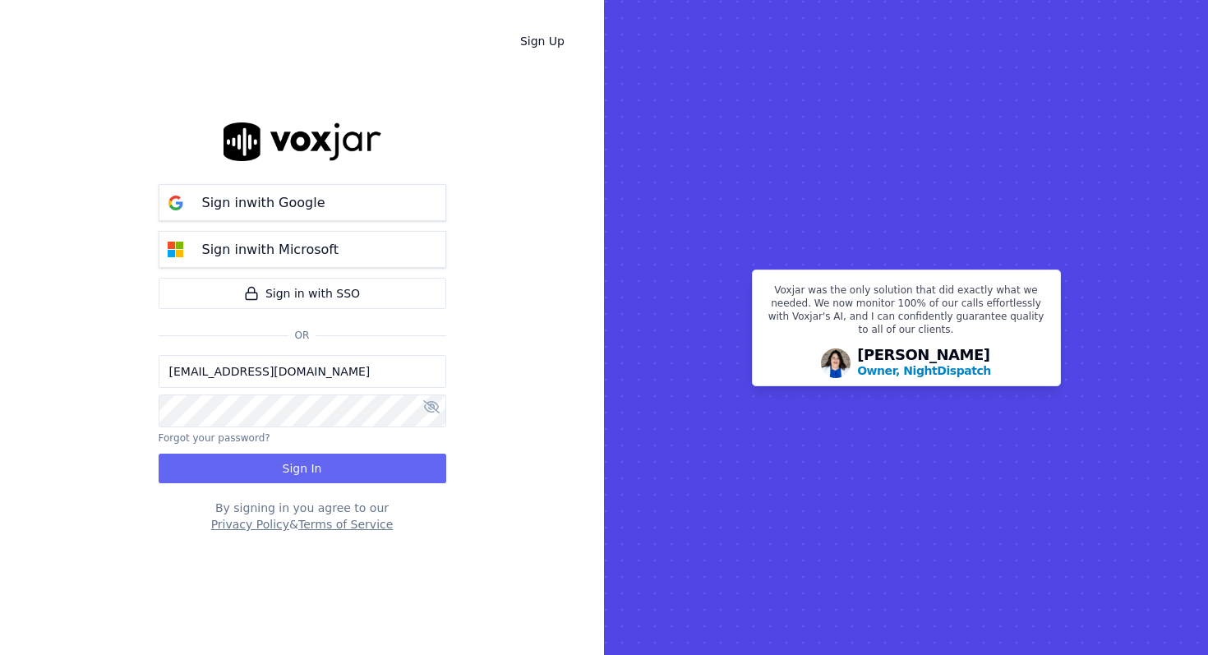
click at [432, 408] on icon at bounding box center [431, 406] width 16 height 13
click at [348, 463] on button "Sign In" at bounding box center [303, 469] width 288 height 30
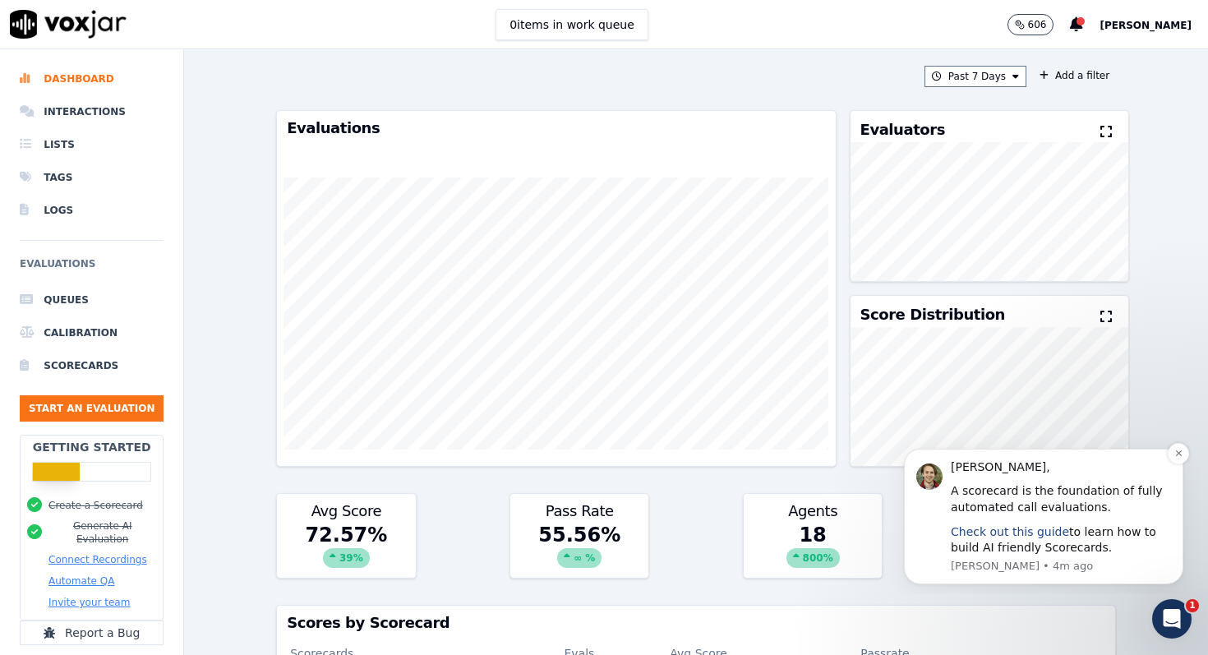
click at [1009, 536] on link "Check out this guide" at bounding box center [1010, 531] width 118 height 13
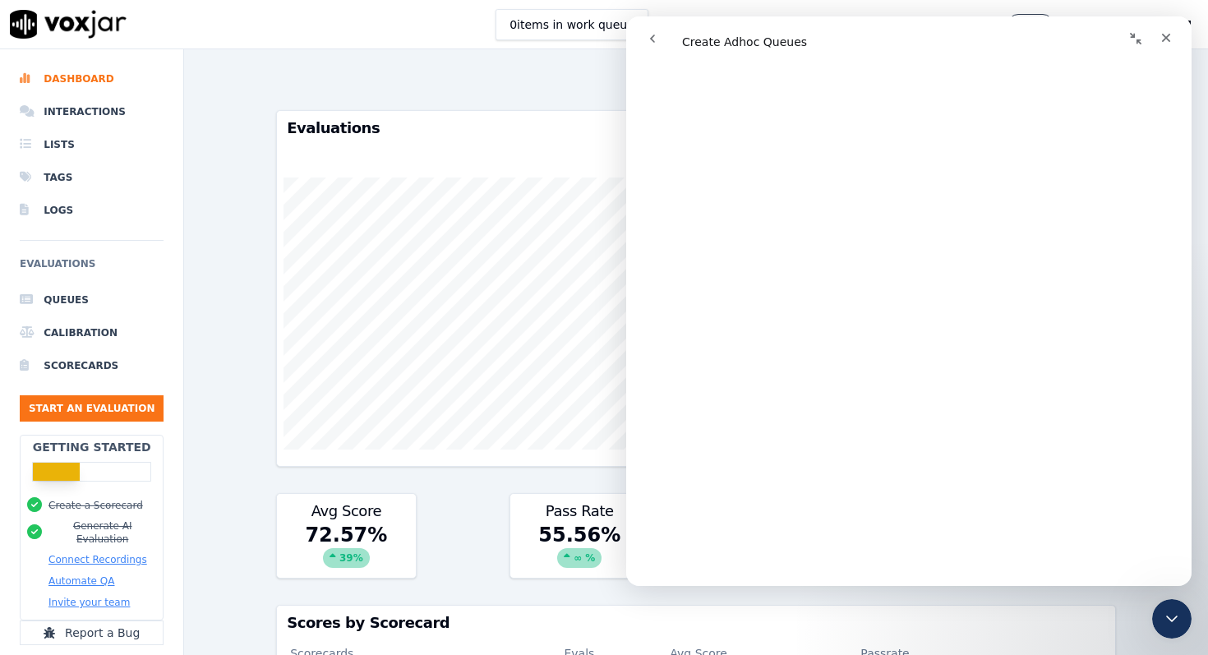
scroll to position [997, 0]
click at [292, 98] on div "Past 7 Days Add a filter Evaluations Evaluators Score Distribution Avg Score 72…" at bounding box center [695, 352] width 853 height 606
click at [1165, 40] on icon "Close" at bounding box center [1165, 37] width 13 height 13
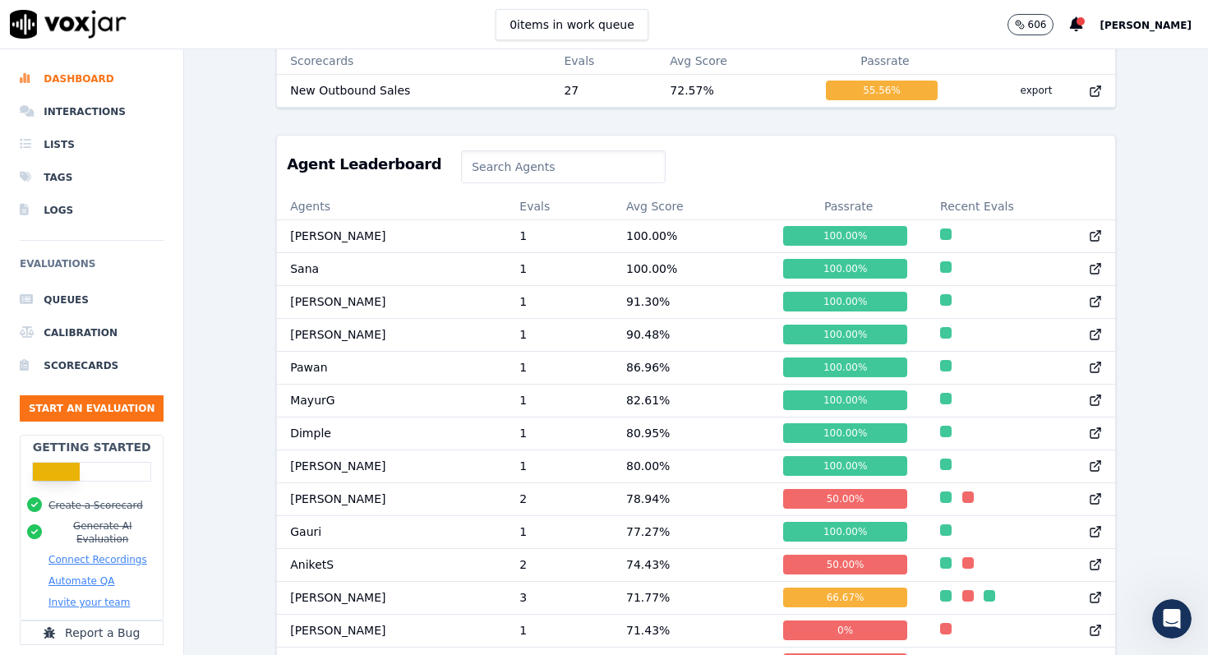
scroll to position [770, 0]
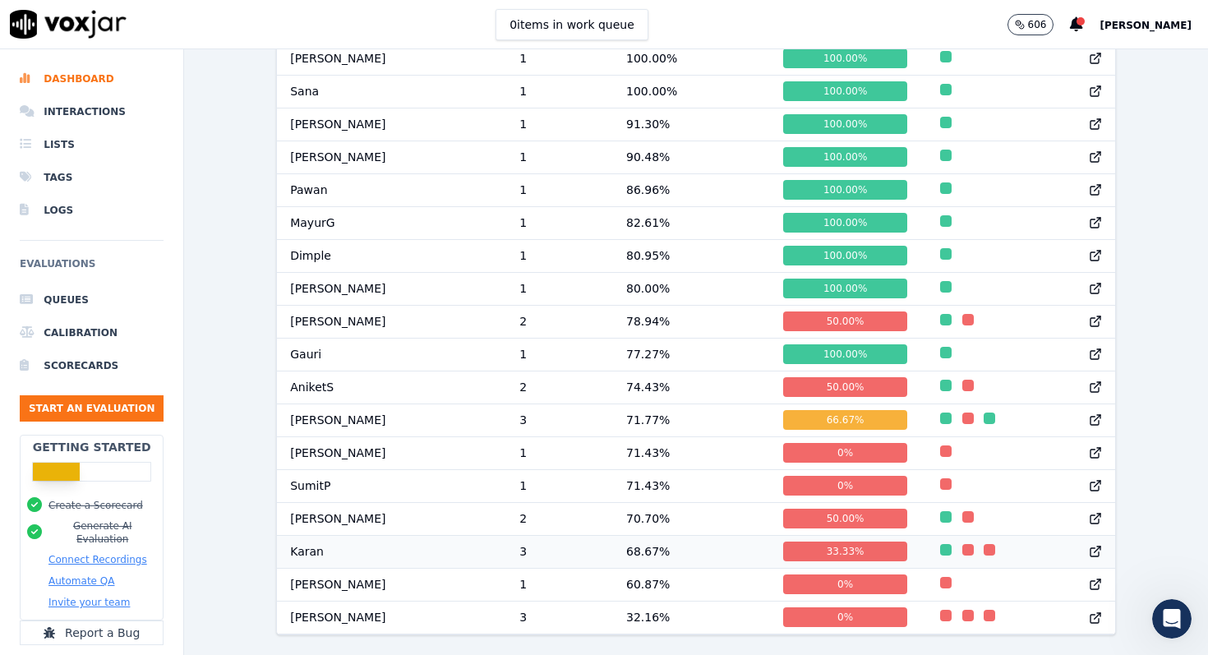
click at [670, 554] on td "68.67 %" at bounding box center [691, 551] width 157 height 33
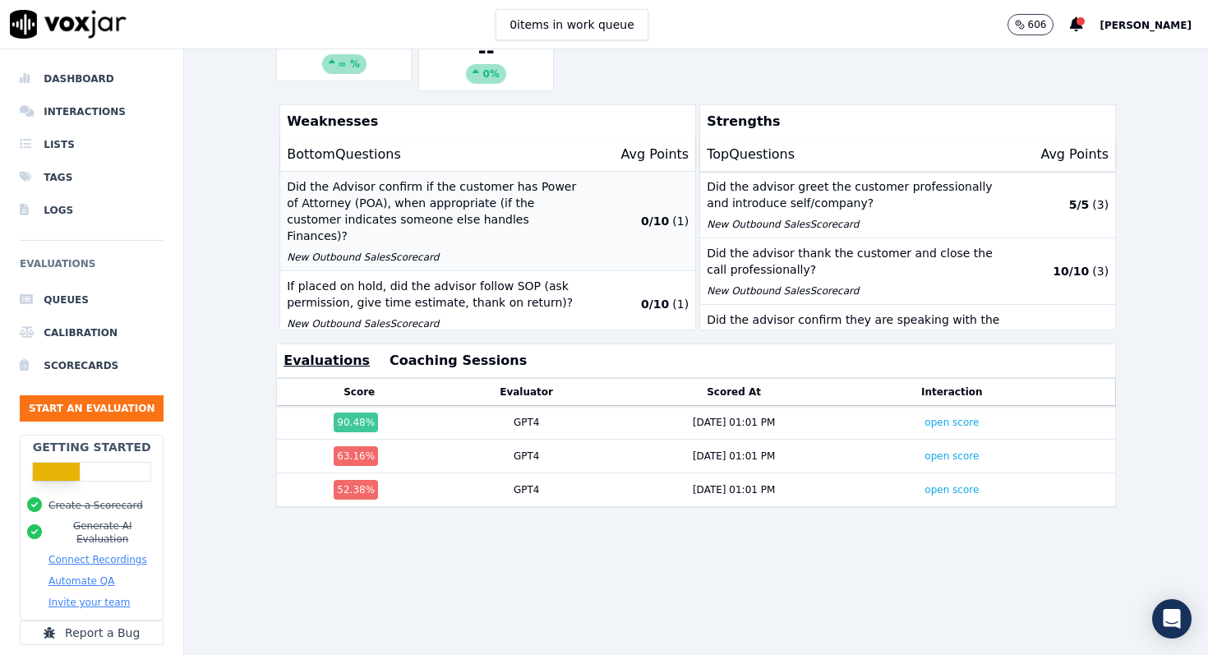
scroll to position [351, 0]
